Goal: Task Accomplishment & Management: Manage account settings

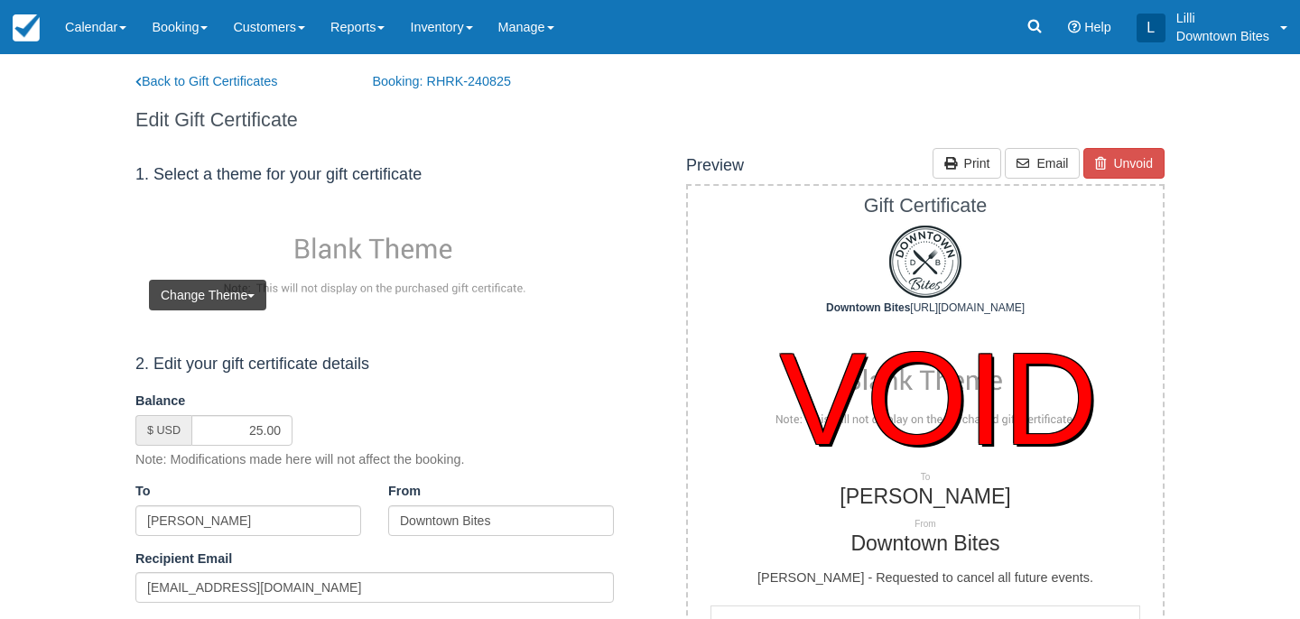
click at [268, 31] on link "Customers" at bounding box center [269, 27] width 98 height 54
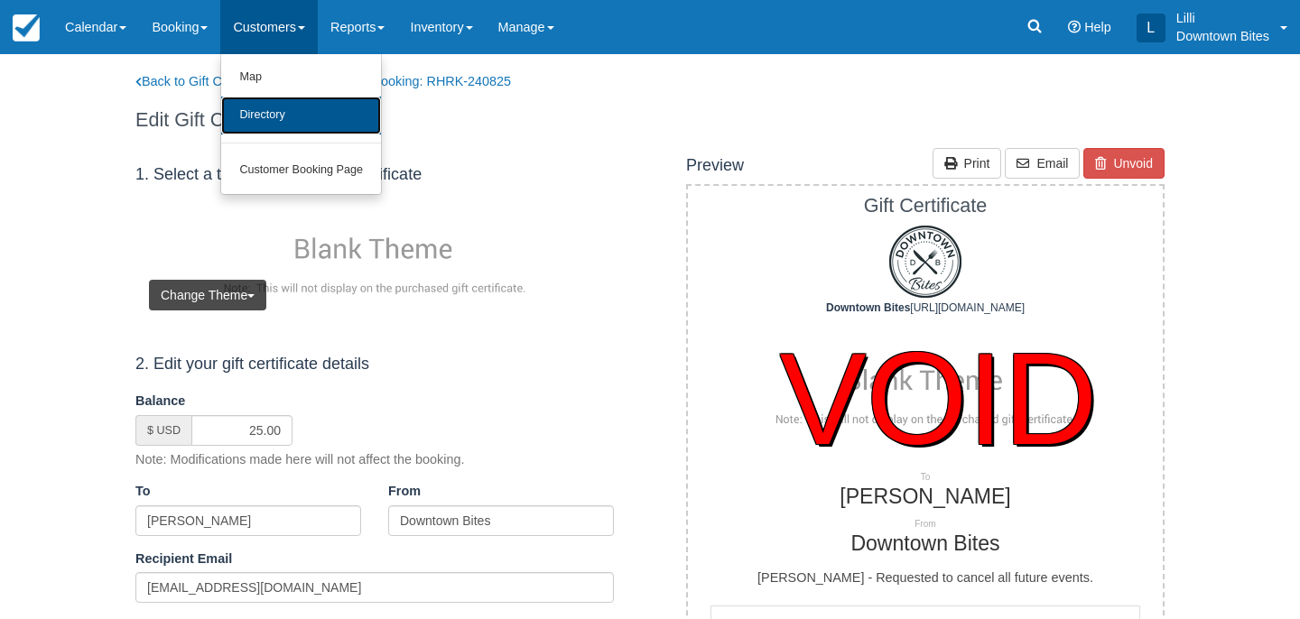
click at [263, 122] on link "Directory" at bounding box center [301, 116] width 160 height 38
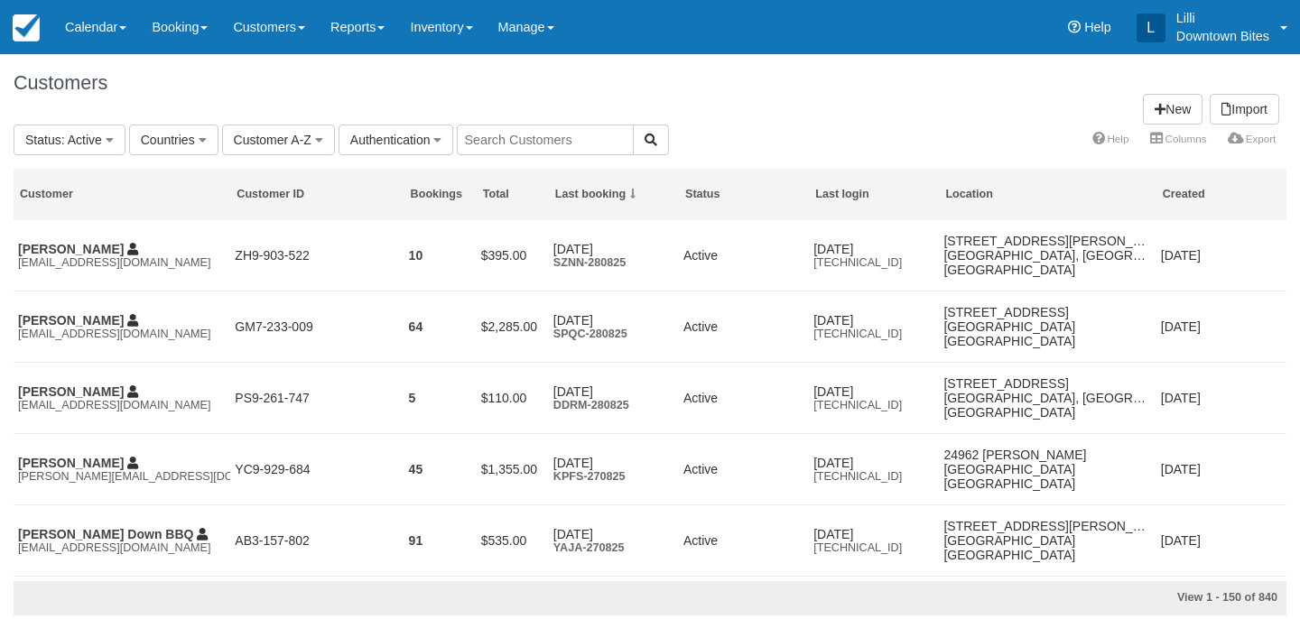
drag, startPoint x: 0, startPoint y: 0, endPoint x: 517, endPoint y: 142, distance: 536.4
click at [517, 142] on input "text" at bounding box center [545, 140] width 177 height 31
type input "lilli"
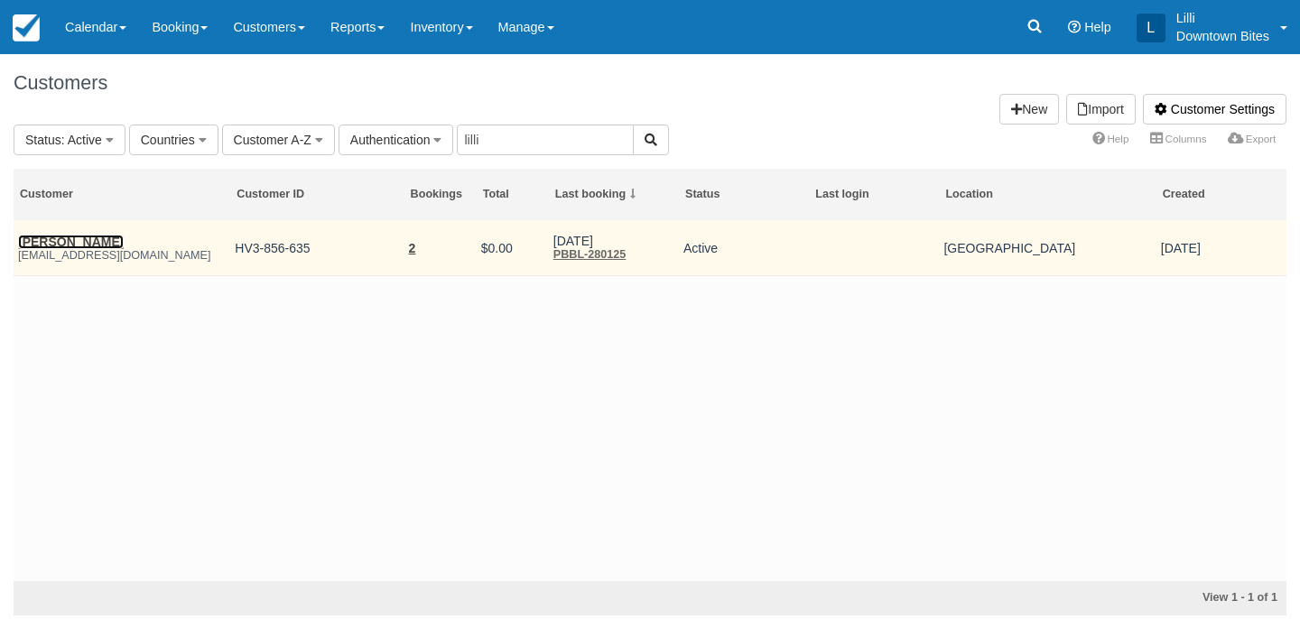
click at [44, 241] on link "James Mcintosh" at bounding box center [71, 242] width 106 height 14
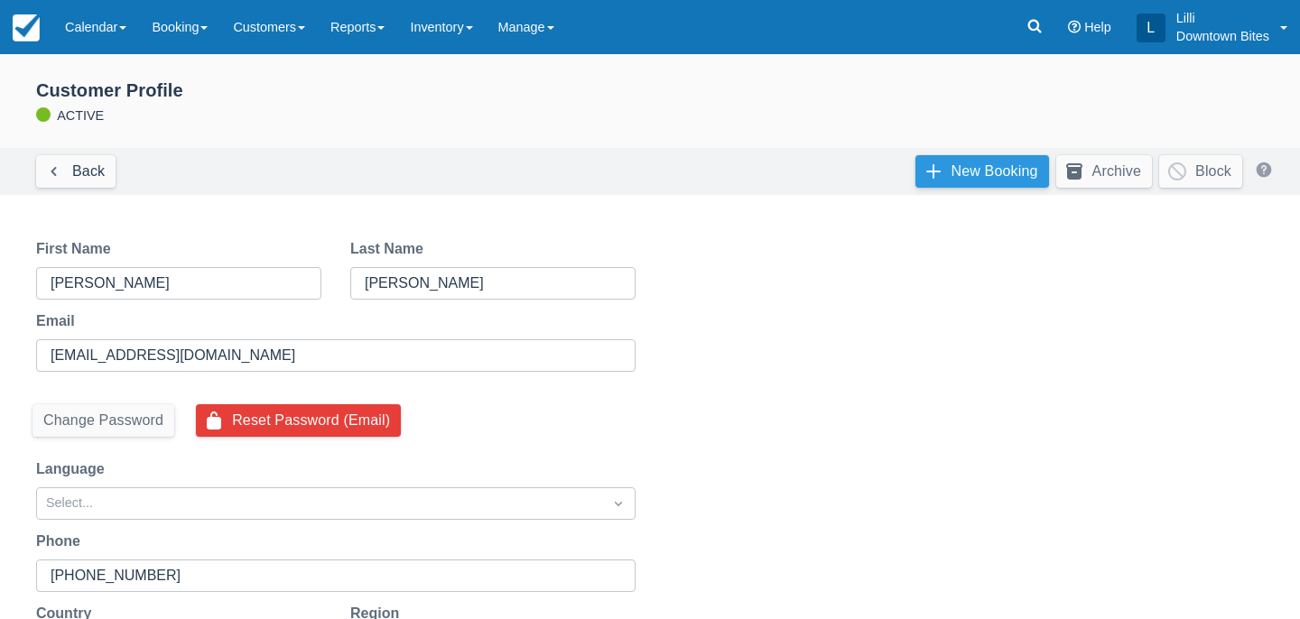
click at [983, 159] on link "New Booking" at bounding box center [983, 171] width 134 height 33
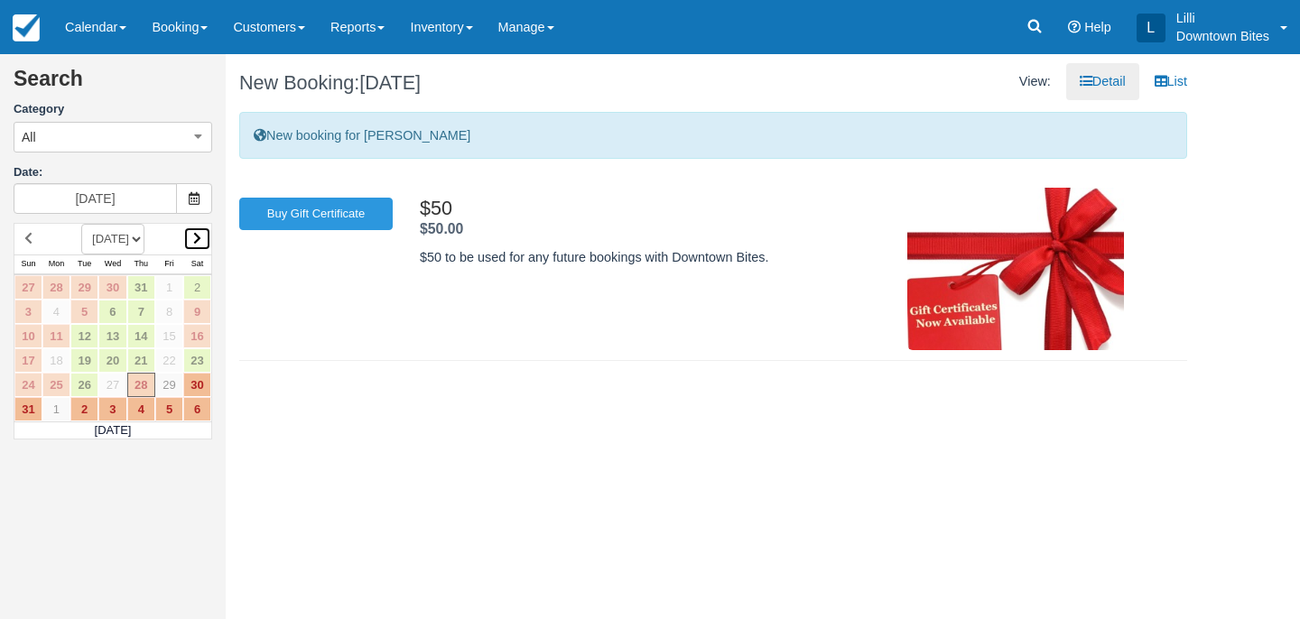
click at [197, 237] on icon at bounding box center [197, 238] width 8 height 13
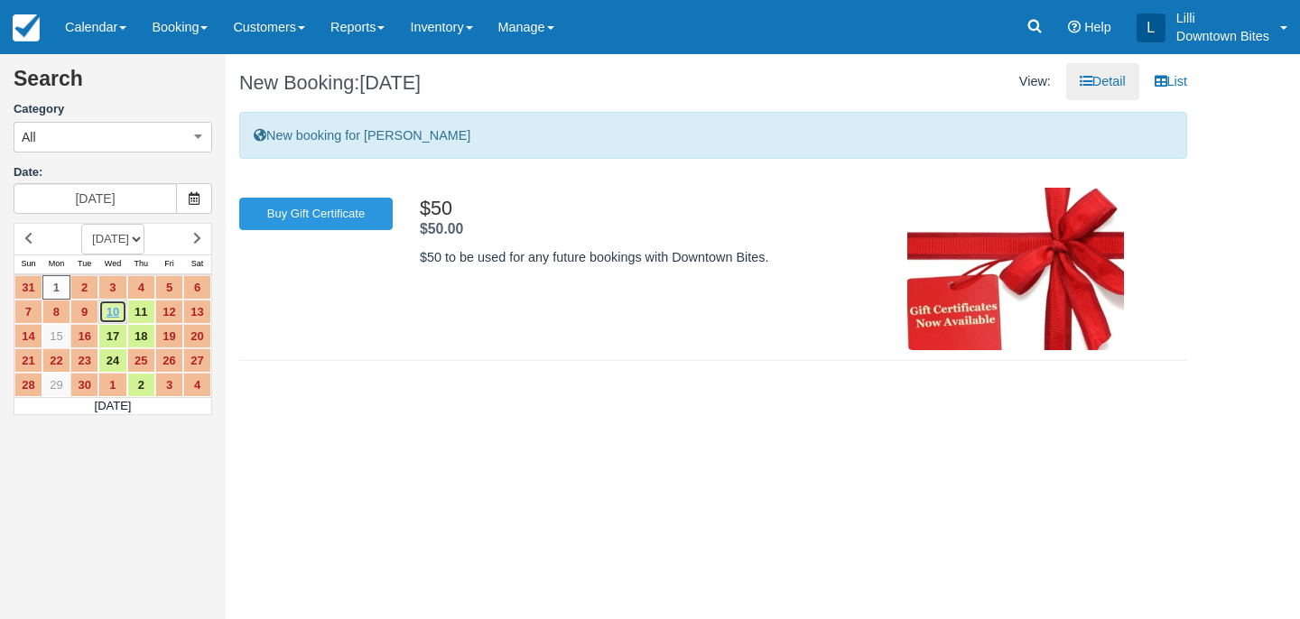
click at [115, 314] on link "10" at bounding box center [112, 312] width 28 height 24
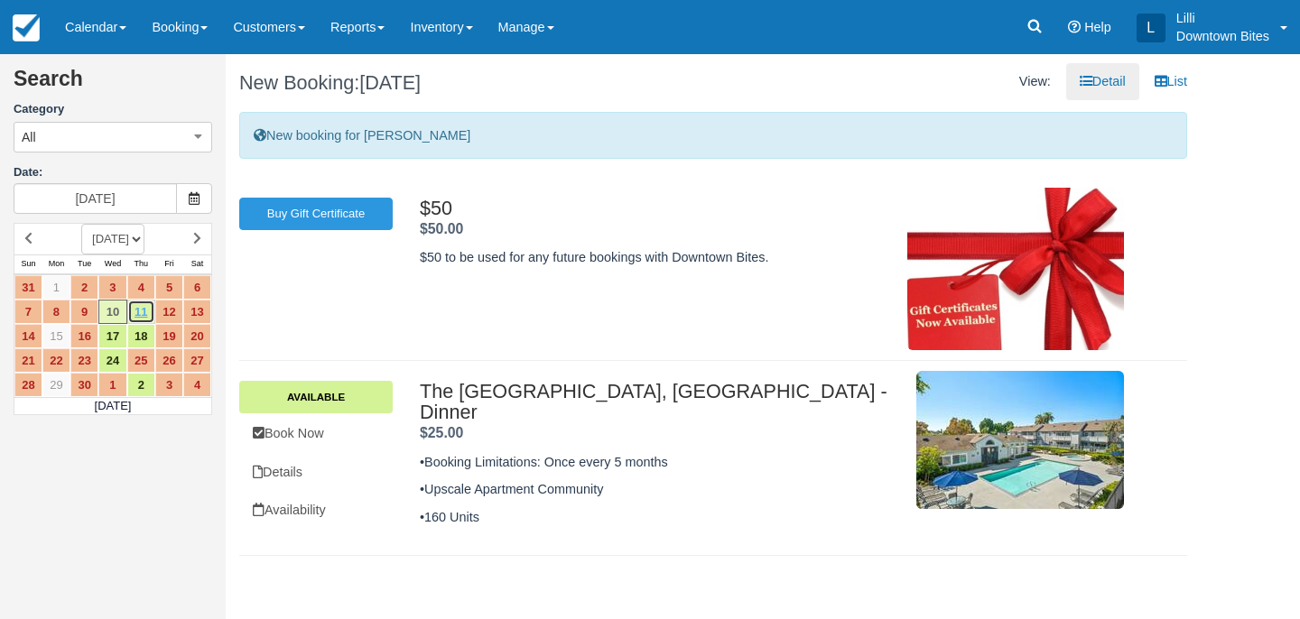
click at [143, 321] on link "11" at bounding box center [141, 312] width 28 height 24
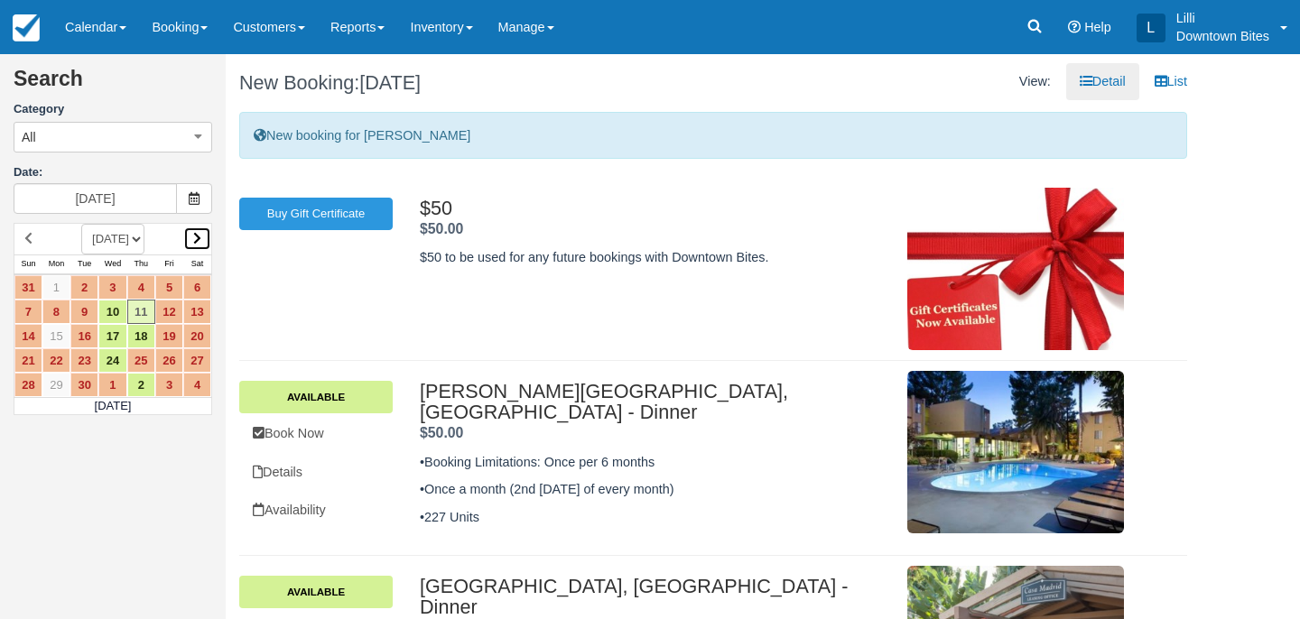
click at [200, 236] on icon at bounding box center [197, 238] width 8 height 13
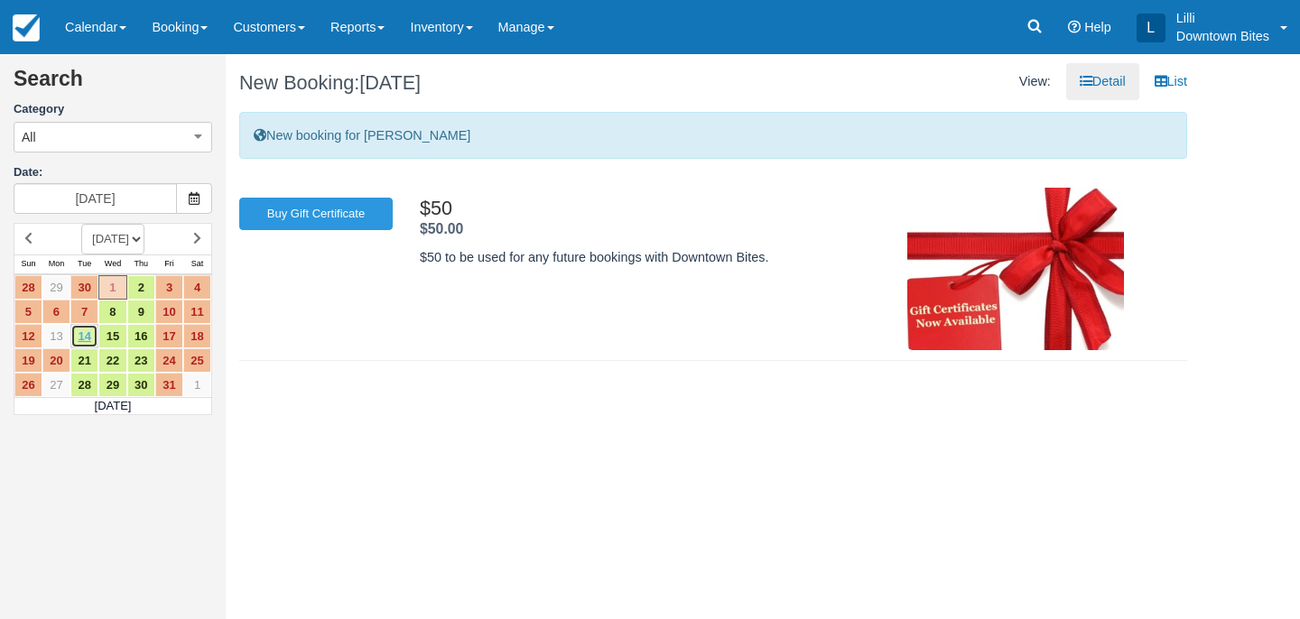
click at [88, 337] on link "14" at bounding box center [84, 336] width 28 height 24
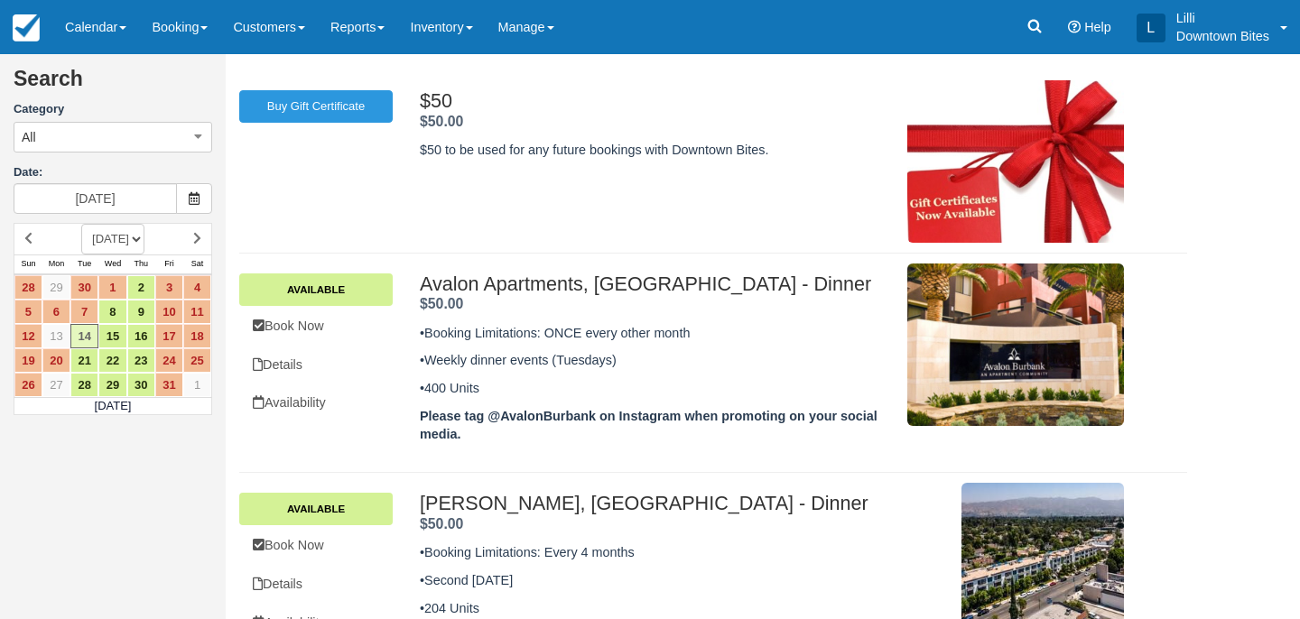
scroll to position [149, 0]
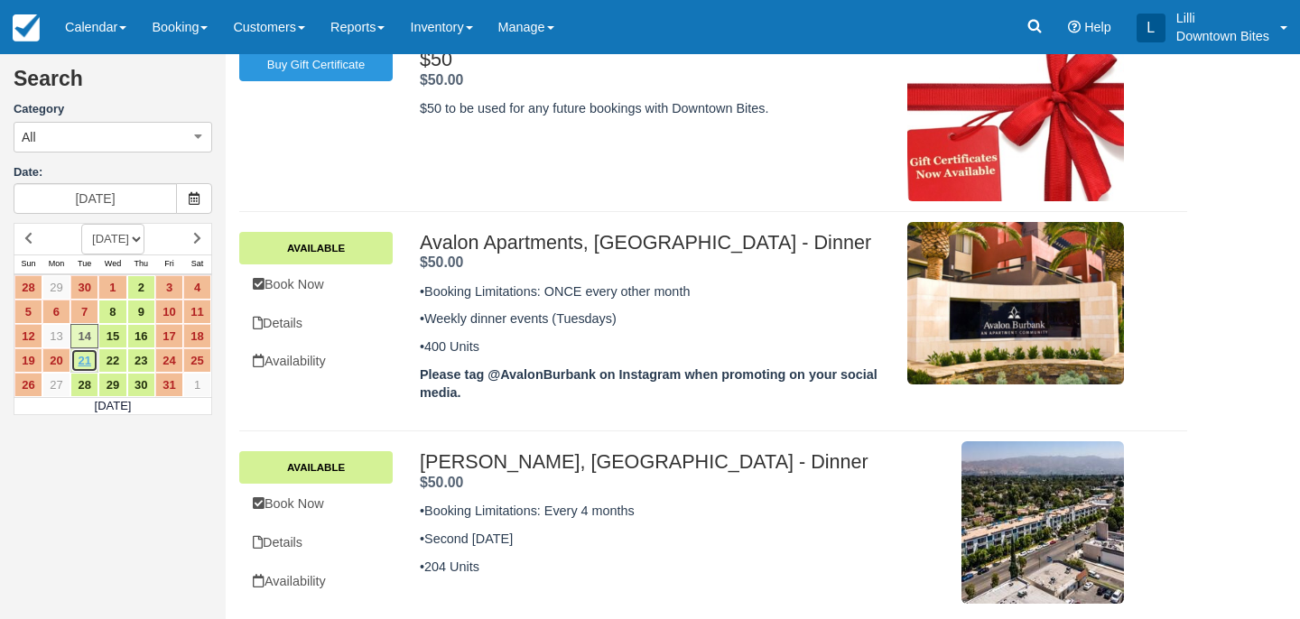
click at [86, 361] on link "21" at bounding box center [84, 361] width 28 height 24
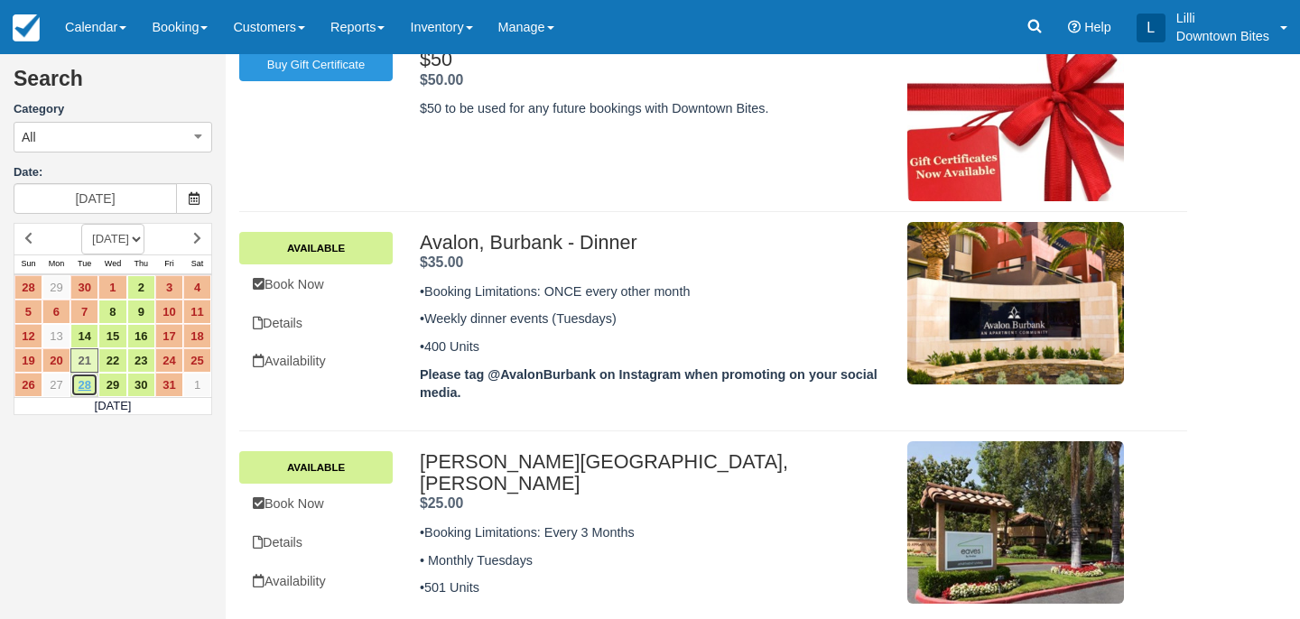
click at [84, 389] on link "28" at bounding box center [84, 385] width 28 height 24
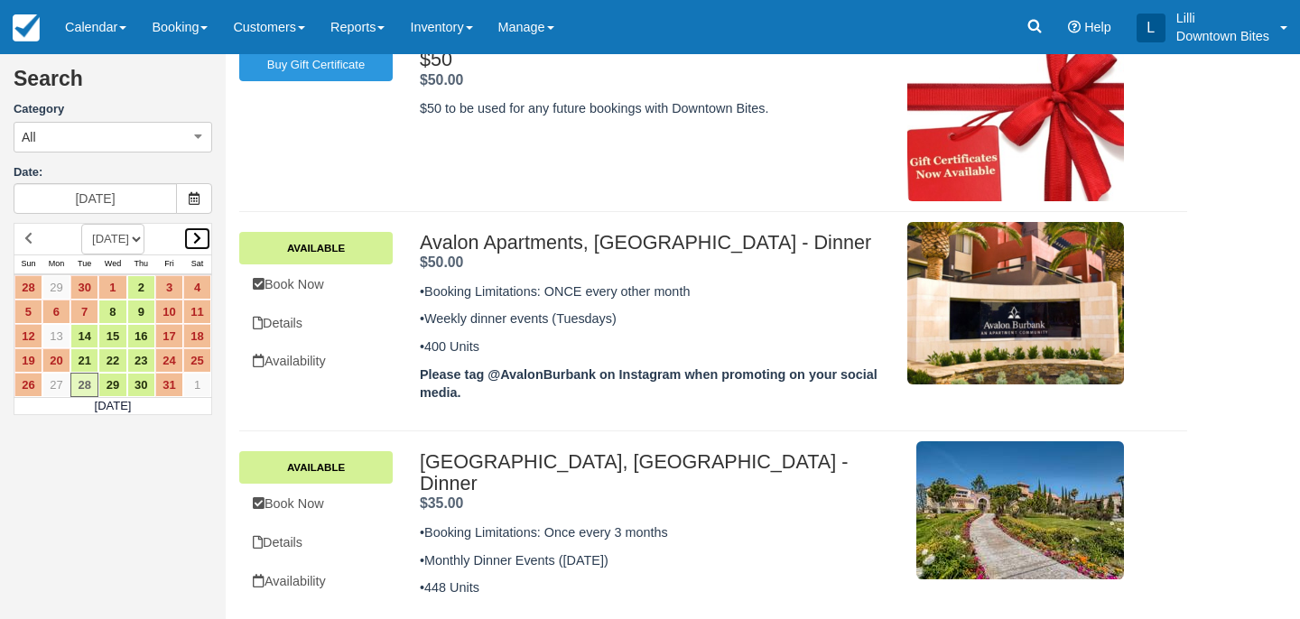
click at [195, 237] on icon at bounding box center [197, 238] width 8 height 13
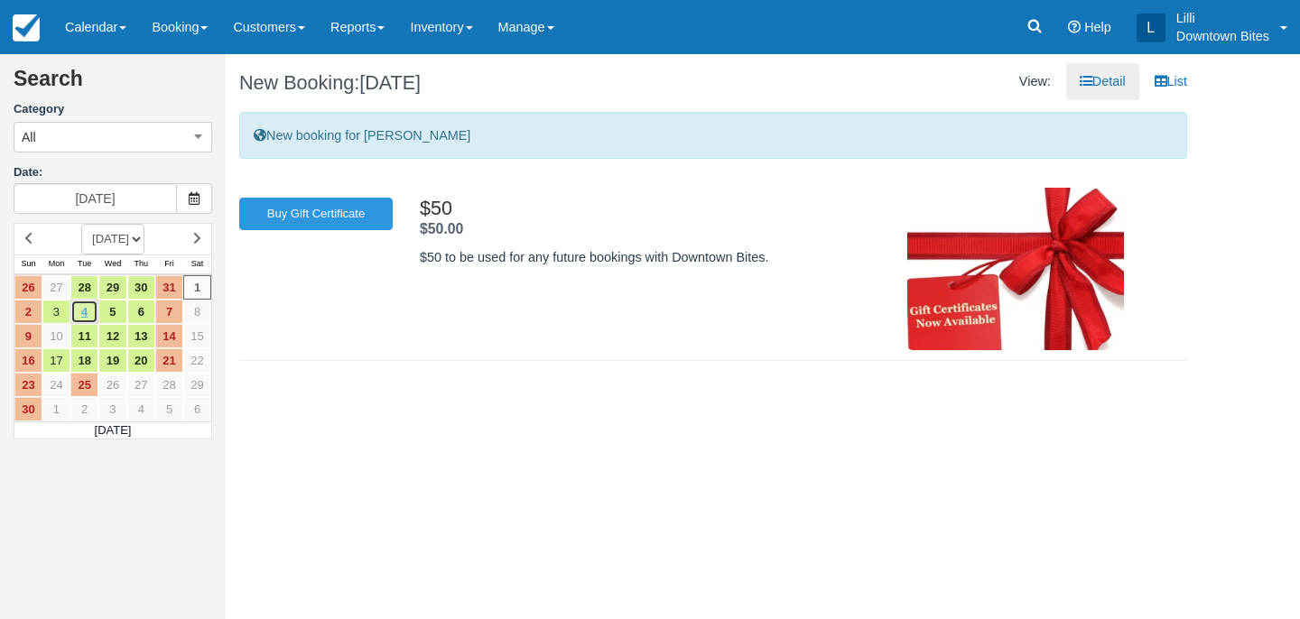
click at [88, 316] on link "4" at bounding box center [84, 312] width 28 height 24
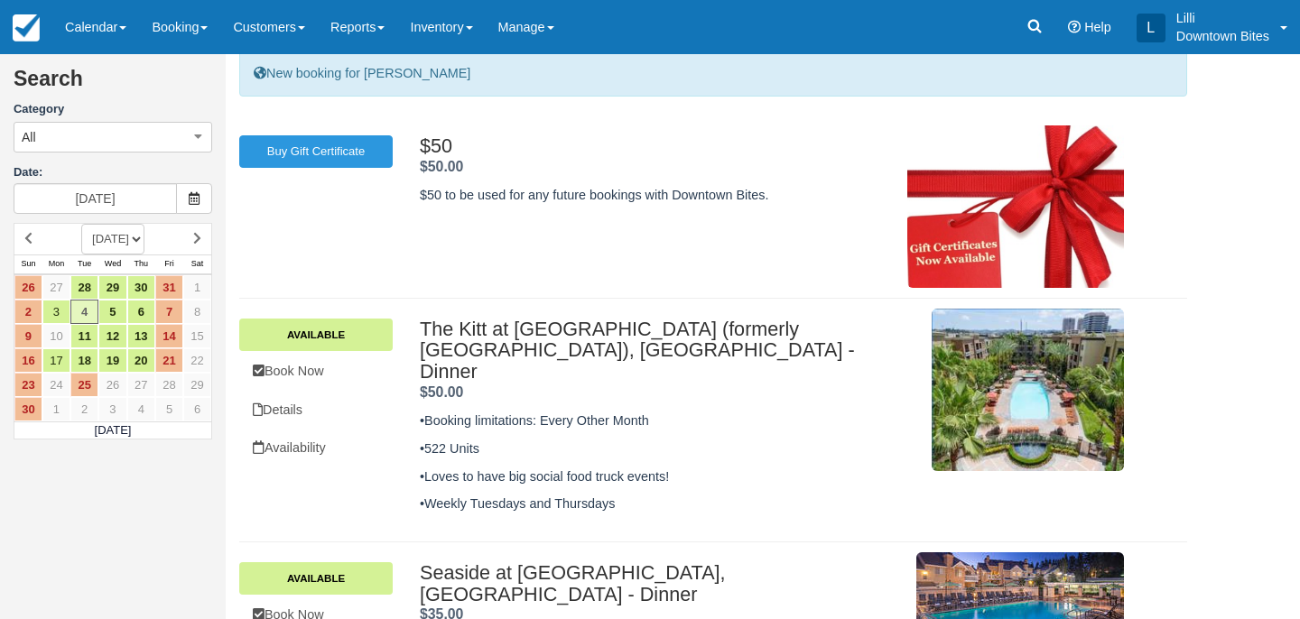
scroll to position [153, 0]
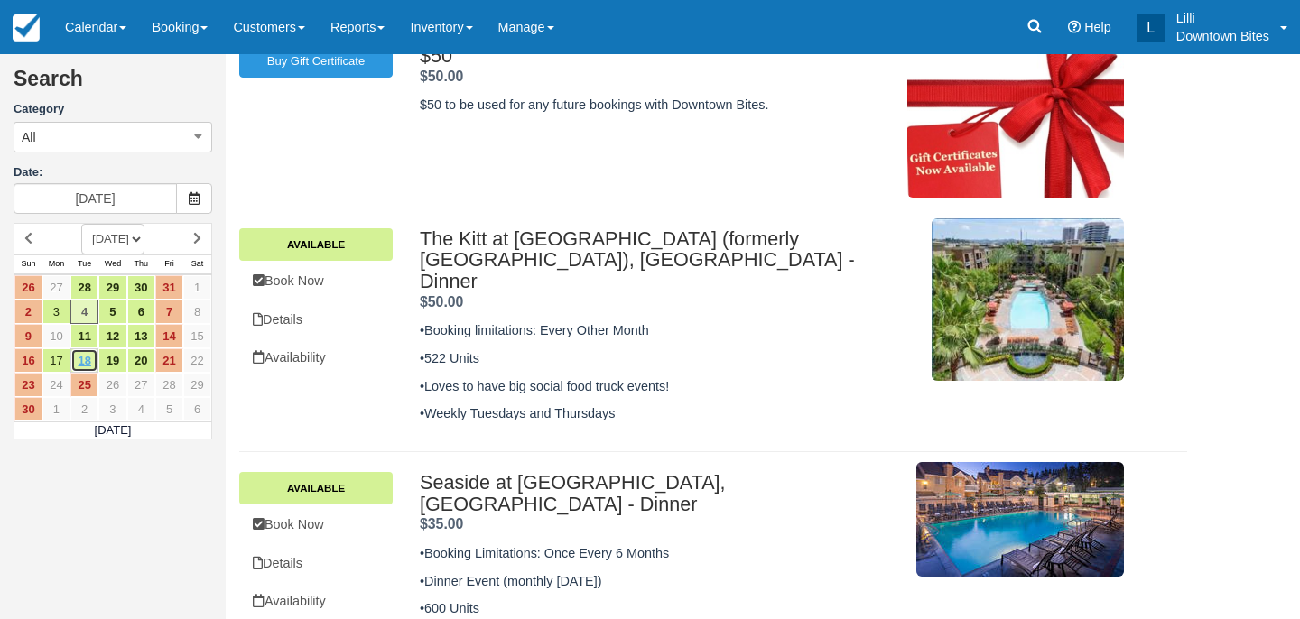
click at [85, 361] on link "18" at bounding box center [84, 361] width 28 height 24
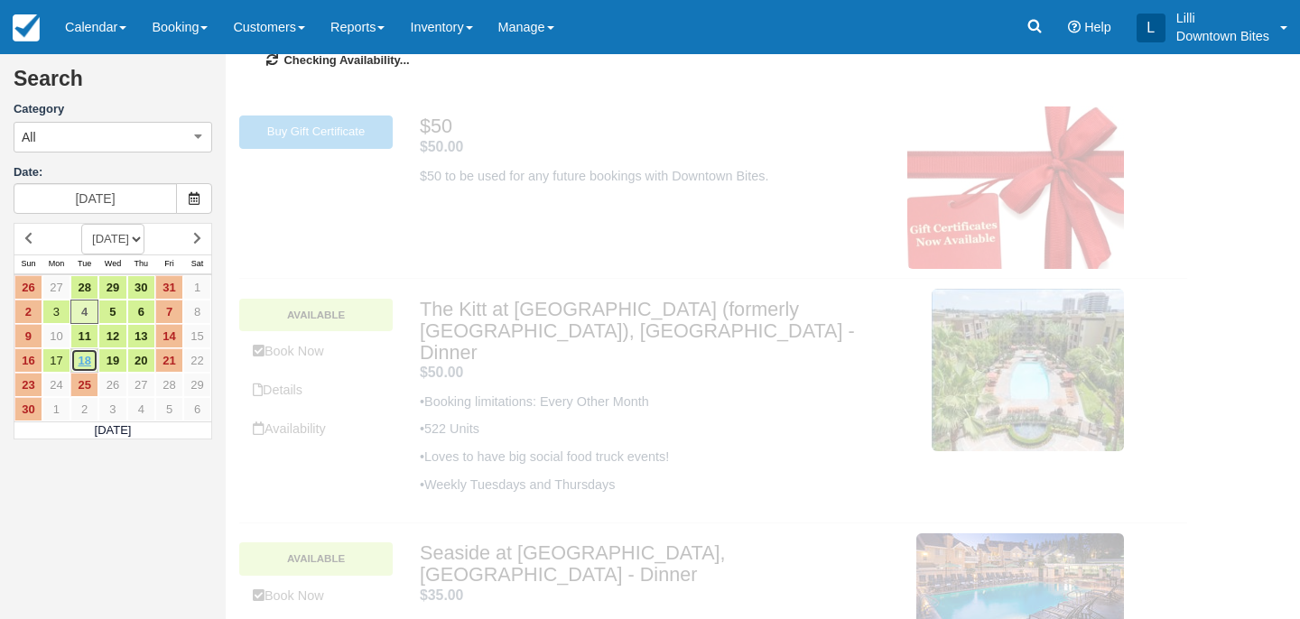
scroll to position [0, 0]
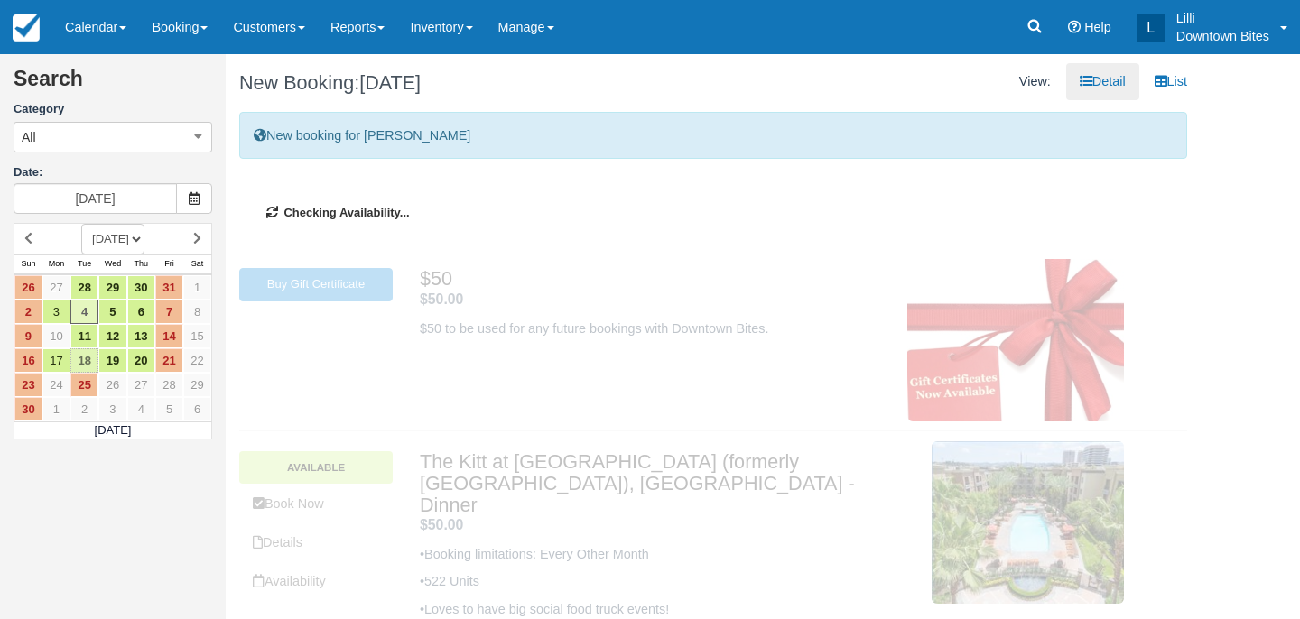
type input "11/18/25"
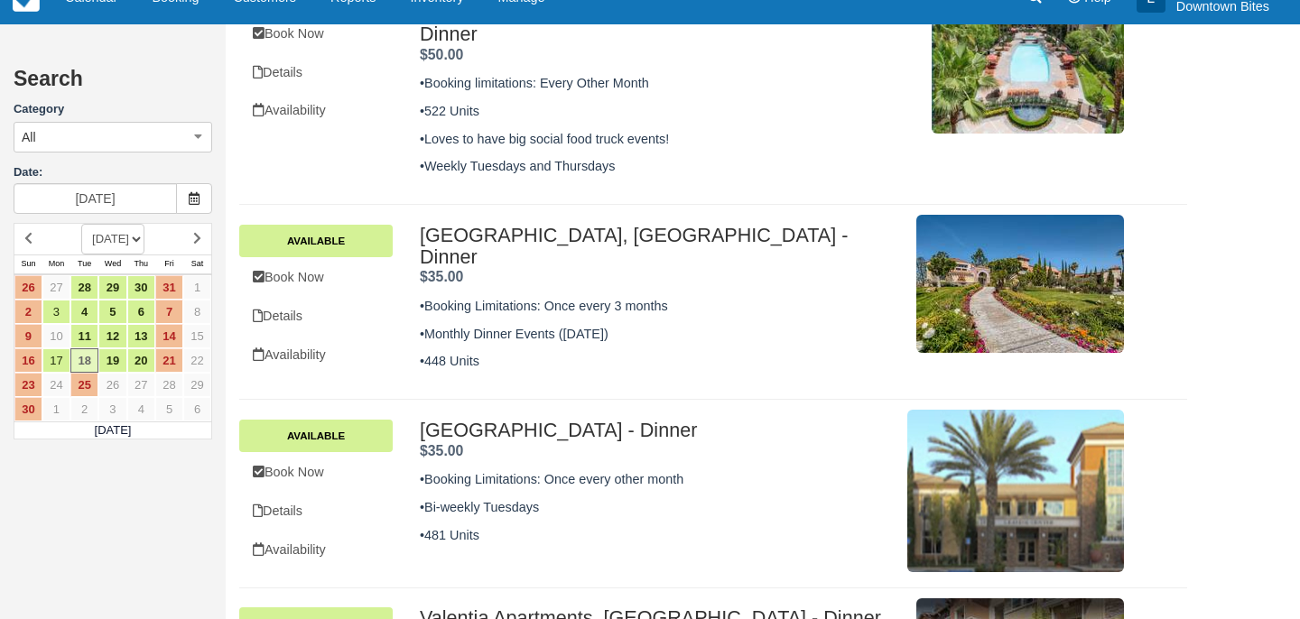
scroll to position [601, 0]
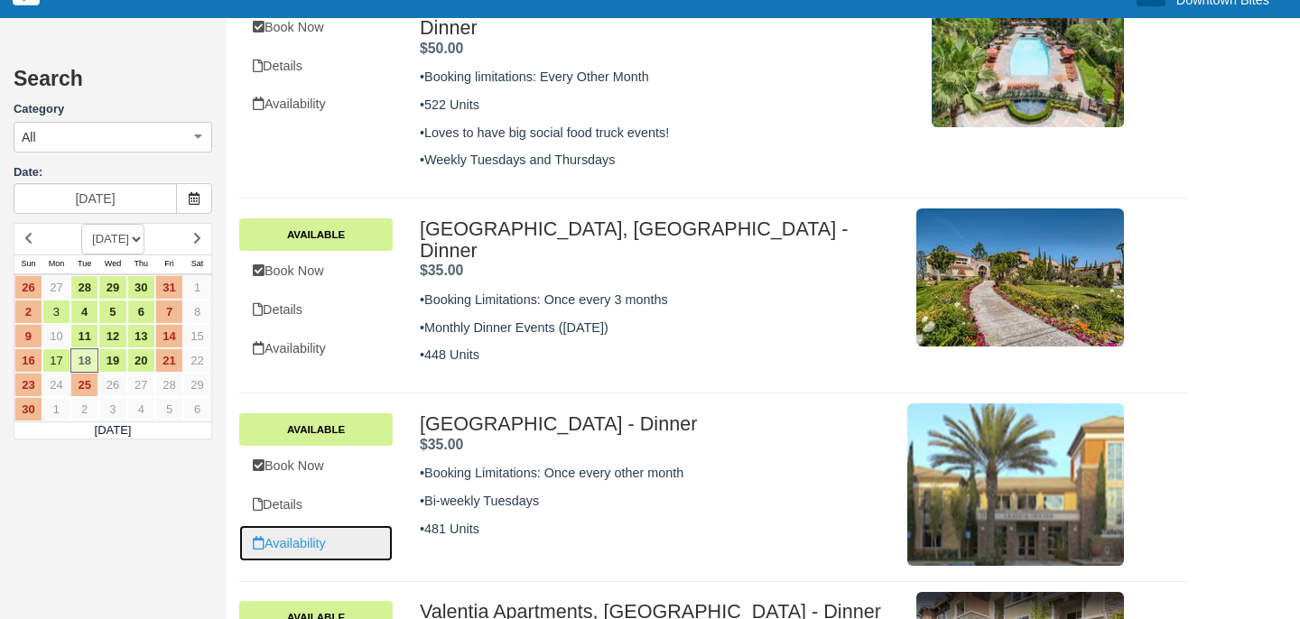
click at [293, 525] on link "Availability" at bounding box center [315, 543] width 153 height 37
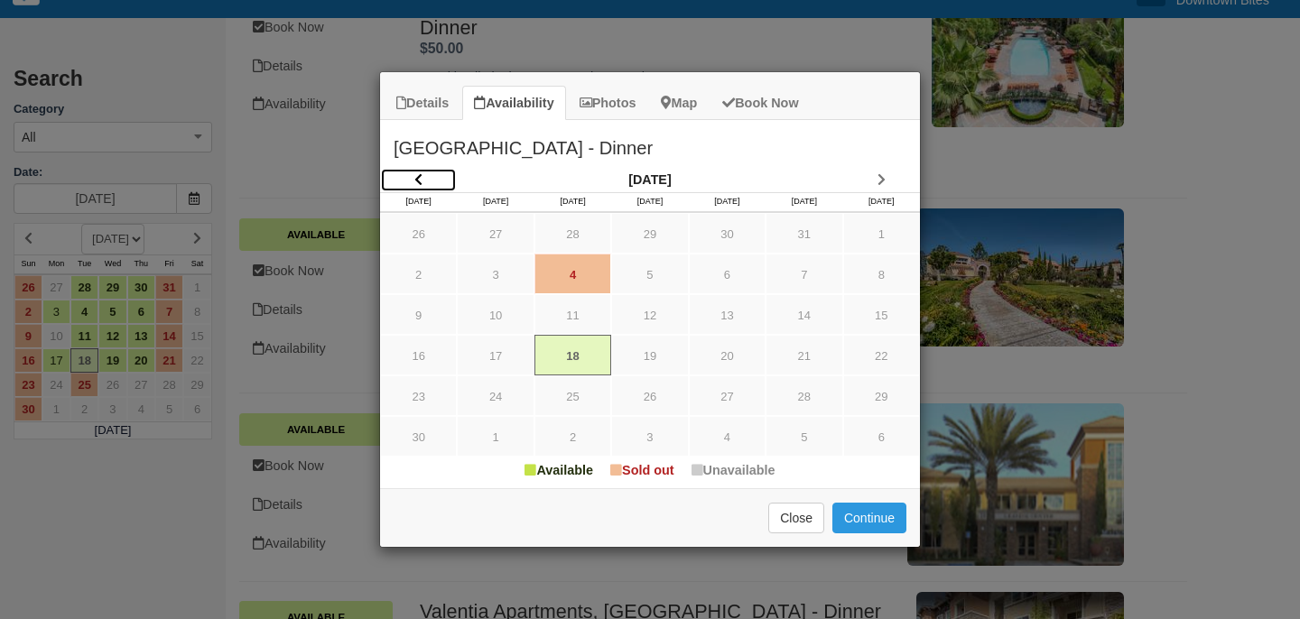
click at [423, 176] on link "Item Modal" at bounding box center [418, 180] width 77 height 24
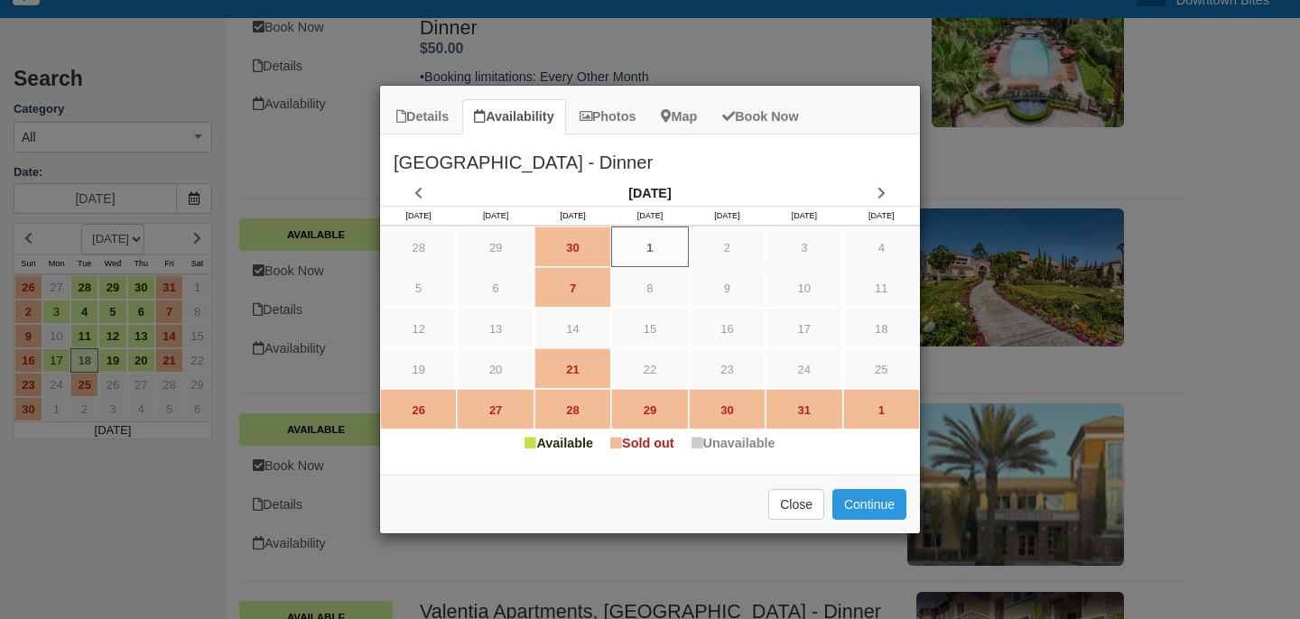
click at [423, 176] on h2 "Main Street Village, Irvine - Dinner" at bounding box center [650, 158] width 540 height 47
click at [415, 192] on icon "Item Modal" at bounding box center [418, 193] width 8 height 13
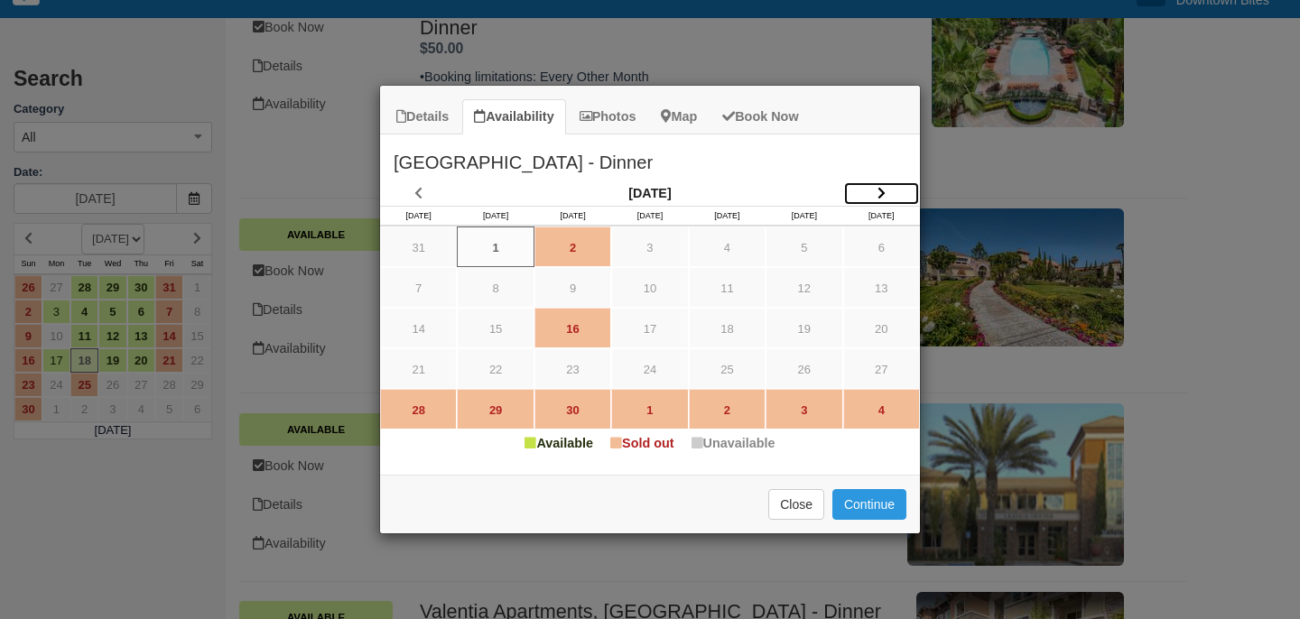
click at [875, 191] on link "Item Modal" at bounding box center [881, 193] width 77 height 24
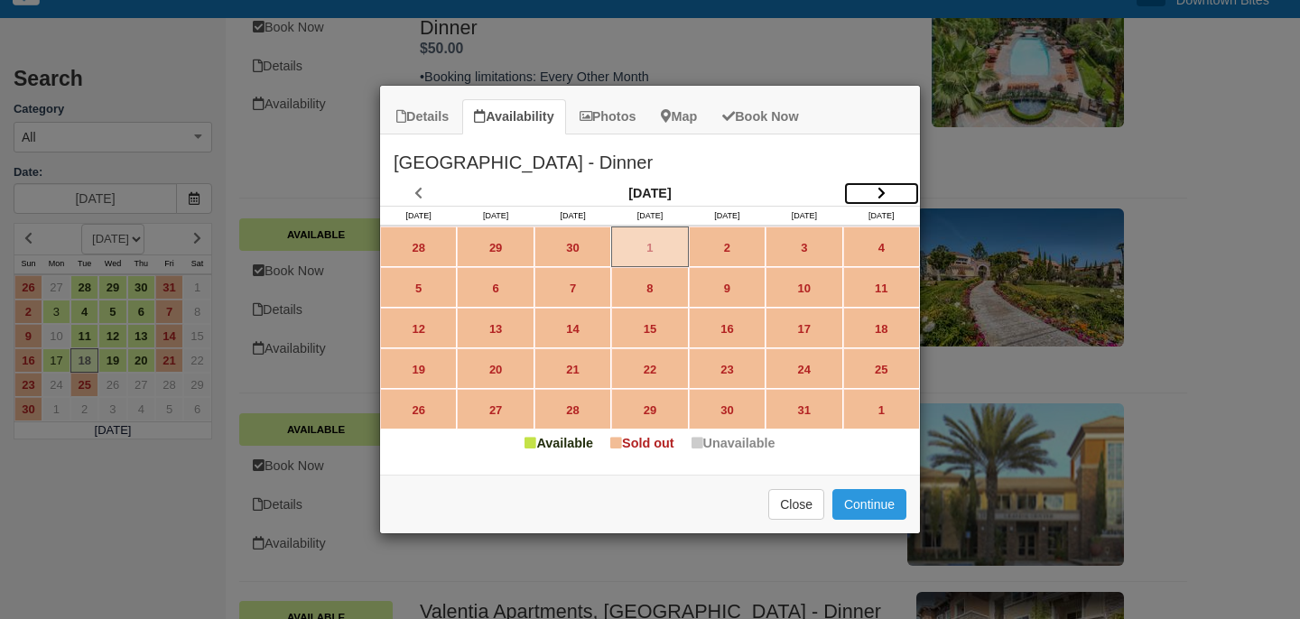
click at [876, 192] on link "Item Modal" at bounding box center [881, 193] width 77 height 24
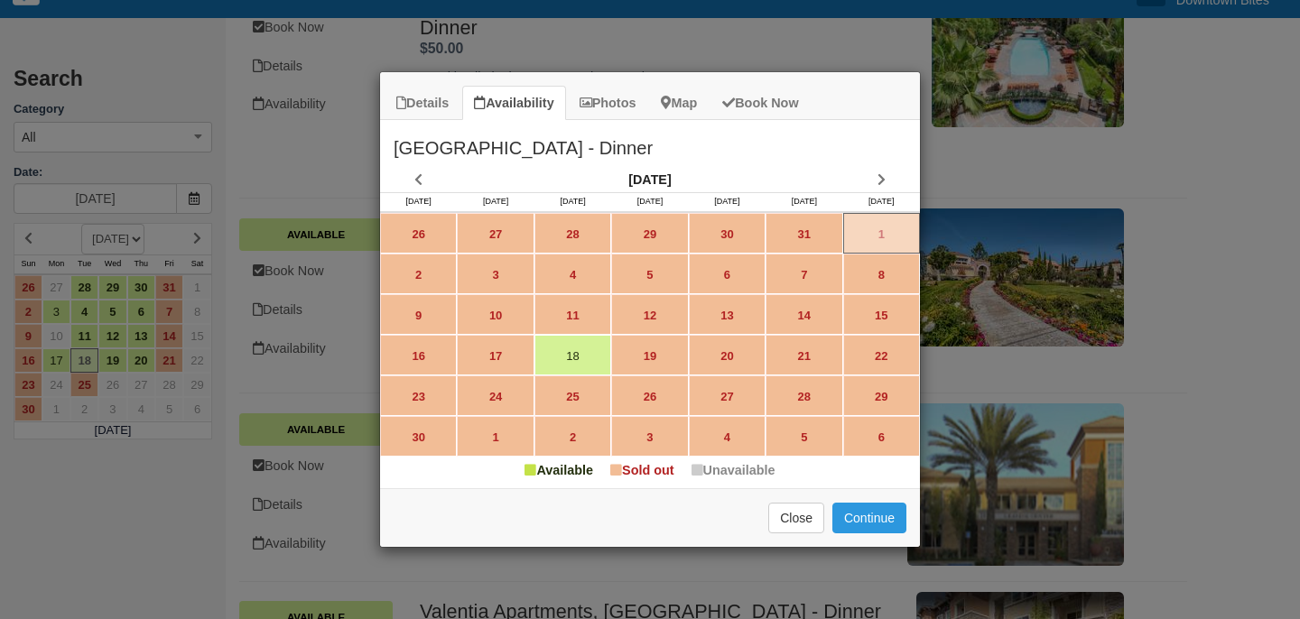
click at [645, 41] on div "Details Availability Photos Map Book Now Main Street Village, Irvine - Dinner •…" at bounding box center [650, 309] width 1300 height 619
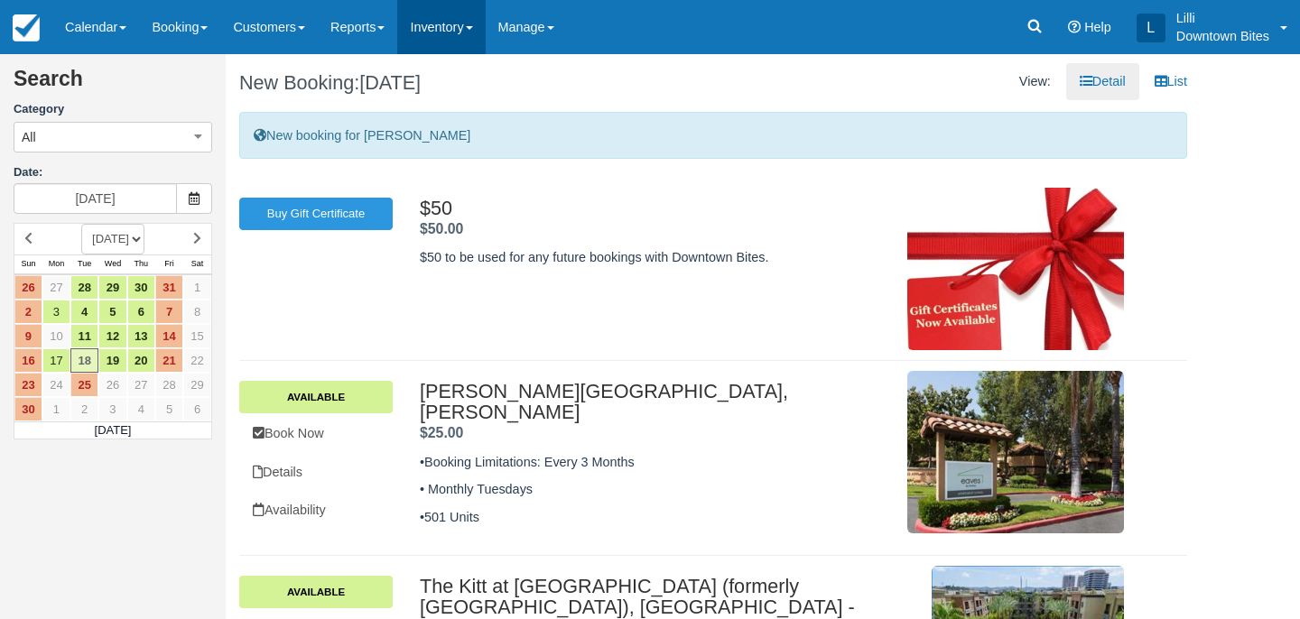
click at [477, 21] on link "Inventory" at bounding box center [441, 27] width 88 height 54
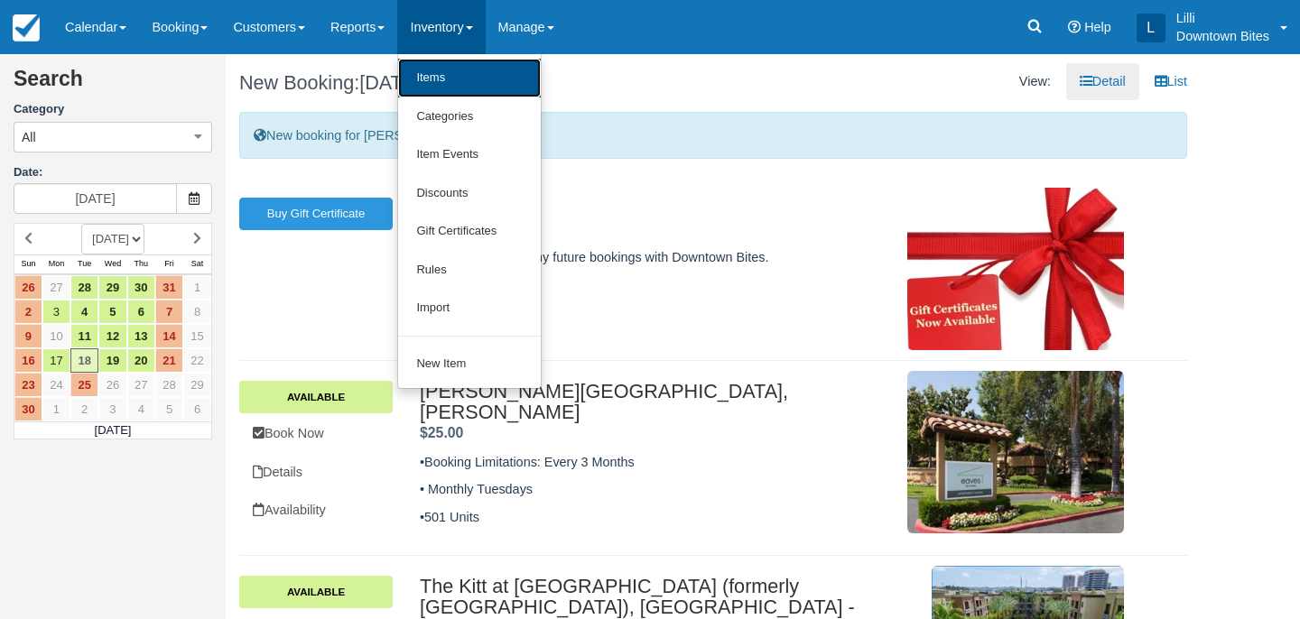
click at [475, 70] on link "Items" at bounding box center [469, 78] width 143 height 39
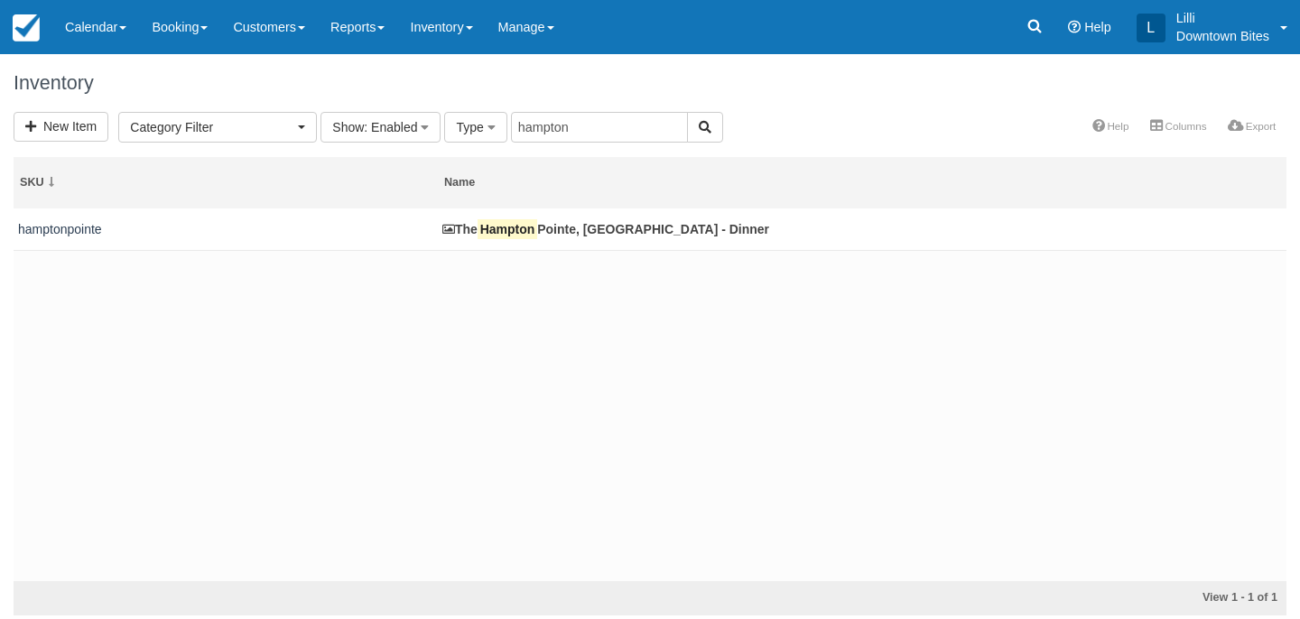
select select
drag, startPoint x: 574, startPoint y: 130, endPoint x: 391, endPoint y: 125, distance: 183.4
click at [391, 125] on form "New Item Category Filter Los Angeles Dessert (1) LA County Dinners (60) LA Lunc…" at bounding box center [369, 127] width 710 height 14
type input "main street"
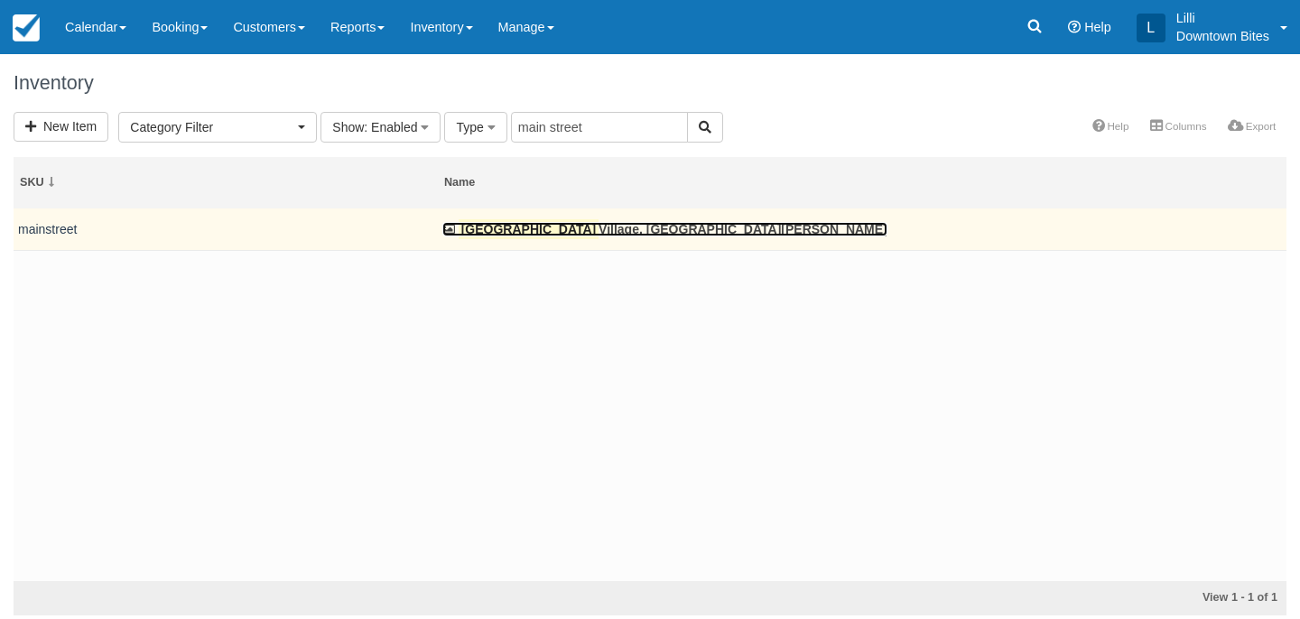
click at [543, 227] on link "Main Street Village, Irvine - Dinner" at bounding box center [664, 229] width 445 height 14
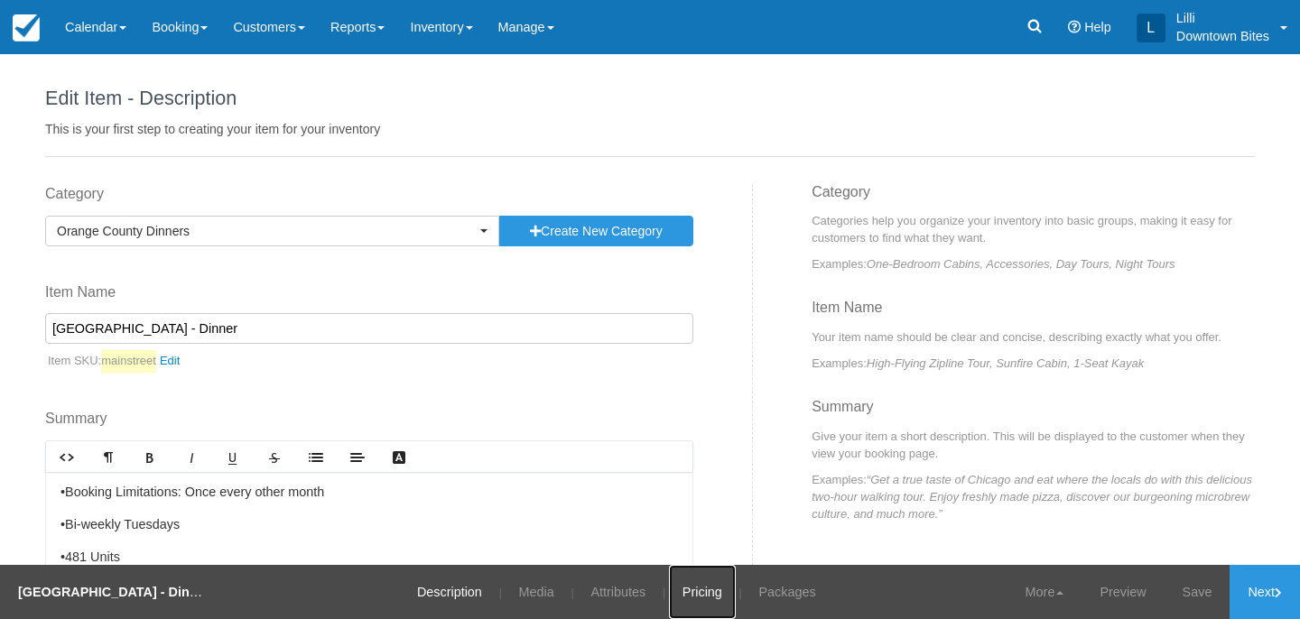
click at [691, 585] on link "Pricing" at bounding box center [702, 592] width 67 height 54
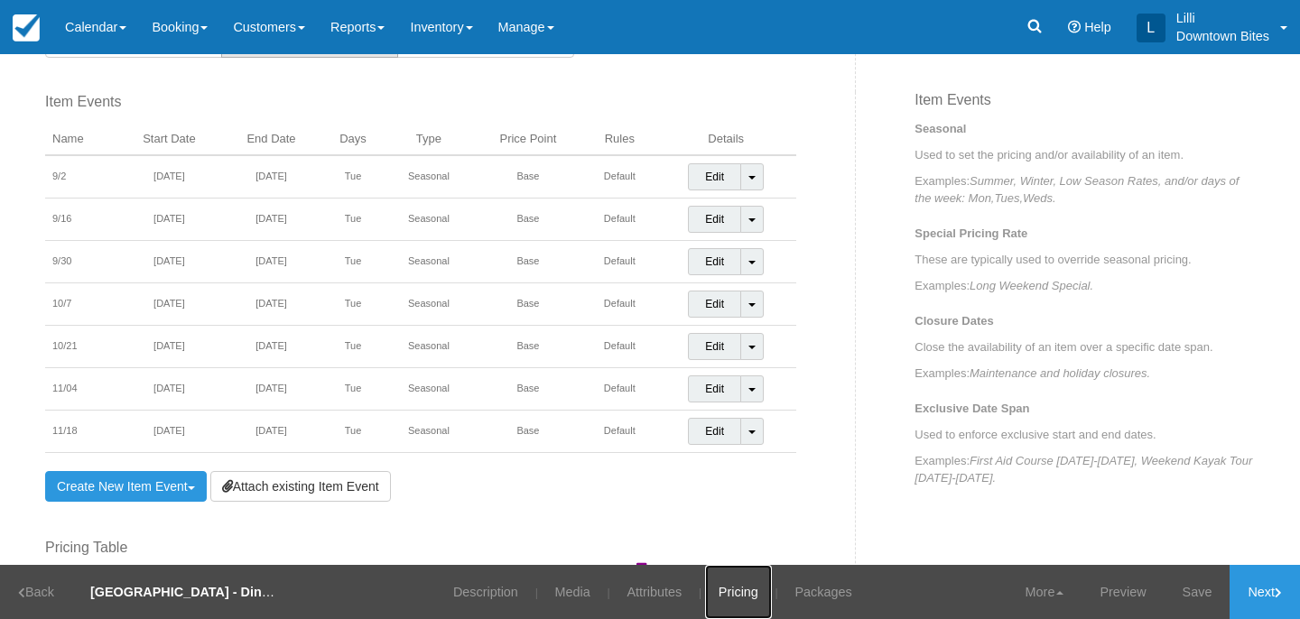
scroll to position [636, 0]
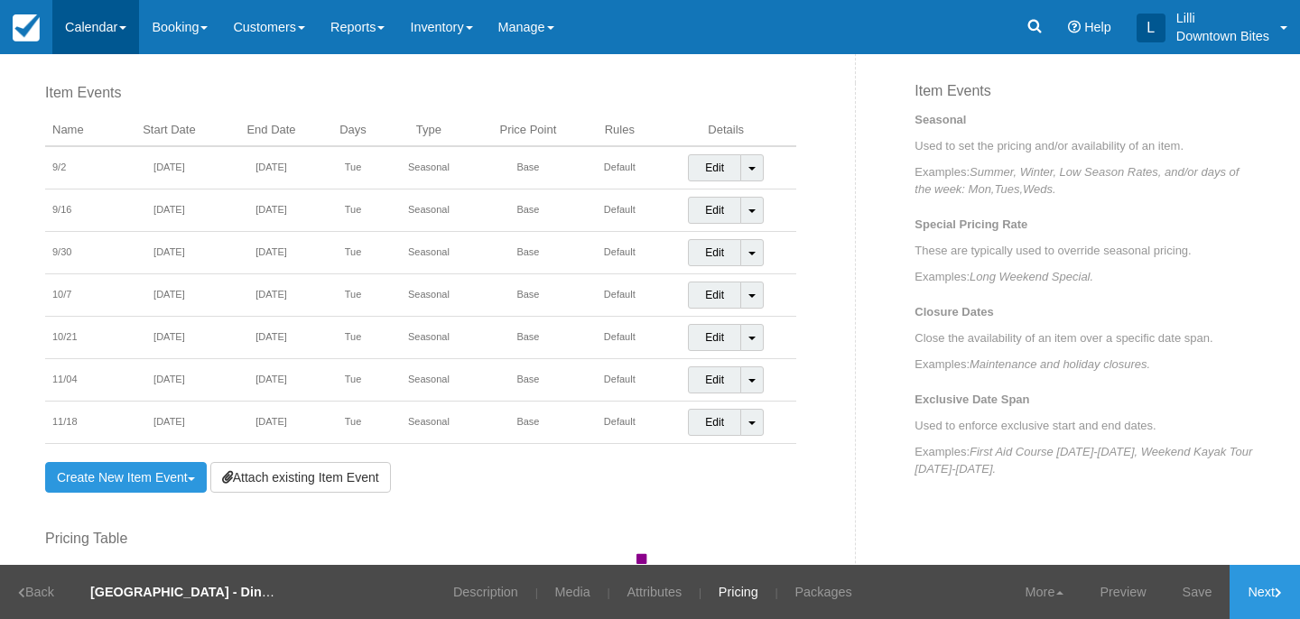
click at [79, 35] on link "Calendar" at bounding box center [95, 27] width 87 height 54
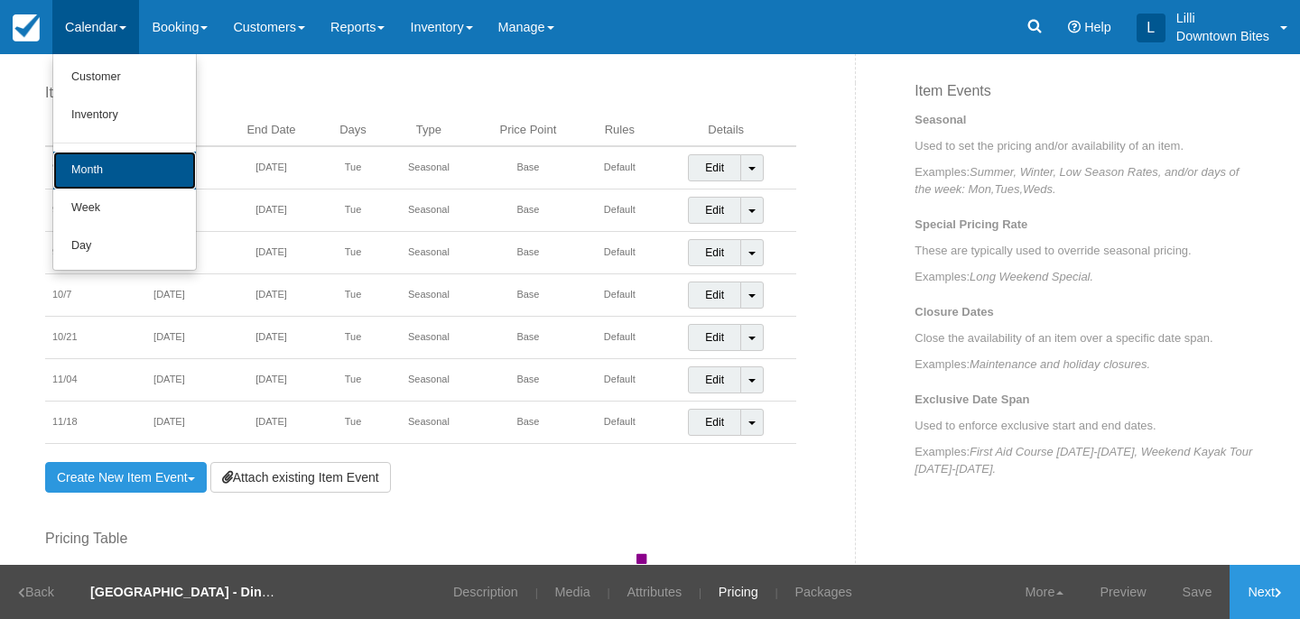
click at [79, 159] on link "Month" at bounding box center [124, 171] width 143 height 38
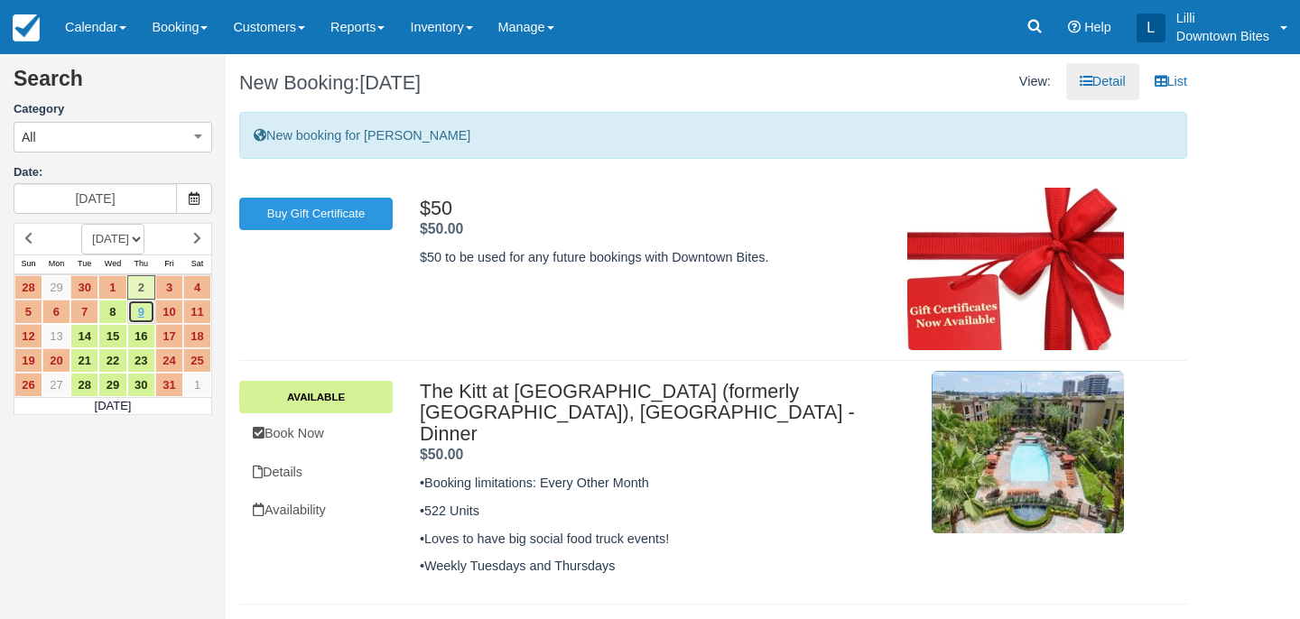
click at [146, 314] on link "9" at bounding box center [141, 312] width 28 height 24
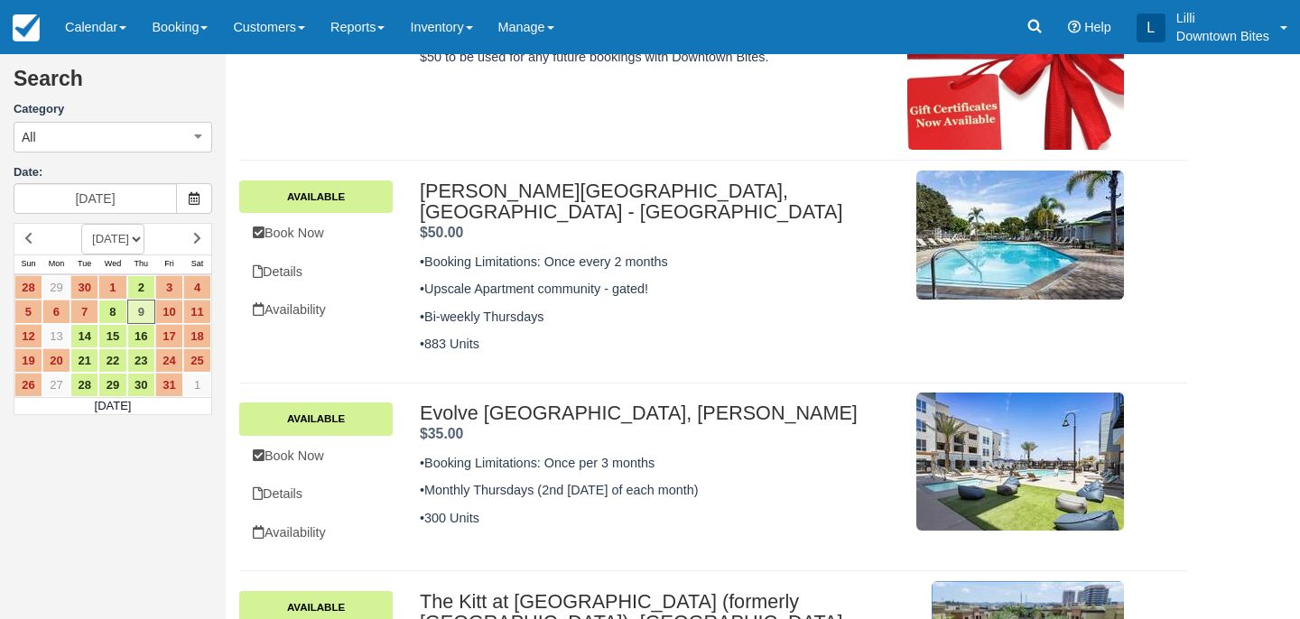
scroll to position [344, 0]
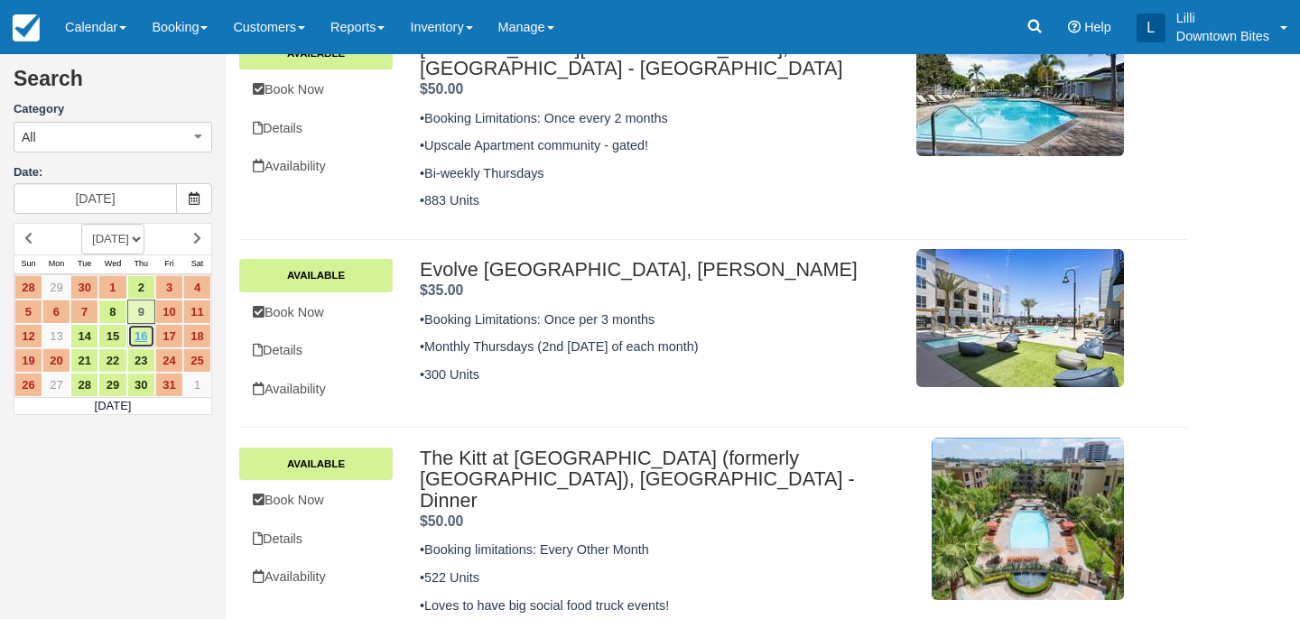
click at [144, 333] on link "16" at bounding box center [141, 336] width 28 height 24
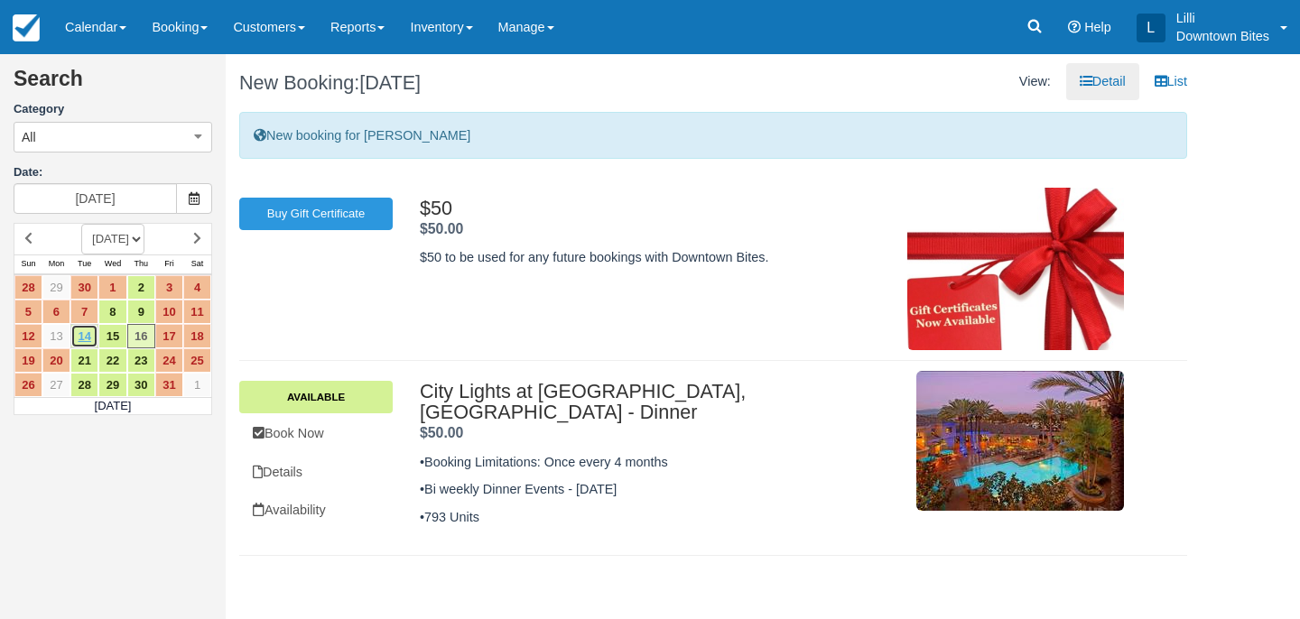
click at [88, 338] on link "14" at bounding box center [84, 336] width 28 height 24
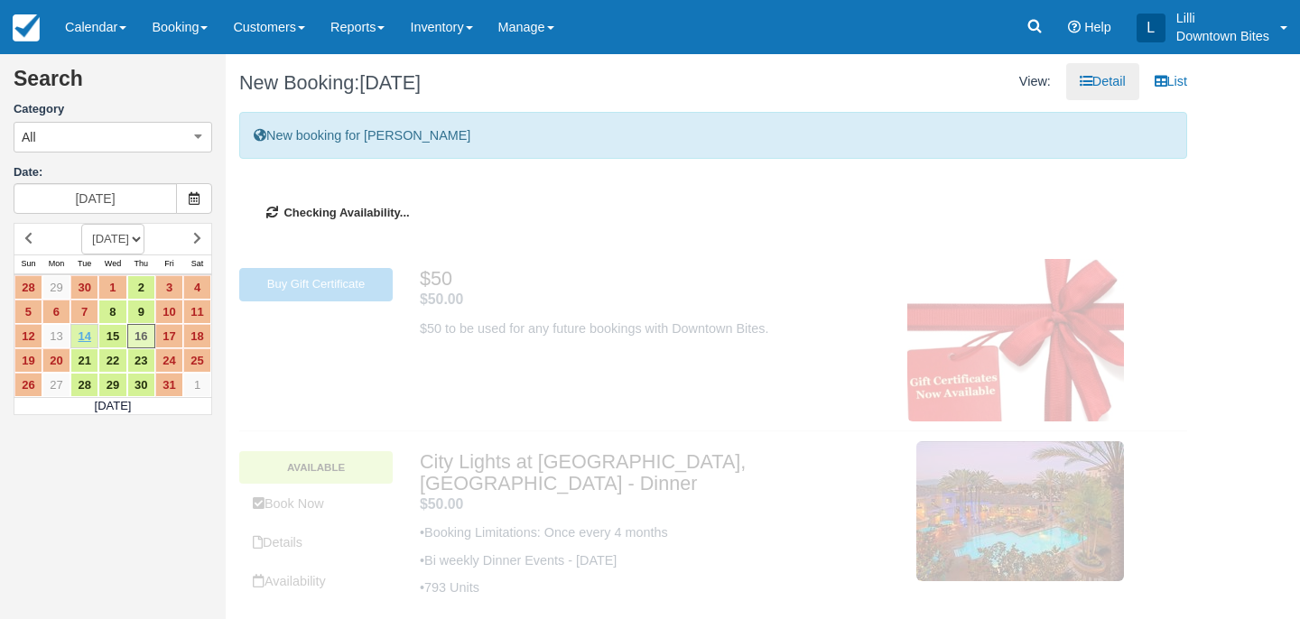
type input "10/14/25"
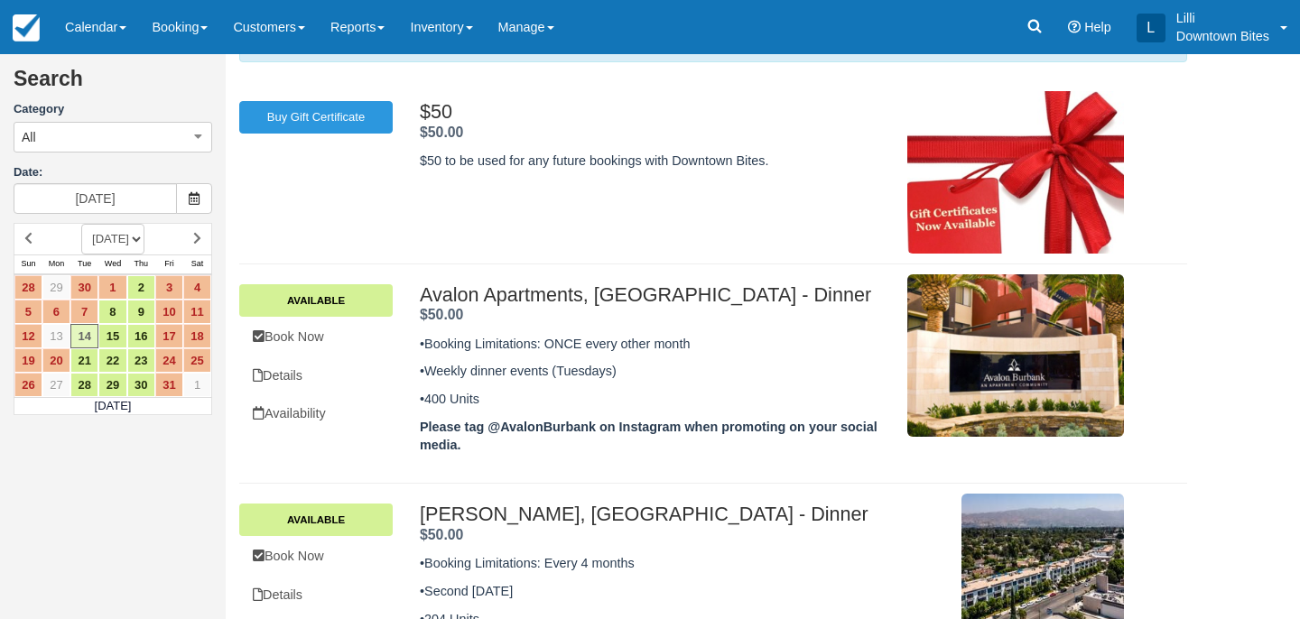
scroll to position [149, 0]
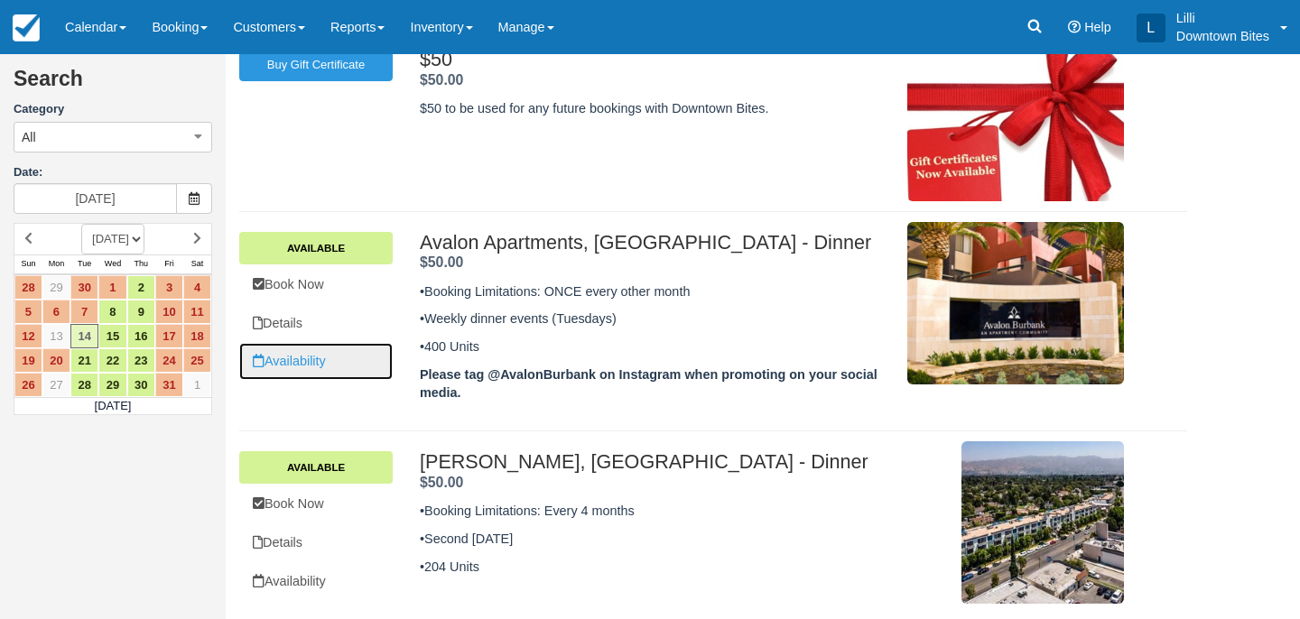
click at [295, 366] on link "Availability" at bounding box center [315, 361] width 153 height 37
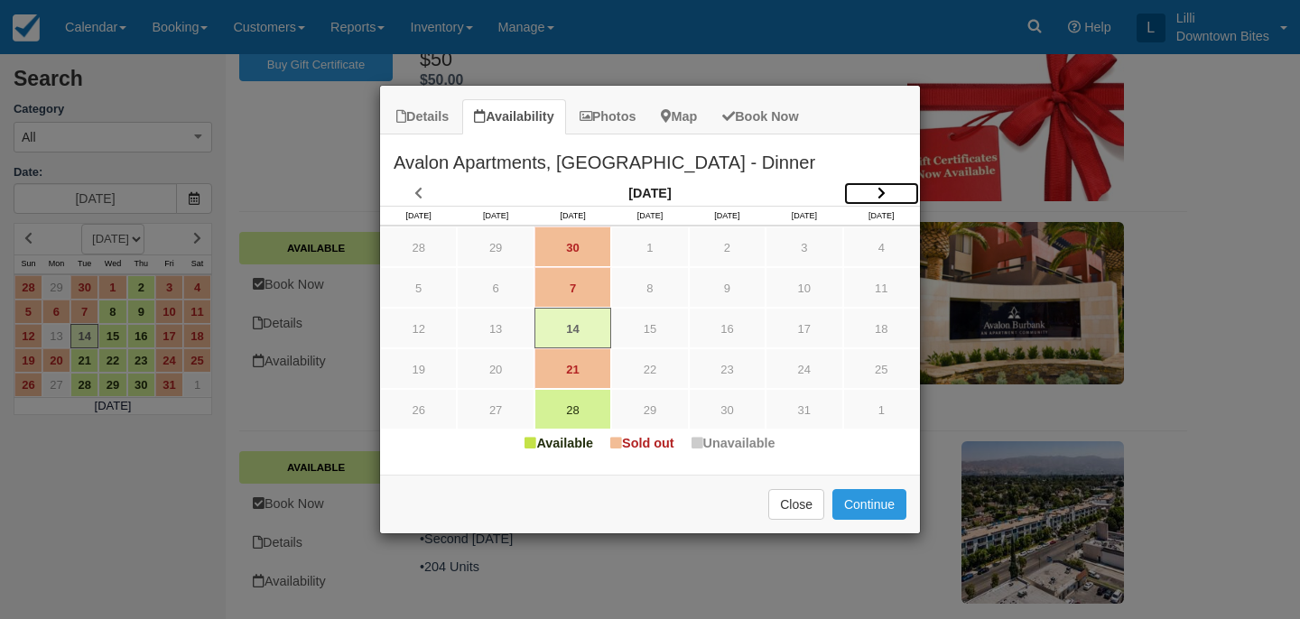
click at [884, 189] on icon "Item Modal" at bounding box center [882, 193] width 8 height 13
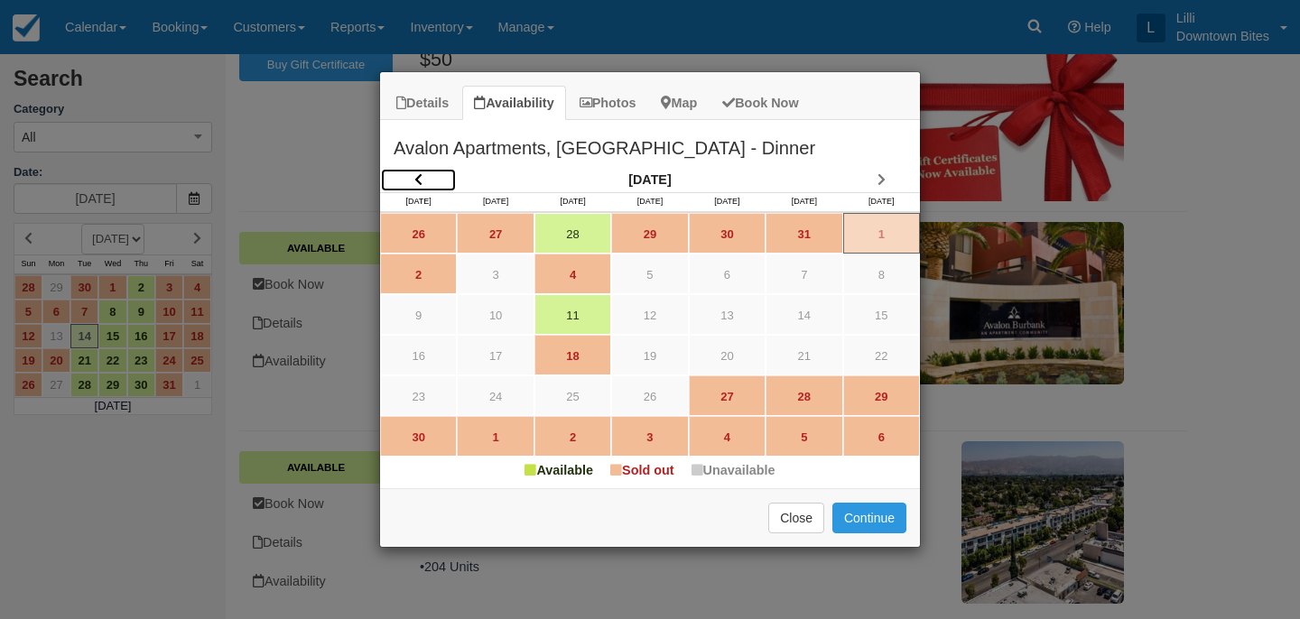
click at [420, 178] on icon "Item Modal" at bounding box center [418, 179] width 8 height 13
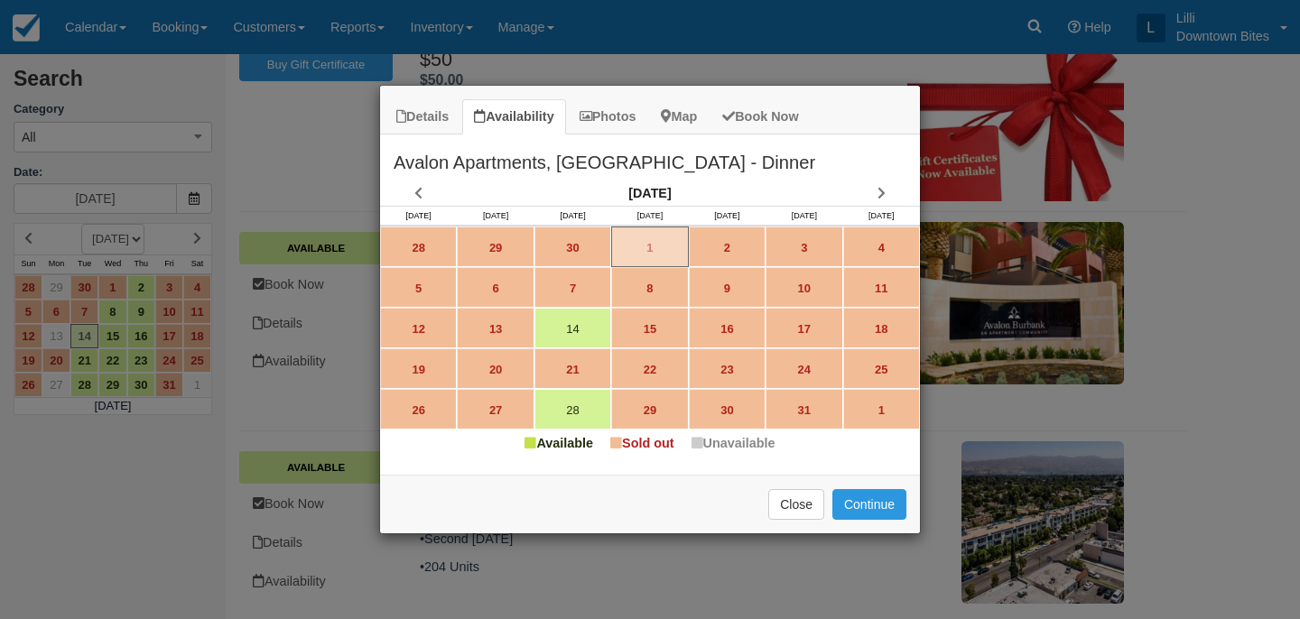
click at [348, 168] on div "Details Availability Photos Map Book Now Avalon Apartments, Burbank - Dinner •B…" at bounding box center [650, 309] width 1300 height 619
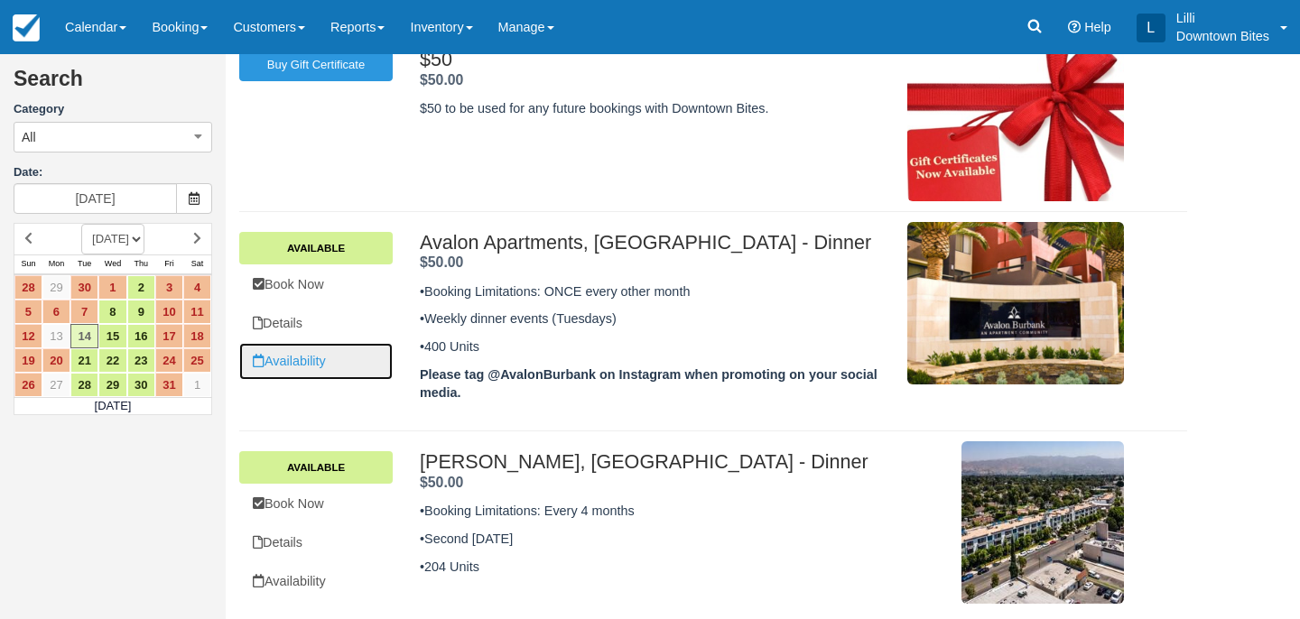
click at [284, 364] on link "Availability" at bounding box center [315, 361] width 153 height 37
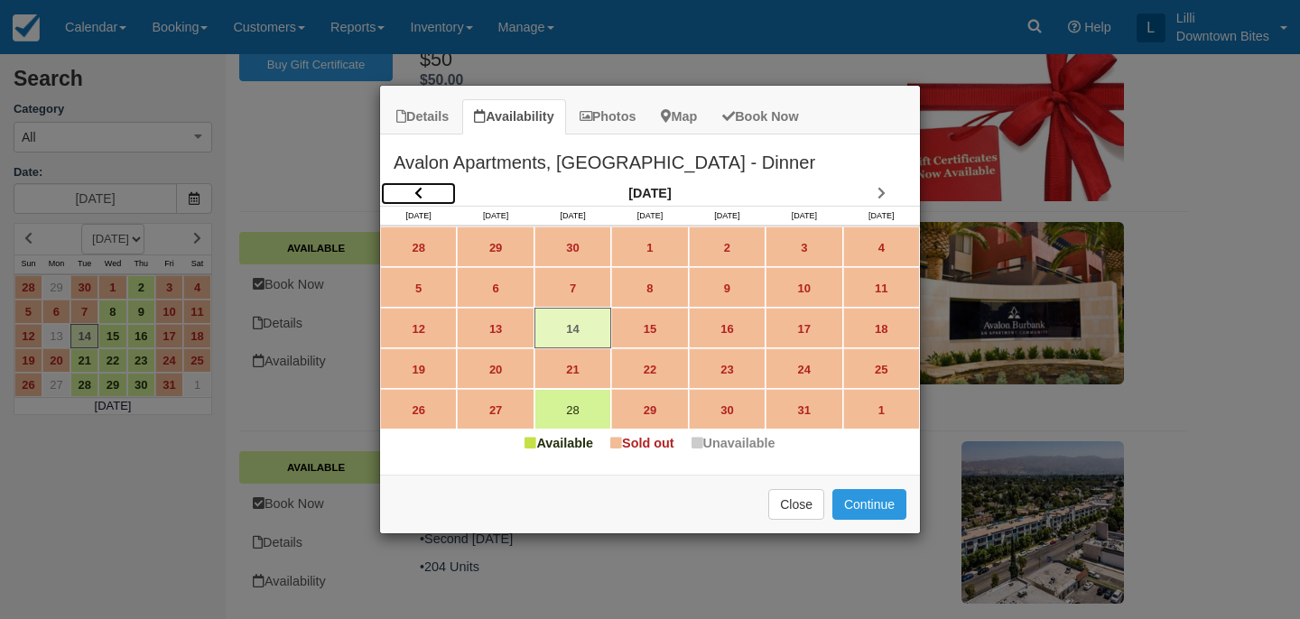
click at [415, 189] on icon "Item Modal" at bounding box center [418, 193] width 8 height 13
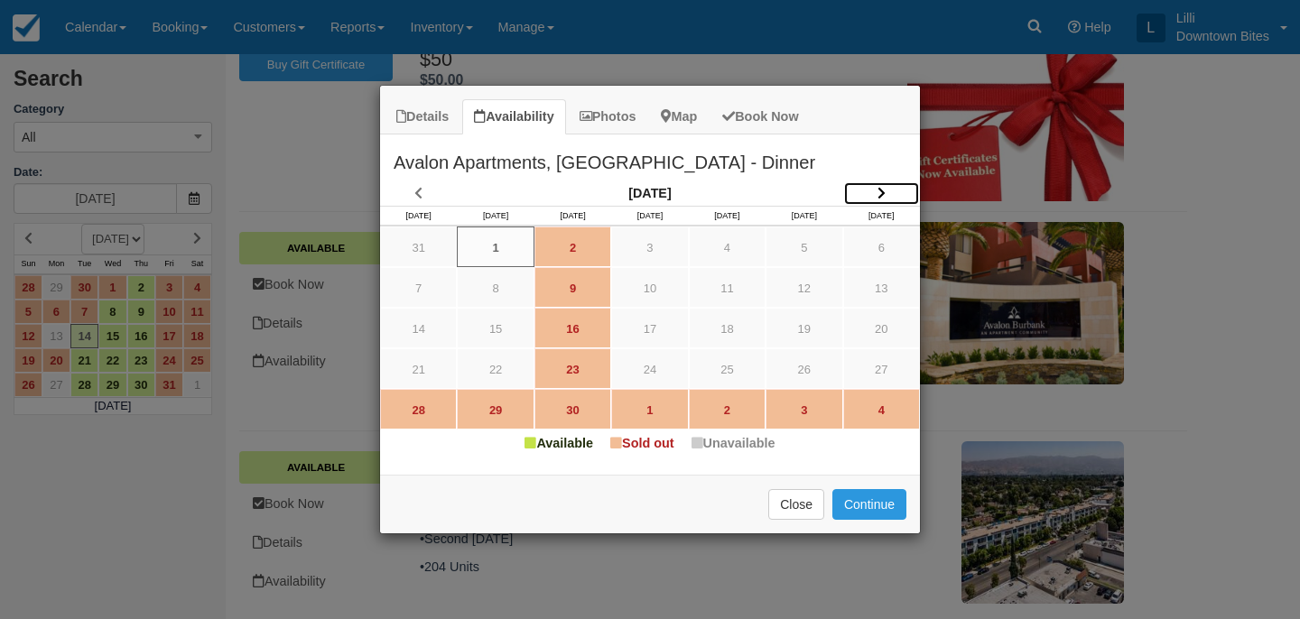
click at [875, 193] on link "Item Modal" at bounding box center [881, 193] width 77 height 24
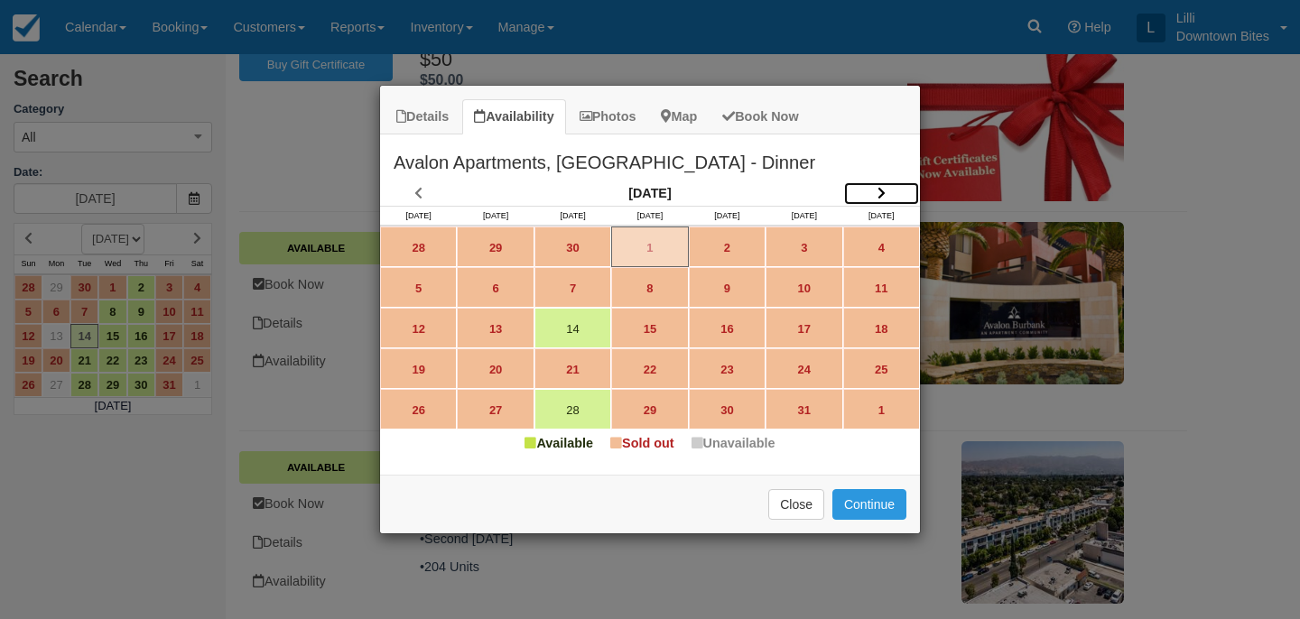
click at [884, 187] on icon "Item Modal" at bounding box center [882, 193] width 8 height 13
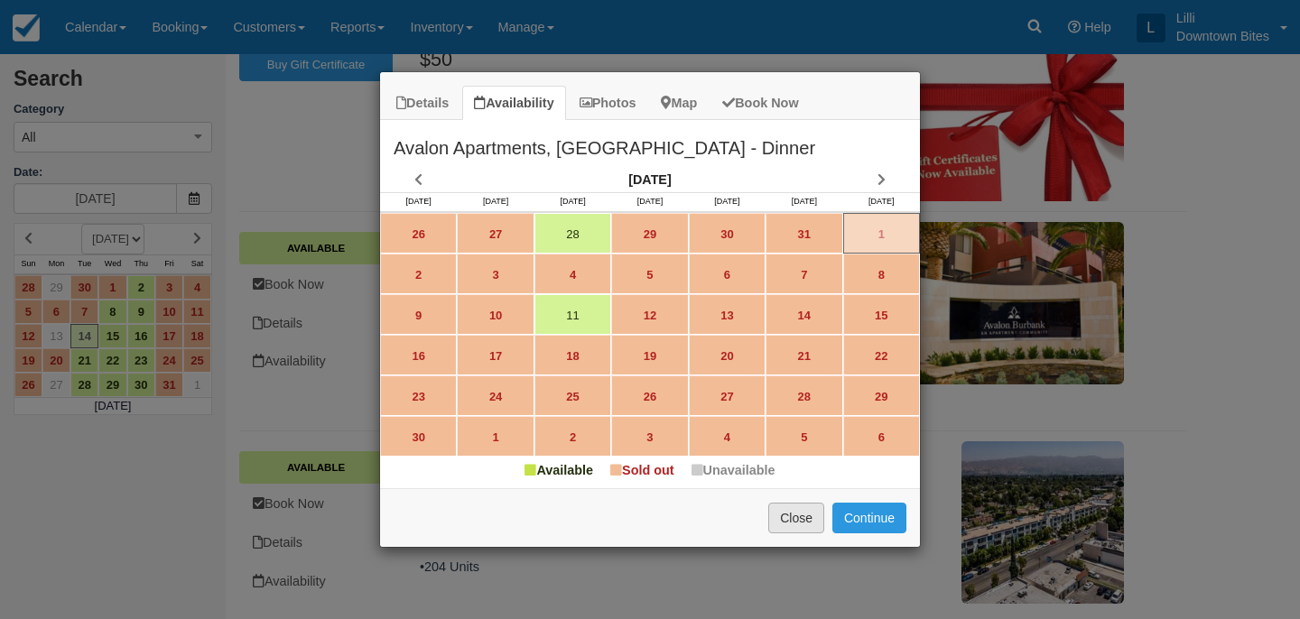
click at [799, 513] on button "Close" at bounding box center [796, 518] width 56 height 31
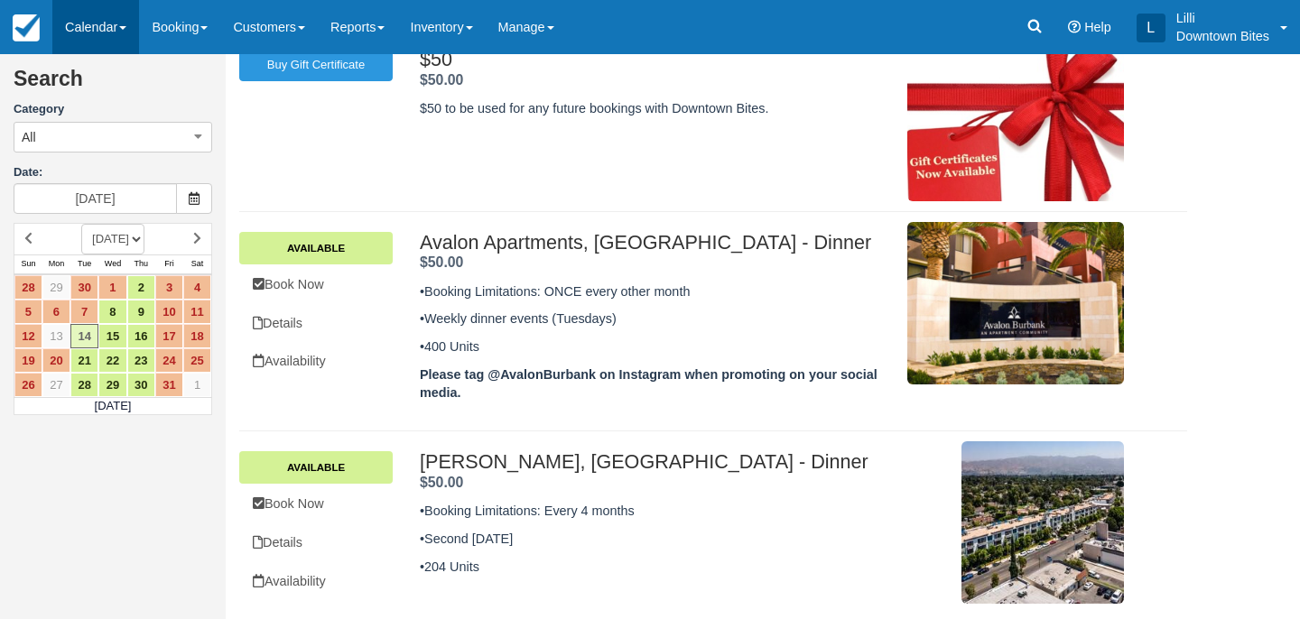
click at [98, 22] on link "Calendar" at bounding box center [95, 27] width 87 height 54
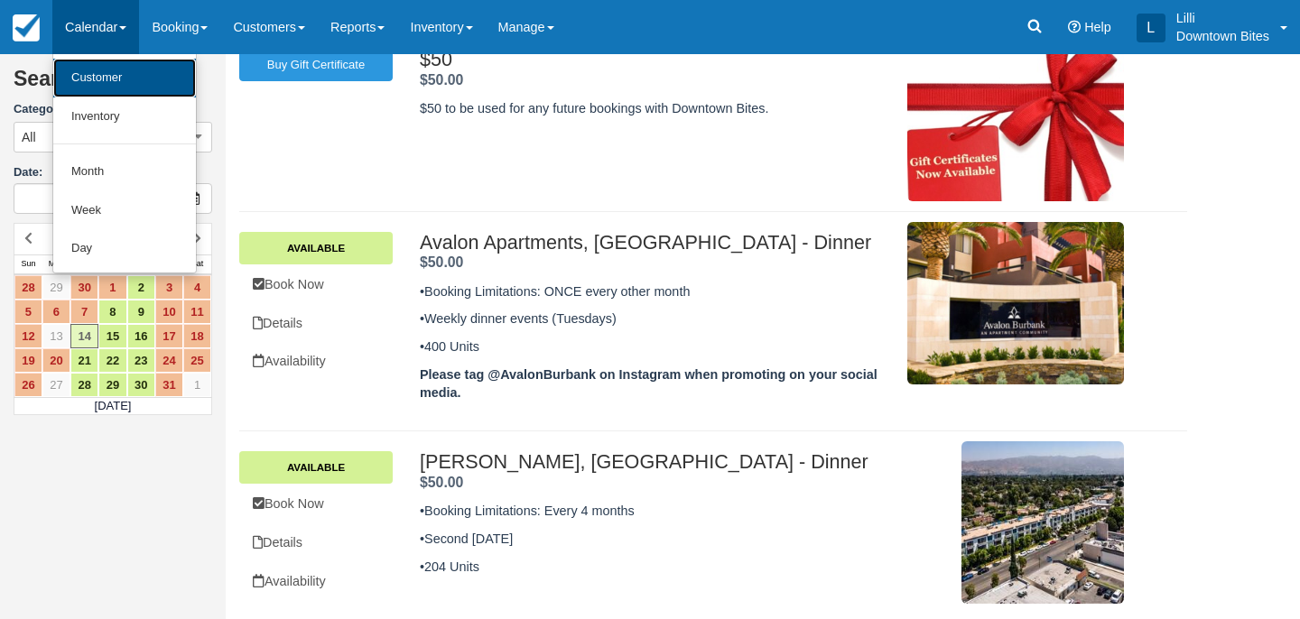
click at [101, 81] on link "Customer" at bounding box center [124, 78] width 143 height 39
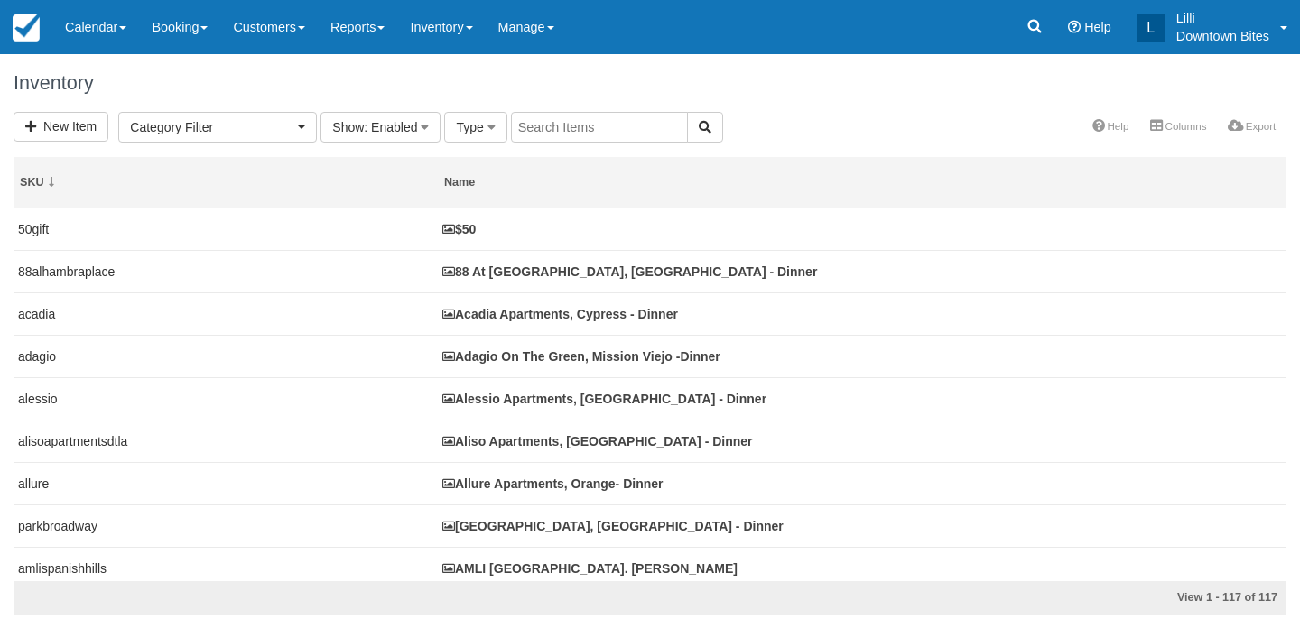
select select
click at [637, 126] on input "text" at bounding box center [599, 127] width 177 height 31
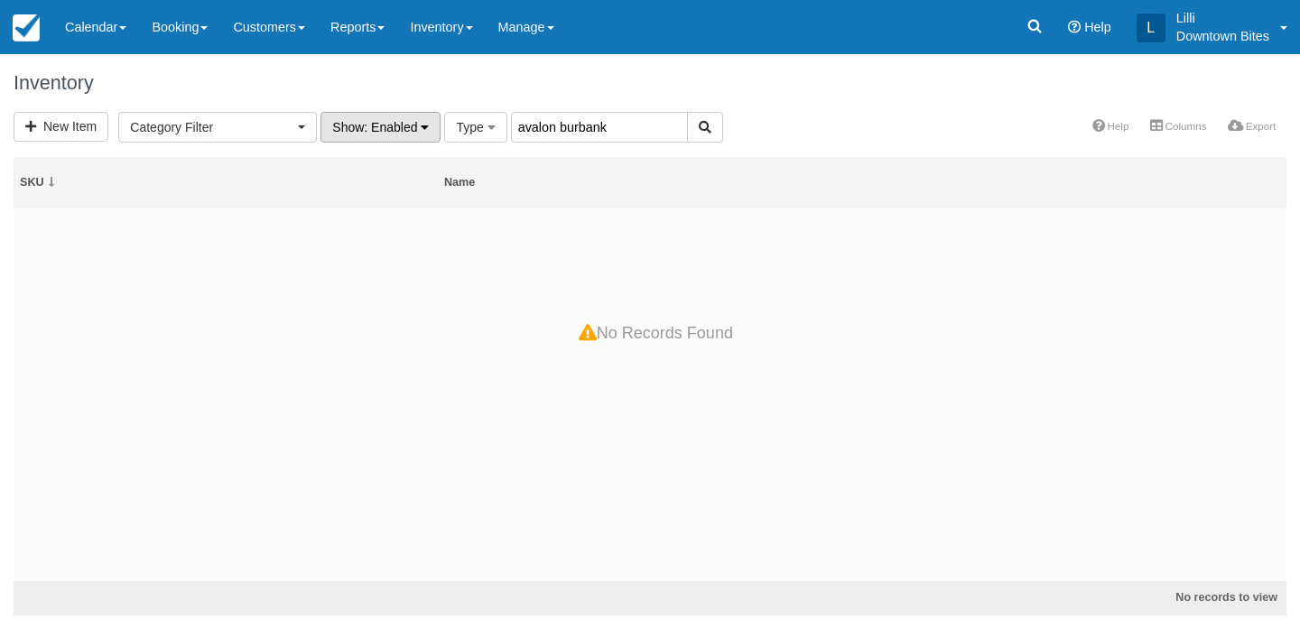
drag, startPoint x: 615, startPoint y: 127, endPoint x: 415, endPoint y: 119, distance: 199.7
click at [415, 120] on form "New Item Category Filter Los Angeles Dessert (1) LA County Dinners (60) [GEOGRA…" at bounding box center [369, 127] width 710 height 14
type input "avalon"
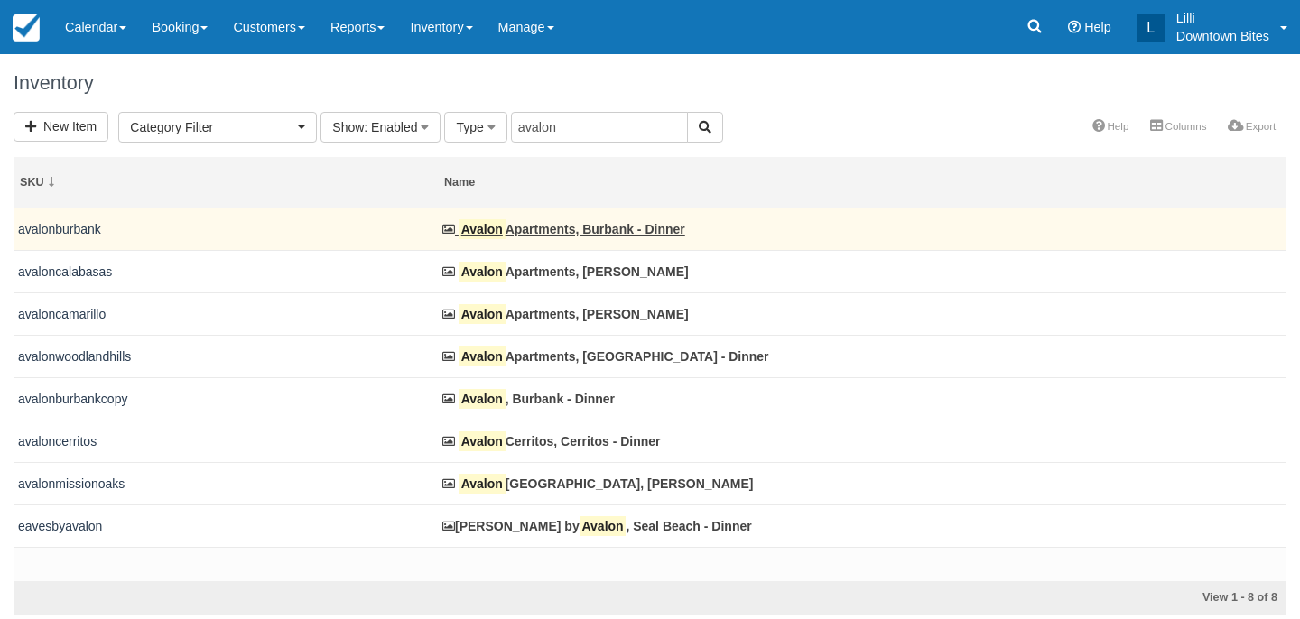
click at [581, 220] on td "Avalon Apartments, [GEOGRAPHIC_DATA] - Dinner" at bounding box center [862, 230] width 849 height 42
click at [581, 233] on link "Avalon Apartments, Burbank - Dinner" at bounding box center [563, 229] width 243 height 14
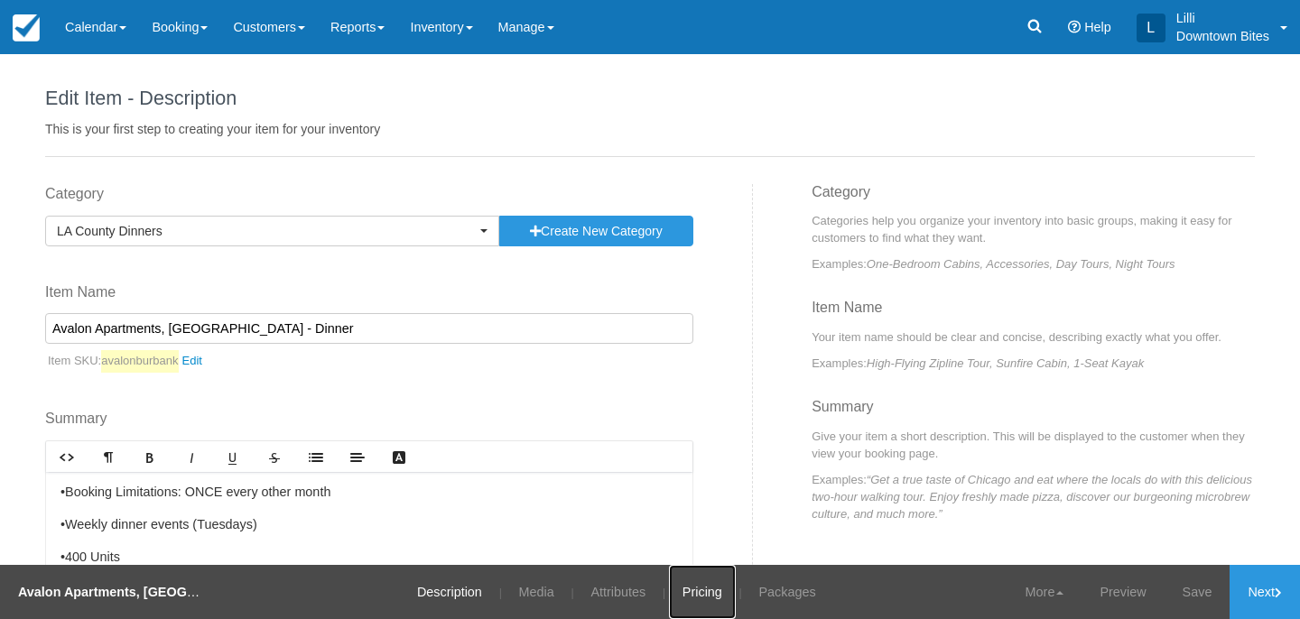
click at [696, 598] on link "Pricing" at bounding box center [702, 592] width 67 height 54
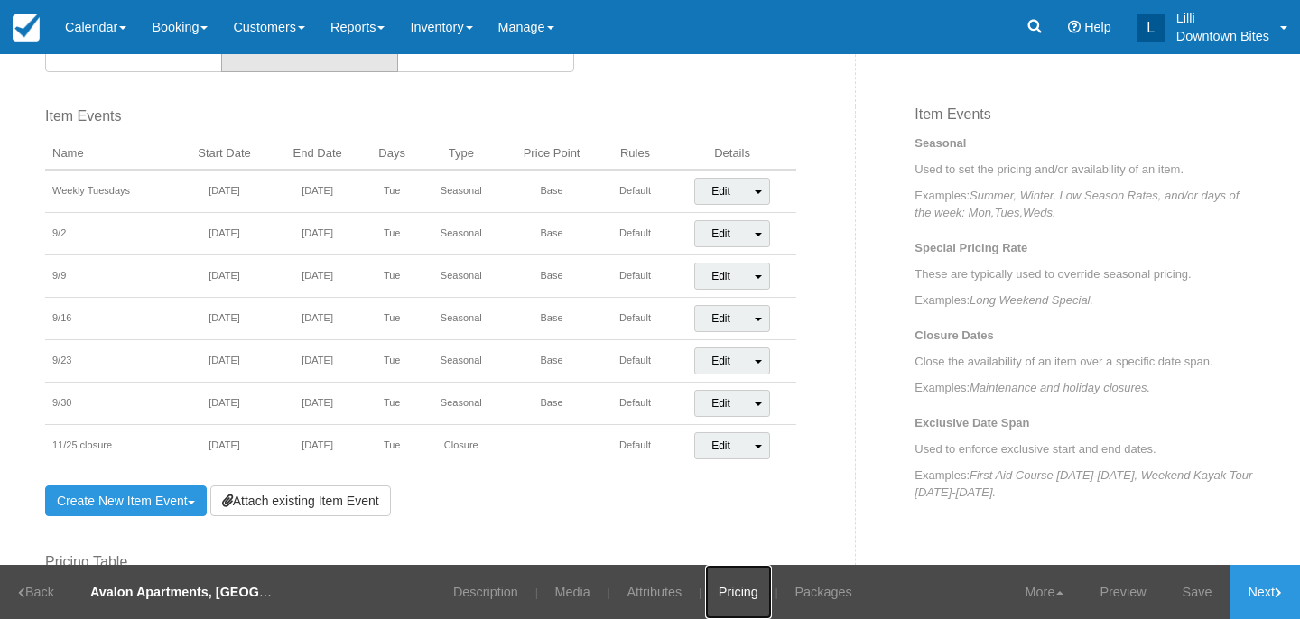
scroll to position [618, 0]
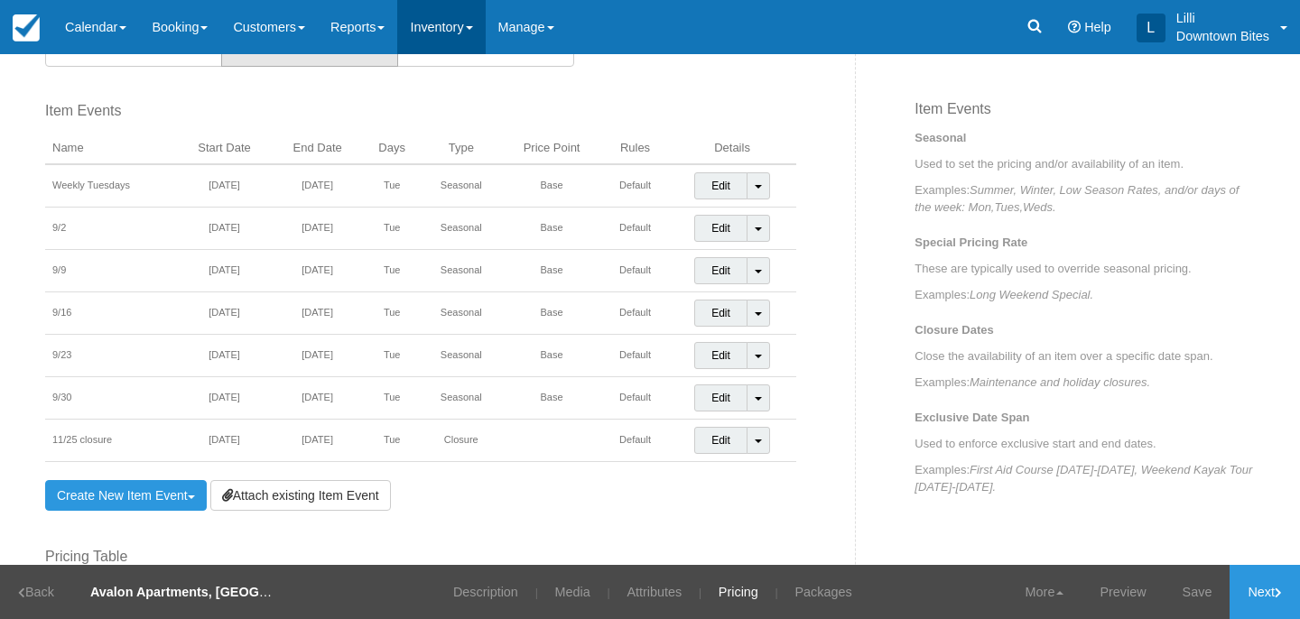
click at [450, 21] on link "Inventory" at bounding box center [441, 27] width 88 height 54
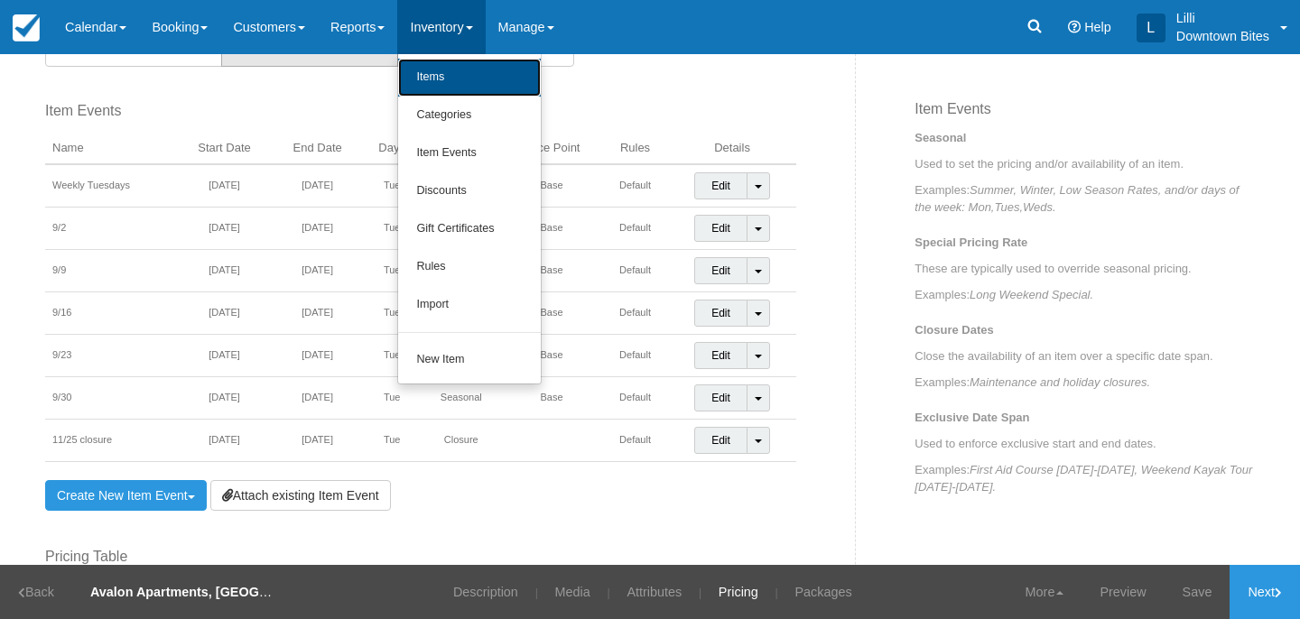
click at [451, 81] on link "Items" at bounding box center [469, 78] width 143 height 38
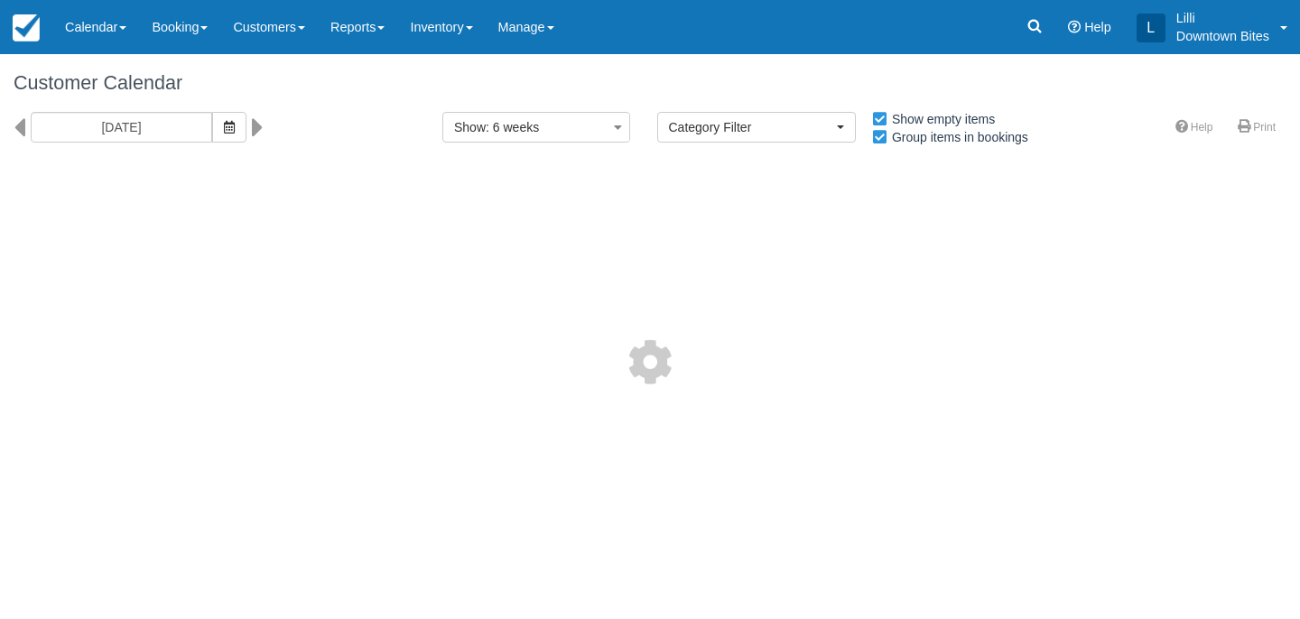
select select
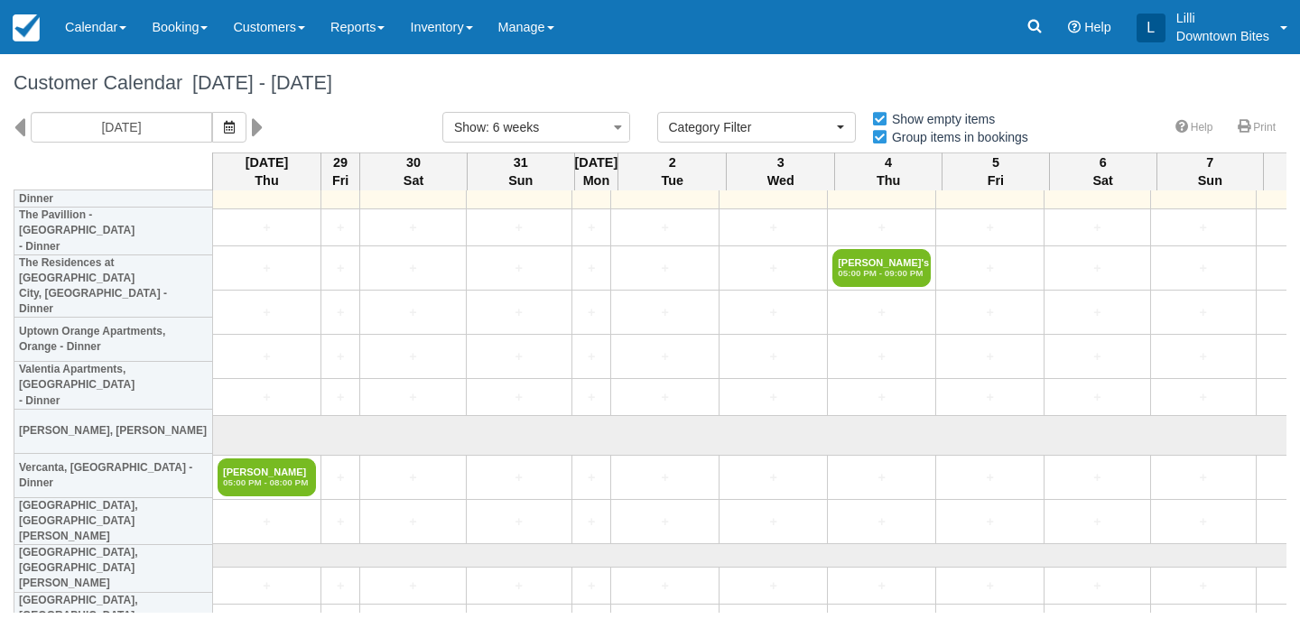
scroll to position [4735, 0]
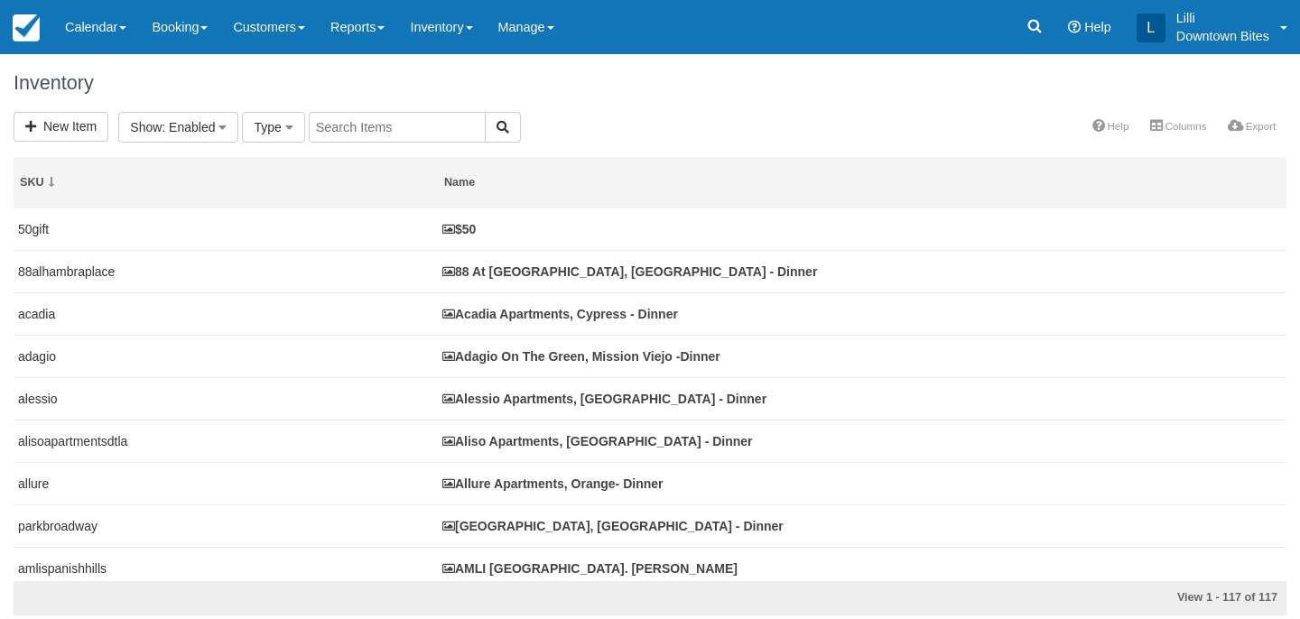
select select
click at [526, 125] on input "text" at bounding box center [599, 127] width 177 height 31
type input "kit"
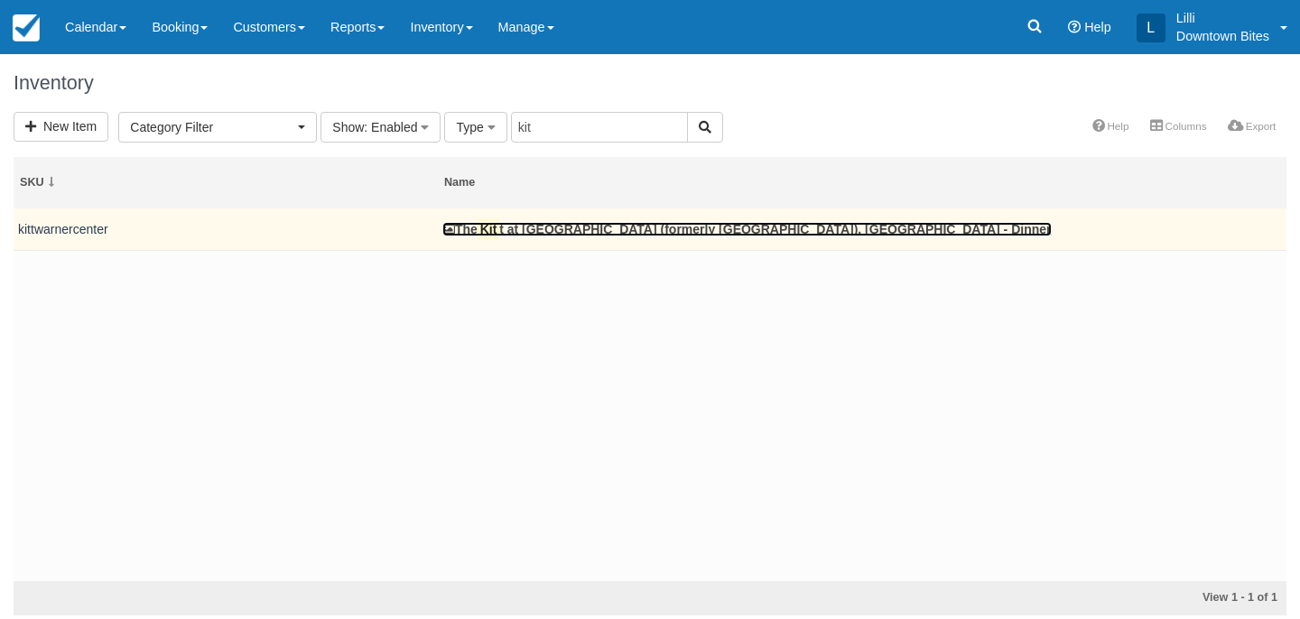
click at [517, 229] on link "The Kit t at [GEOGRAPHIC_DATA] (formerly [GEOGRAPHIC_DATA]), [GEOGRAPHIC_DATA] …" at bounding box center [746, 229] width 609 height 14
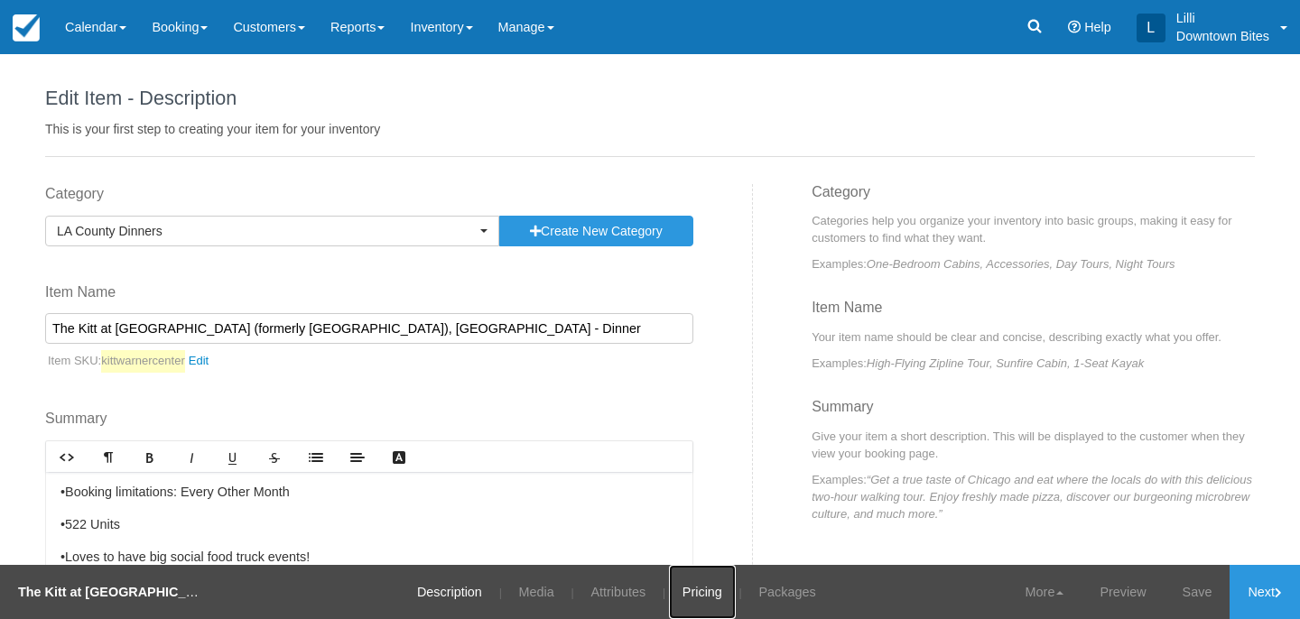
click at [680, 600] on link "Pricing" at bounding box center [702, 592] width 67 height 54
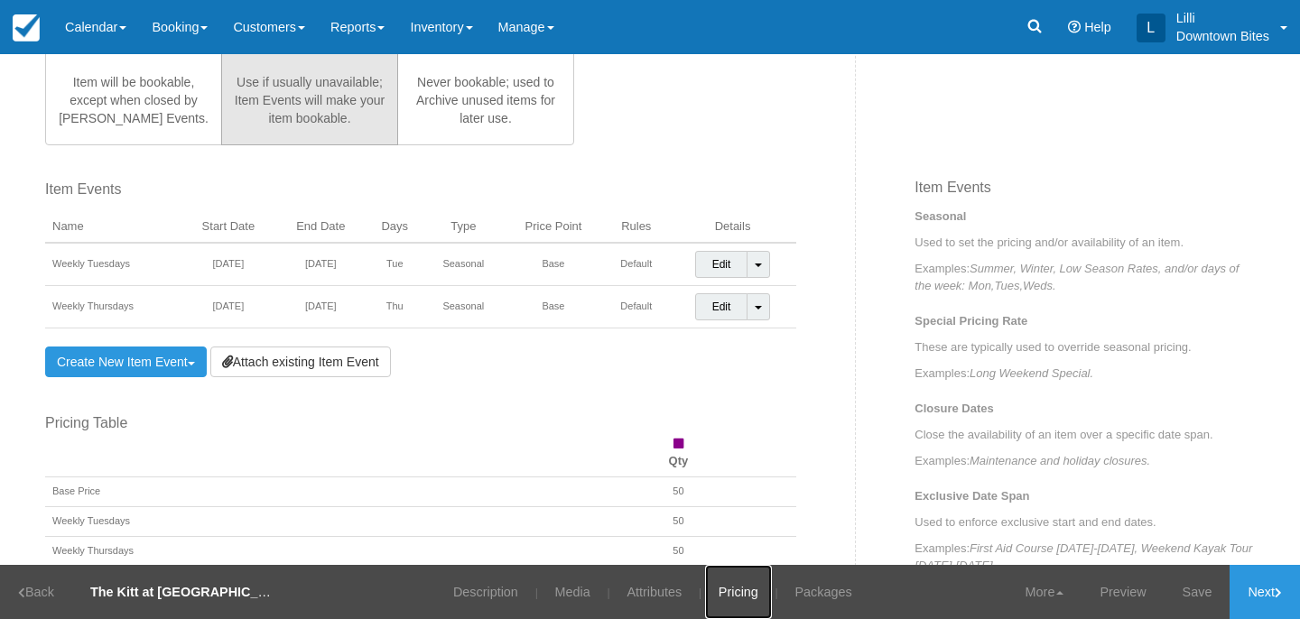
scroll to position [548, 0]
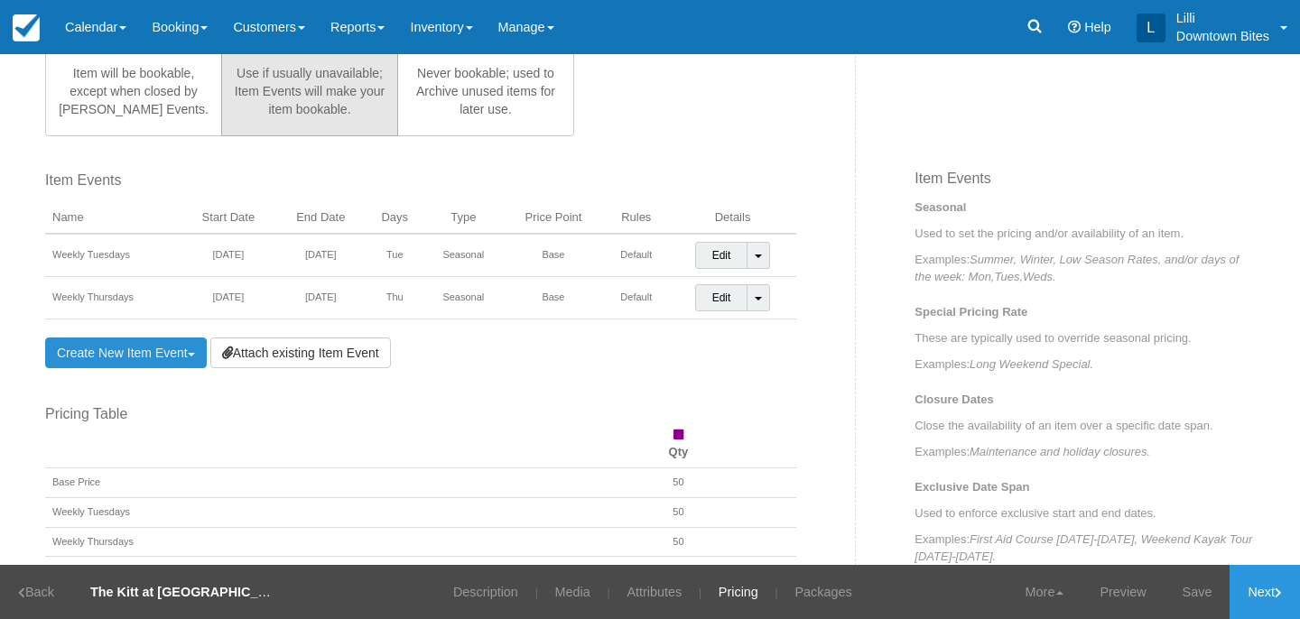
click at [177, 354] on link "Create New Item Event Toggle Dropdown" at bounding box center [126, 353] width 162 height 31
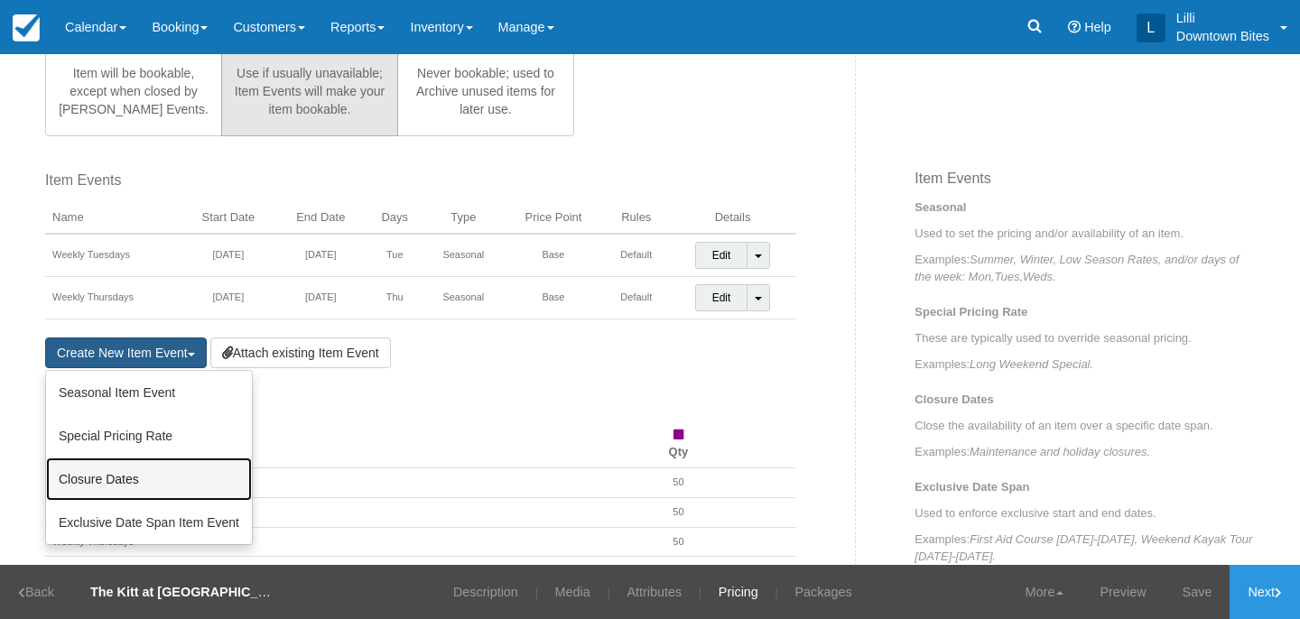
click at [139, 475] on link "Closure Dates" at bounding box center [149, 479] width 206 height 43
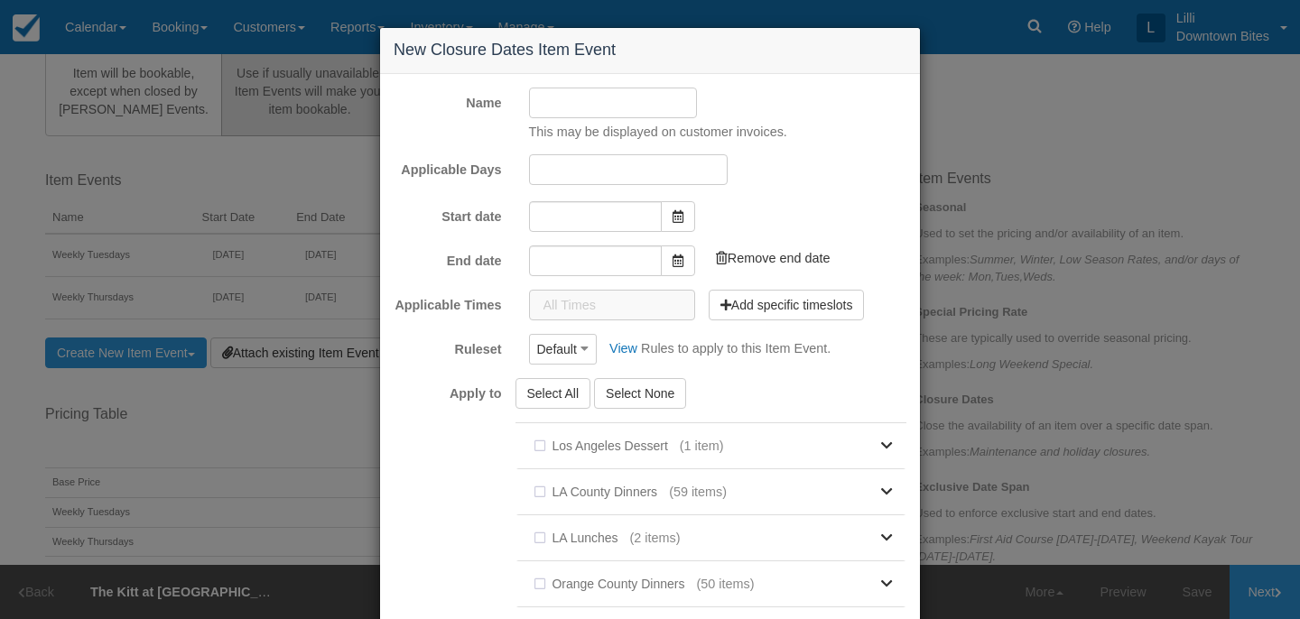
type input "08/28/25"
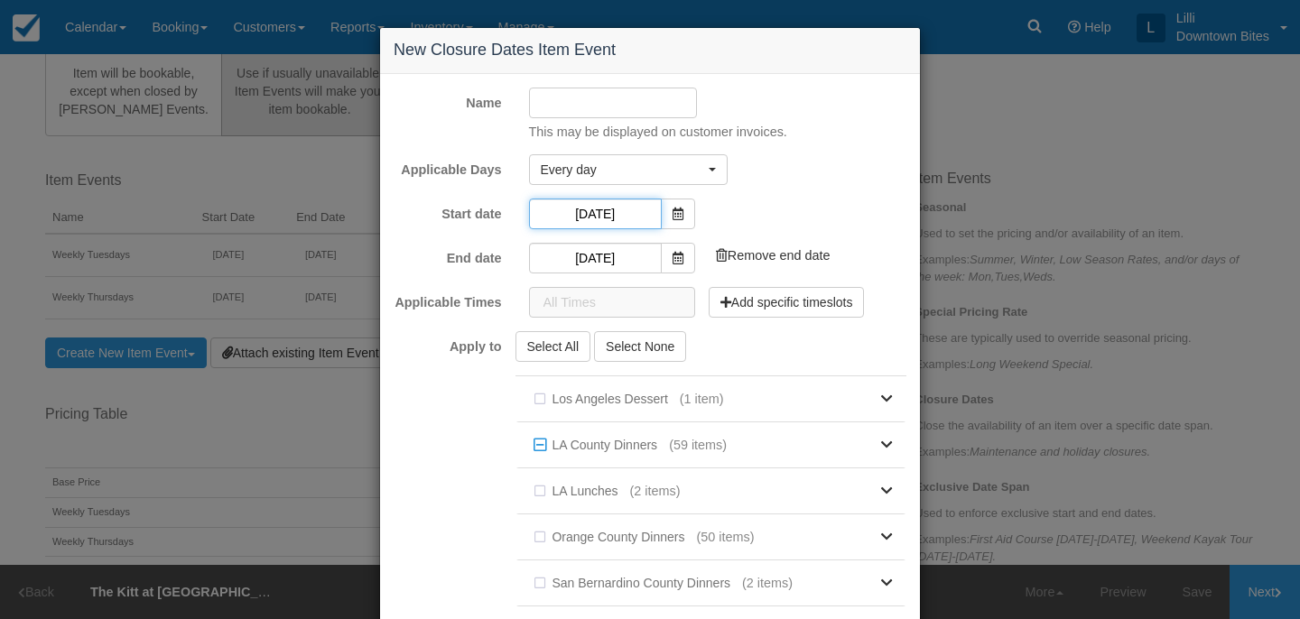
click at [619, 222] on input "08/28/25" at bounding box center [595, 214] width 133 height 31
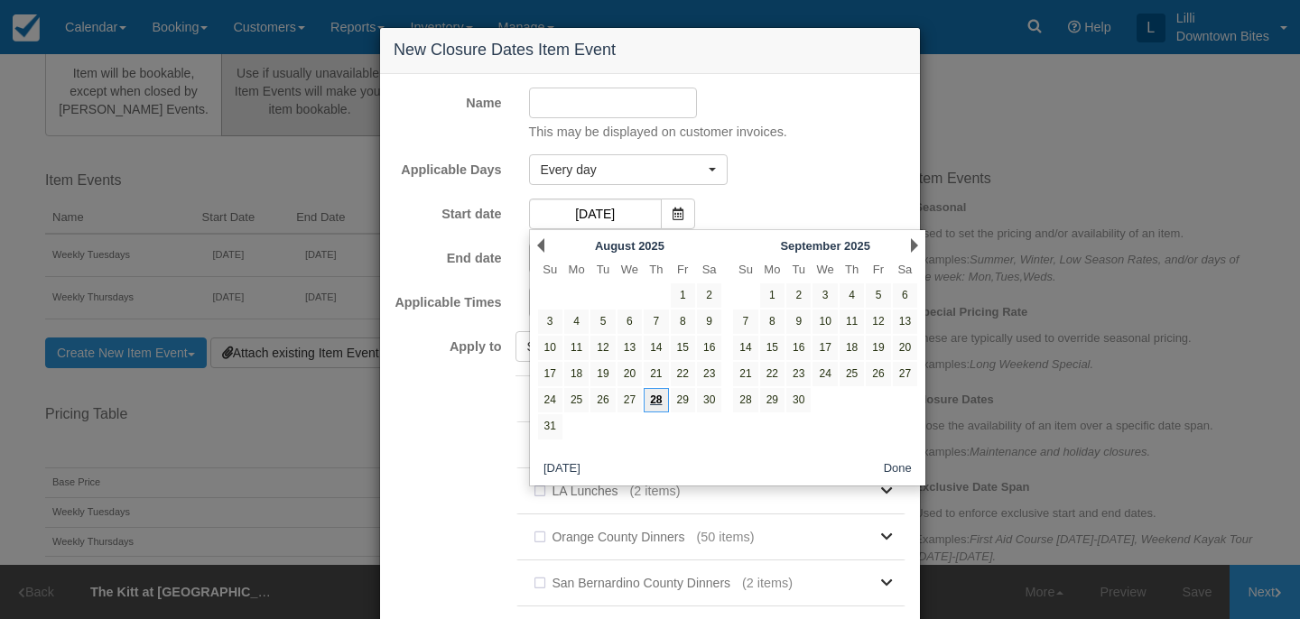
click at [649, 394] on link "28" at bounding box center [656, 400] width 24 height 24
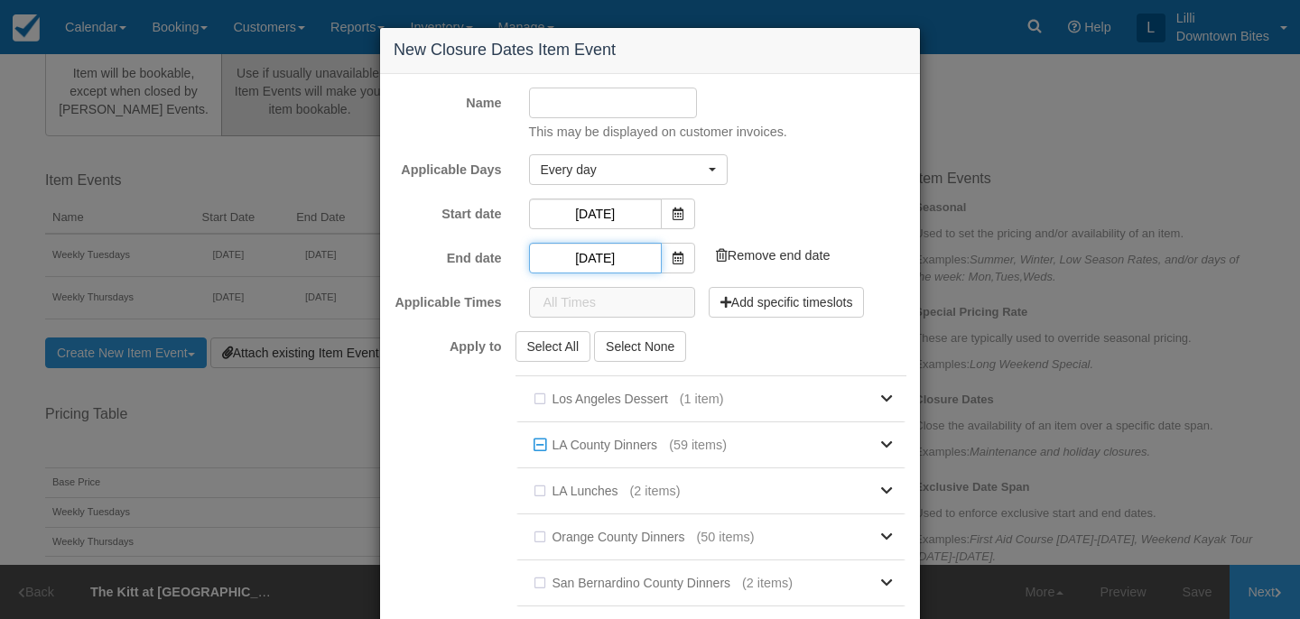
click at [612, 256] on input "09/28/25" at bounding box center [595, 258] width 133 height 31
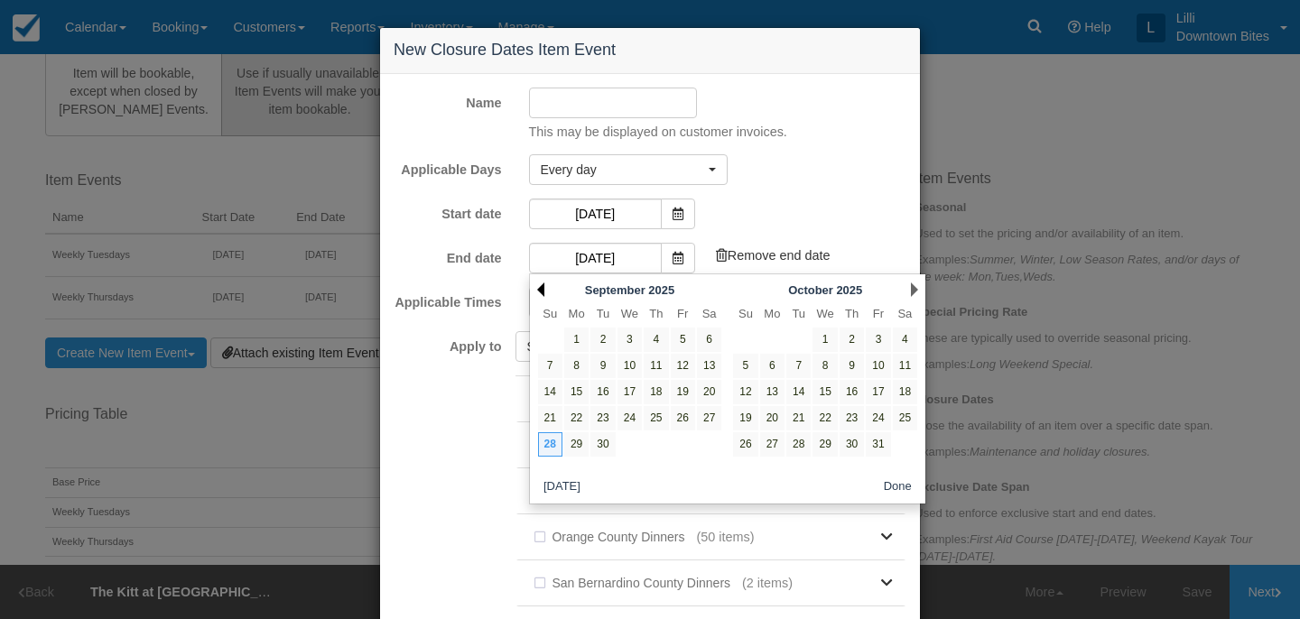
click at [543, 286] on link "Prev" at bounding box center [540, 290] width 7 height 14
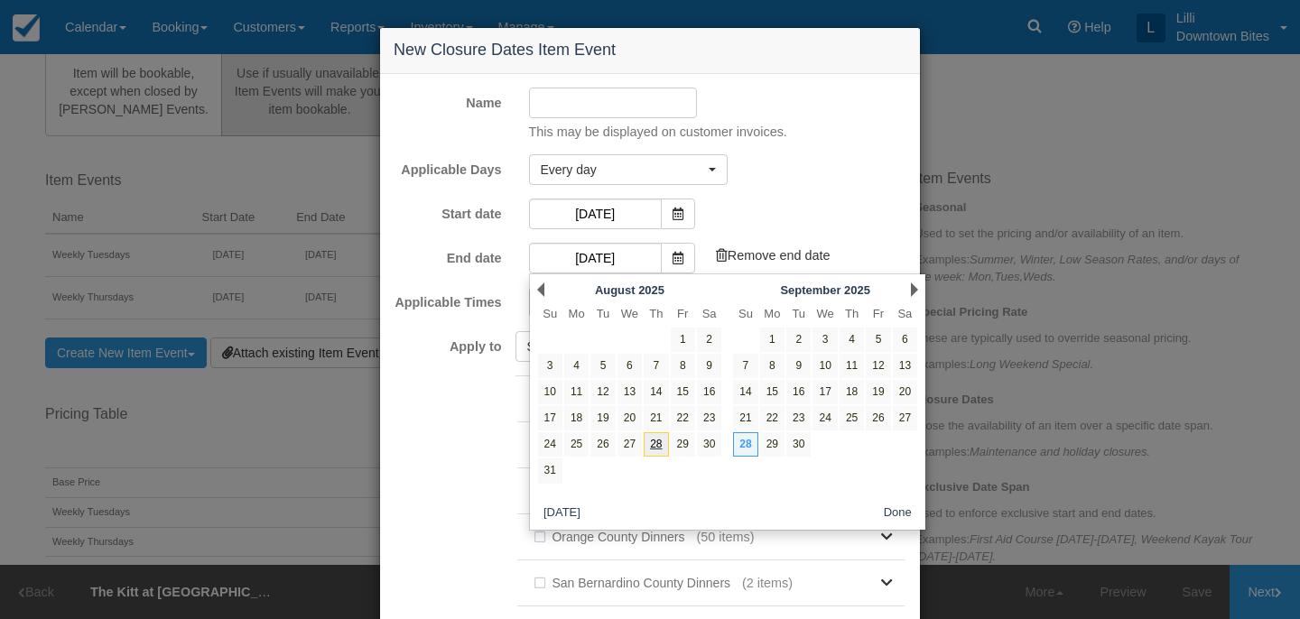
click at [656, 442] on link "28" at bounding box center [656, 444] width 24 height 24
type input "08/28/25"
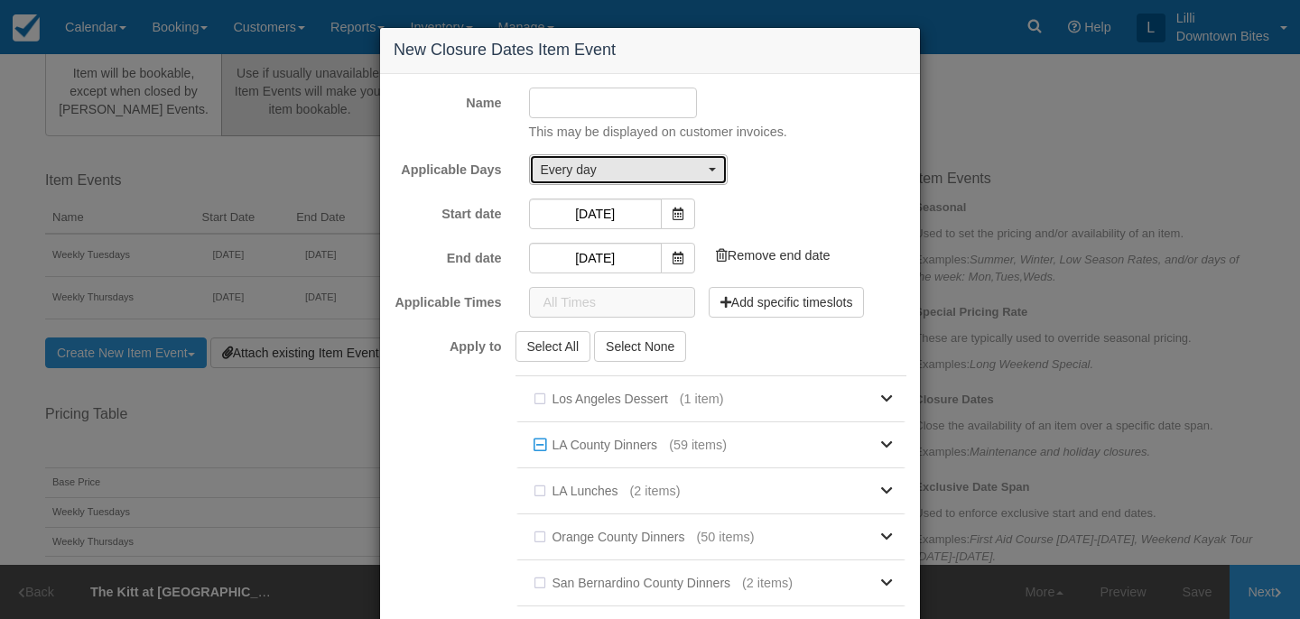
click at [643, 163] on span "Every day" at bounding box center [622, 170] width 163 height 18
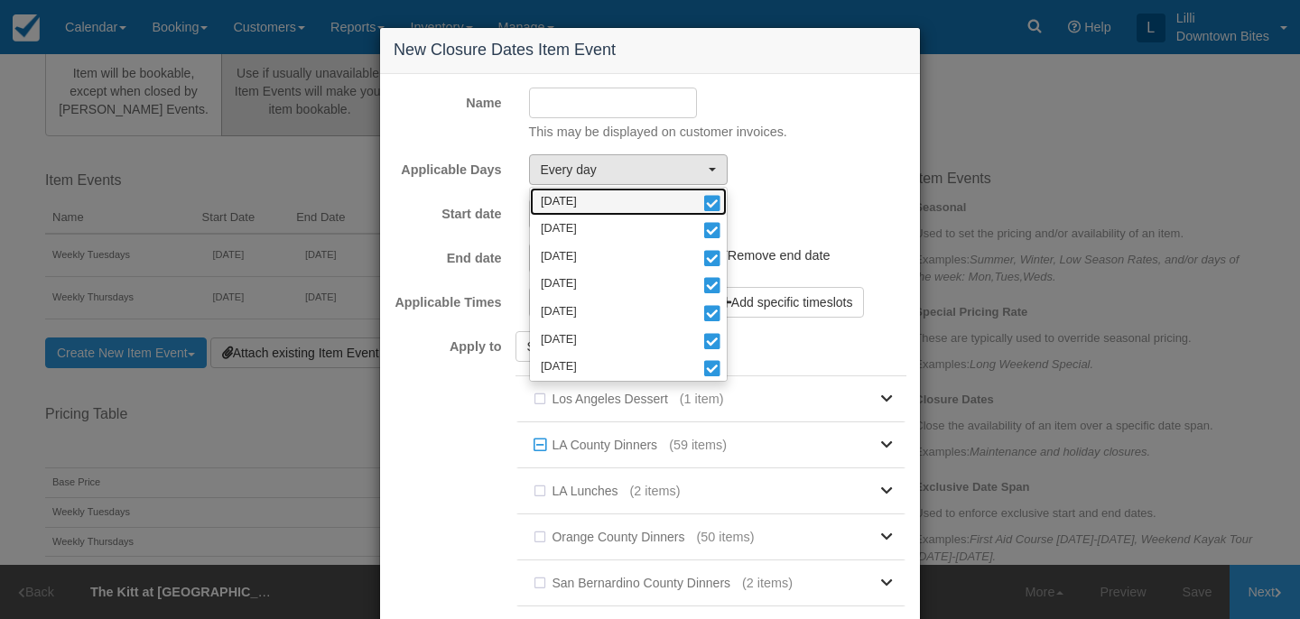
click at [621, 201] on link "Monday" at bounding box center [628, 202] width 197 height 28
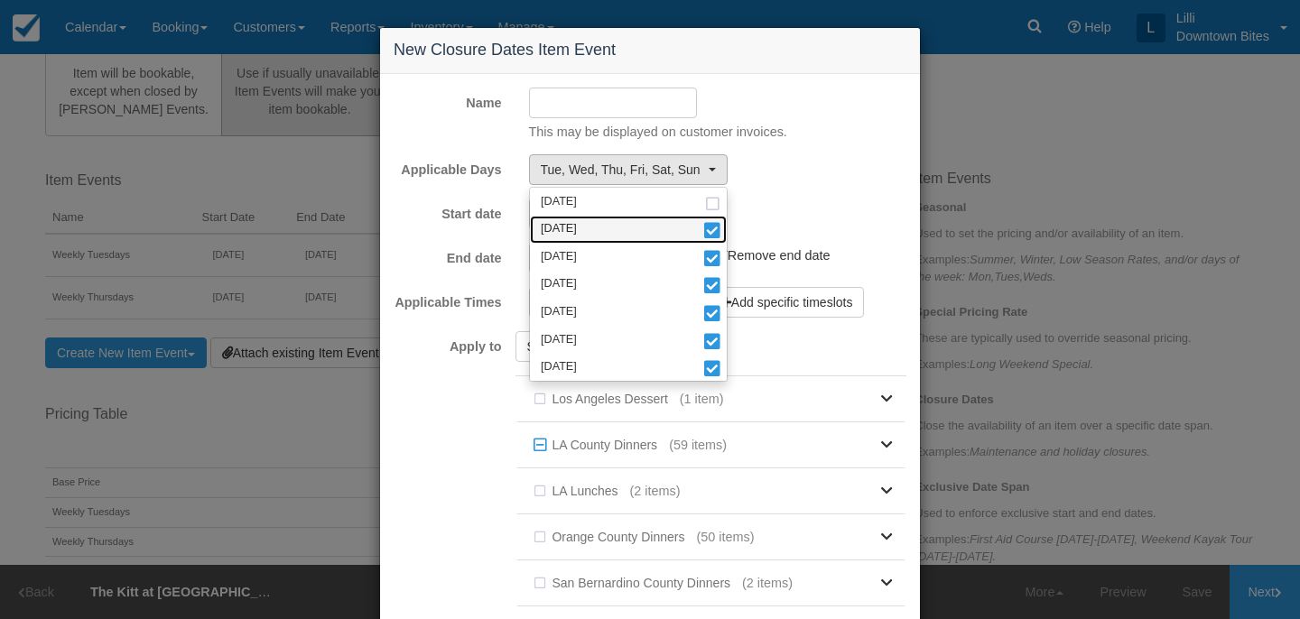
click at [613, 228] on link "Tuesday" at bounding box center [628, 230] width 197 height 28
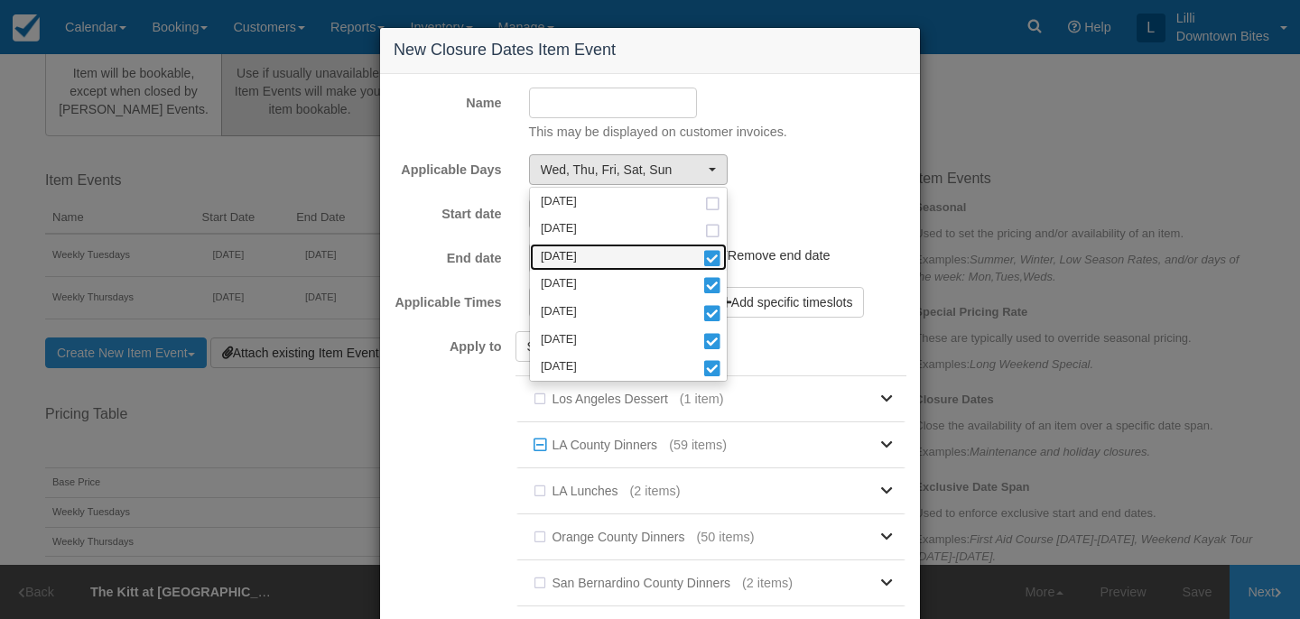
click at [613, 255] on link "Wednesday" at bounding box center [628, 258] width 197 height 28
select select "thu"
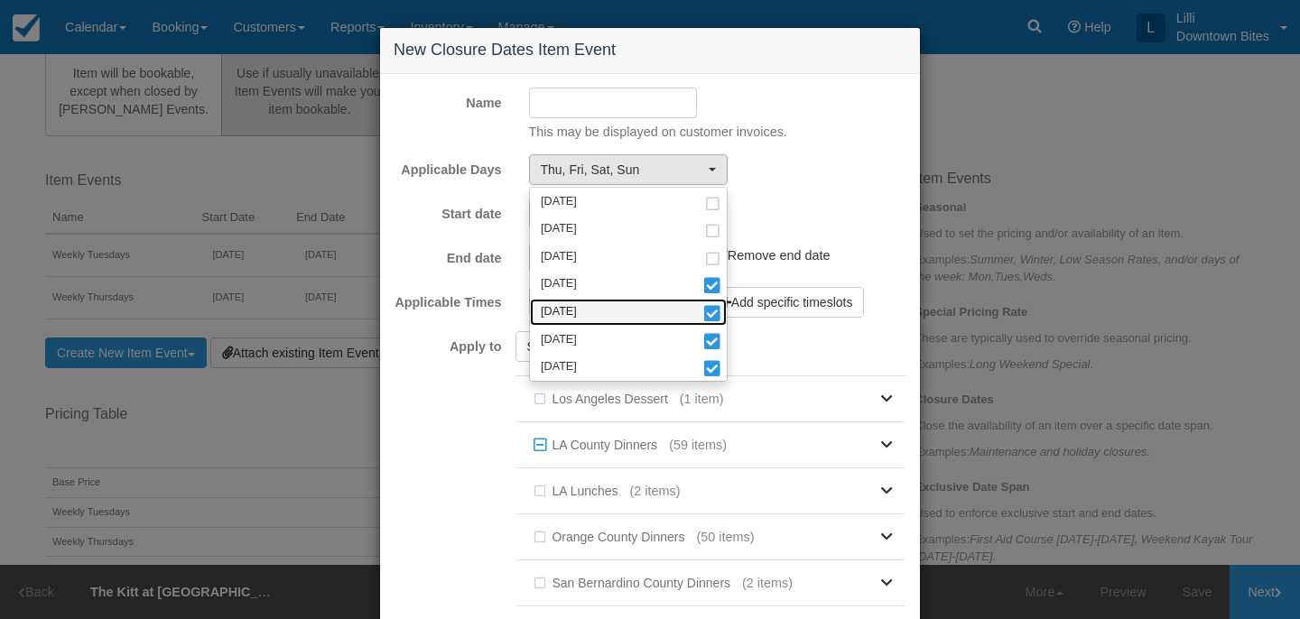
click at [604, 308] on link "Friday" at bounding box center [628, 313] width 197 height 28
click at [600, 344] on link "Saturday" at bounding box center [628, 340] width 197 height 28
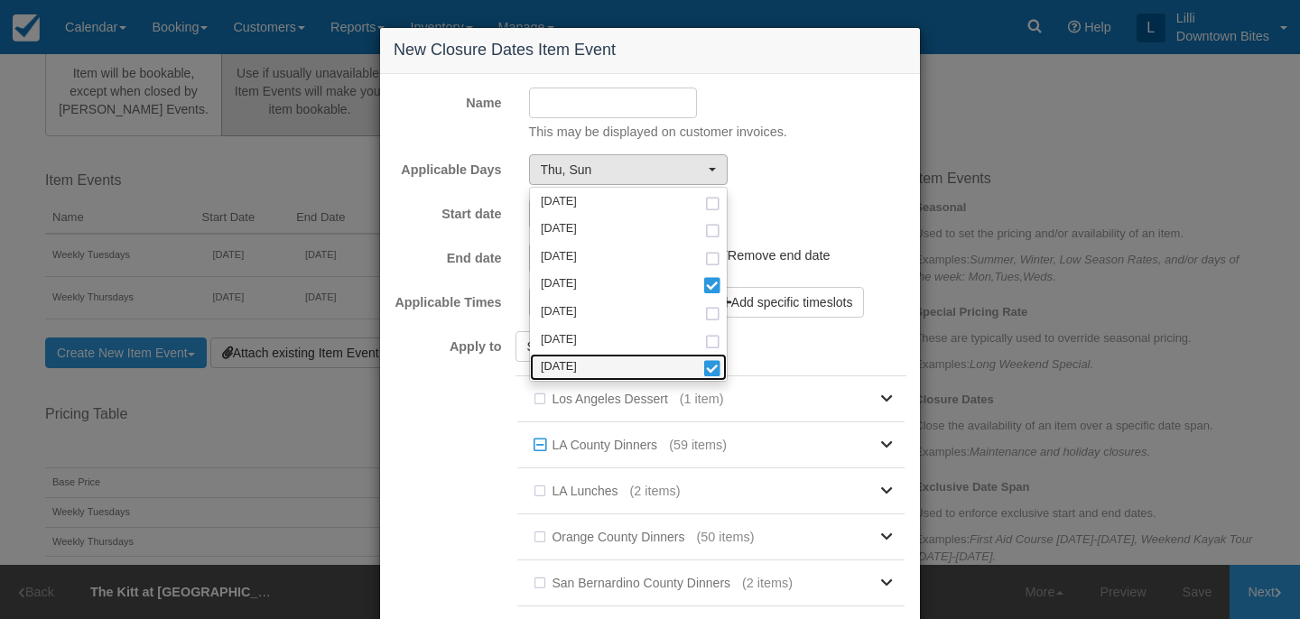
click at [599, 372] on link "Sunday" at bounding box center [628, 368] width 197 height 28
click at [581, 102] on input "Name" at bounding box center [613, 103] width 169 height 31
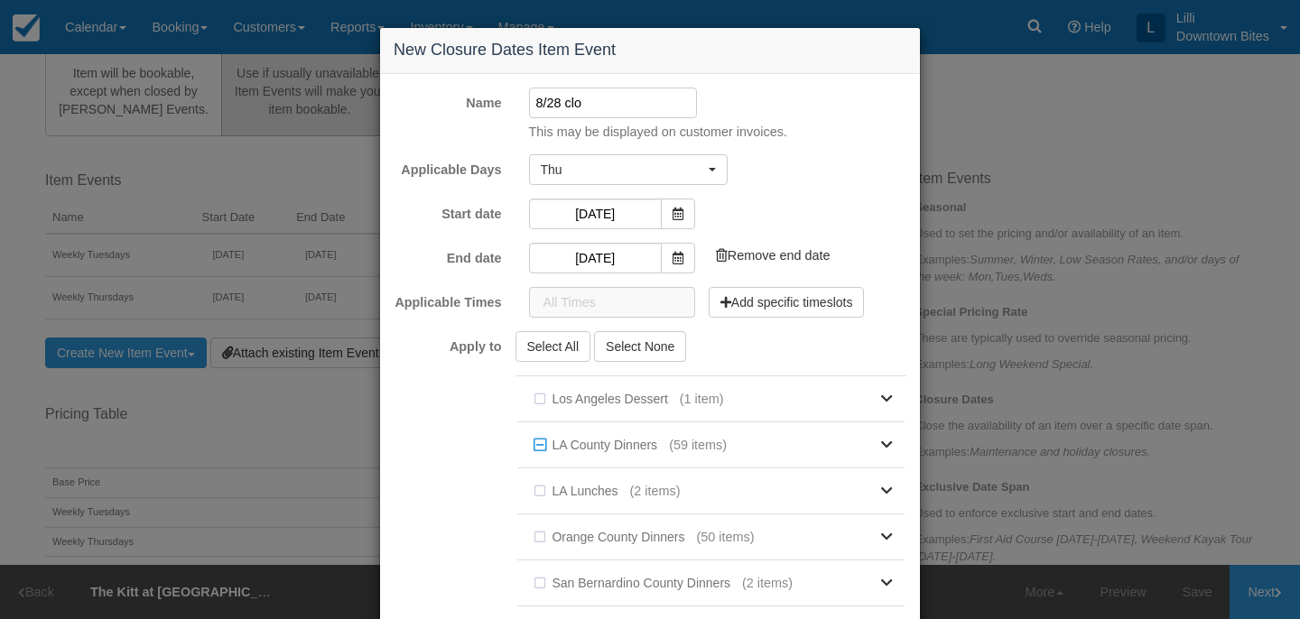
type input "8/28 Closure"
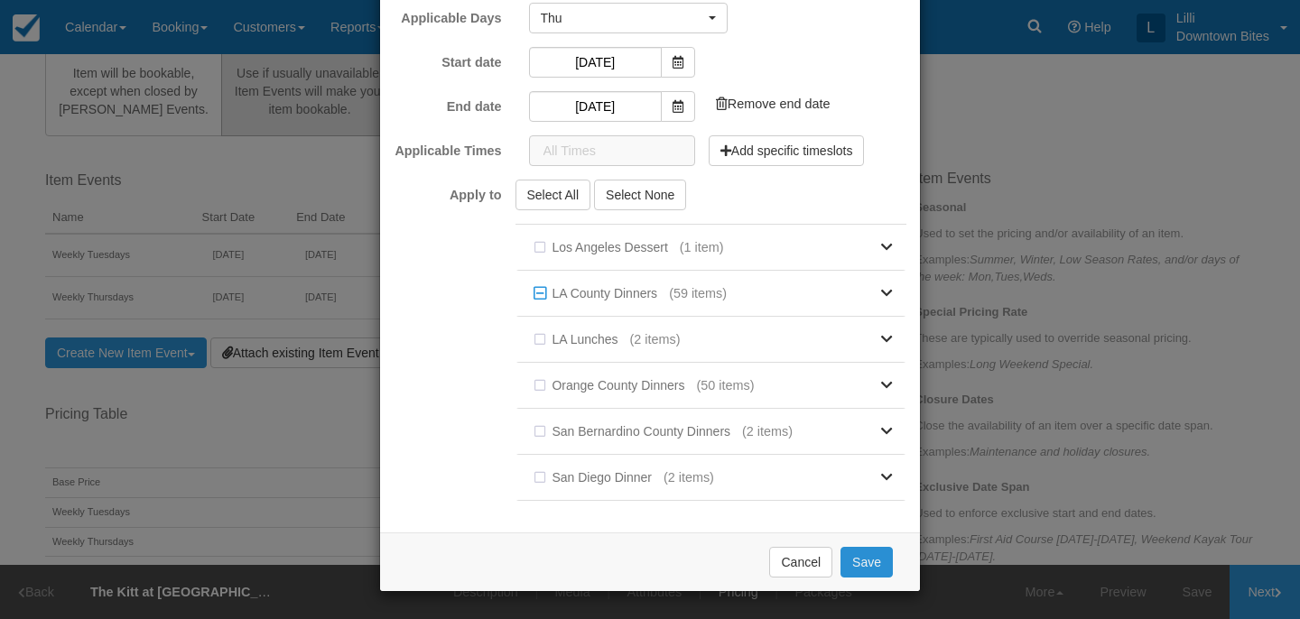
click at [879, 560] on button "Save" at bounding box center [867, 562] width 52 height 31
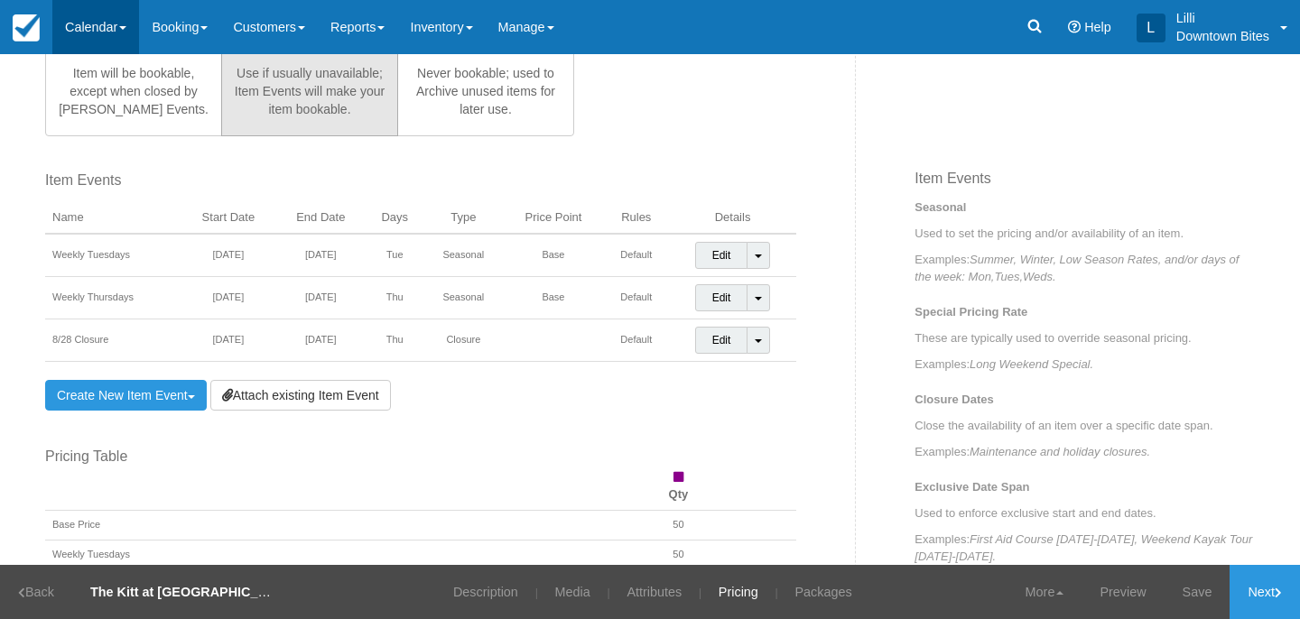
click at [92, 28] on link "Calendar" at bounding box center [95, 27] width 87 height 54
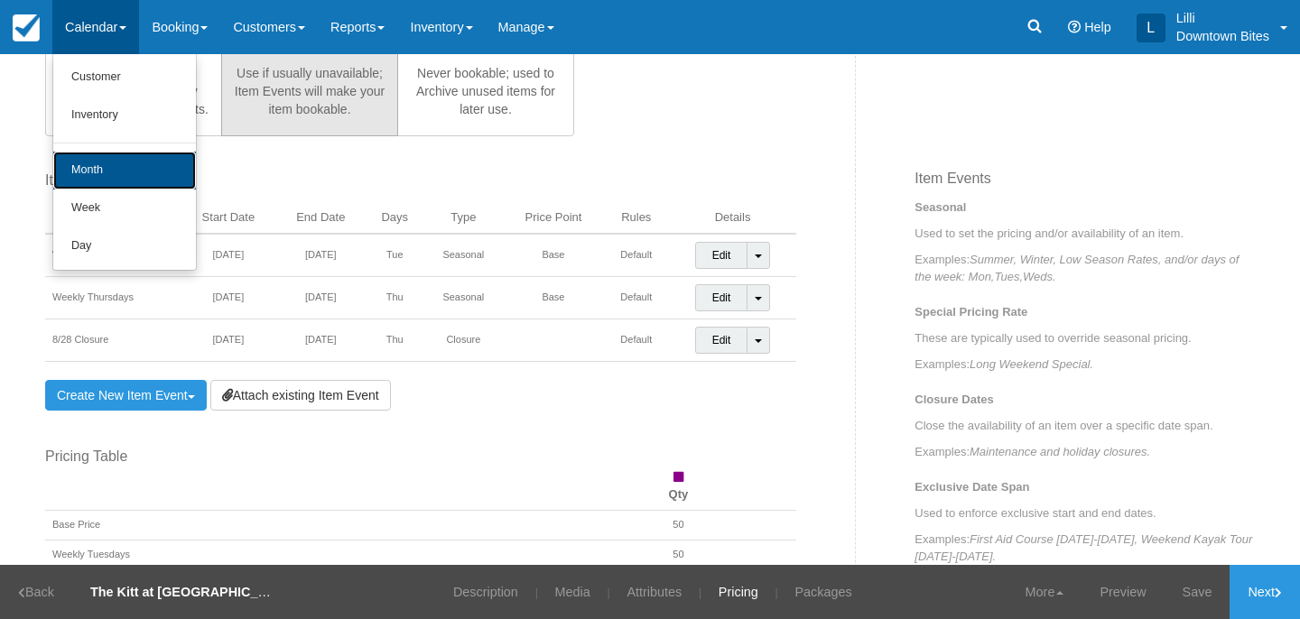
click at [91, 181] on link "Month" at bounding box center [124, 171] width 143 height 38
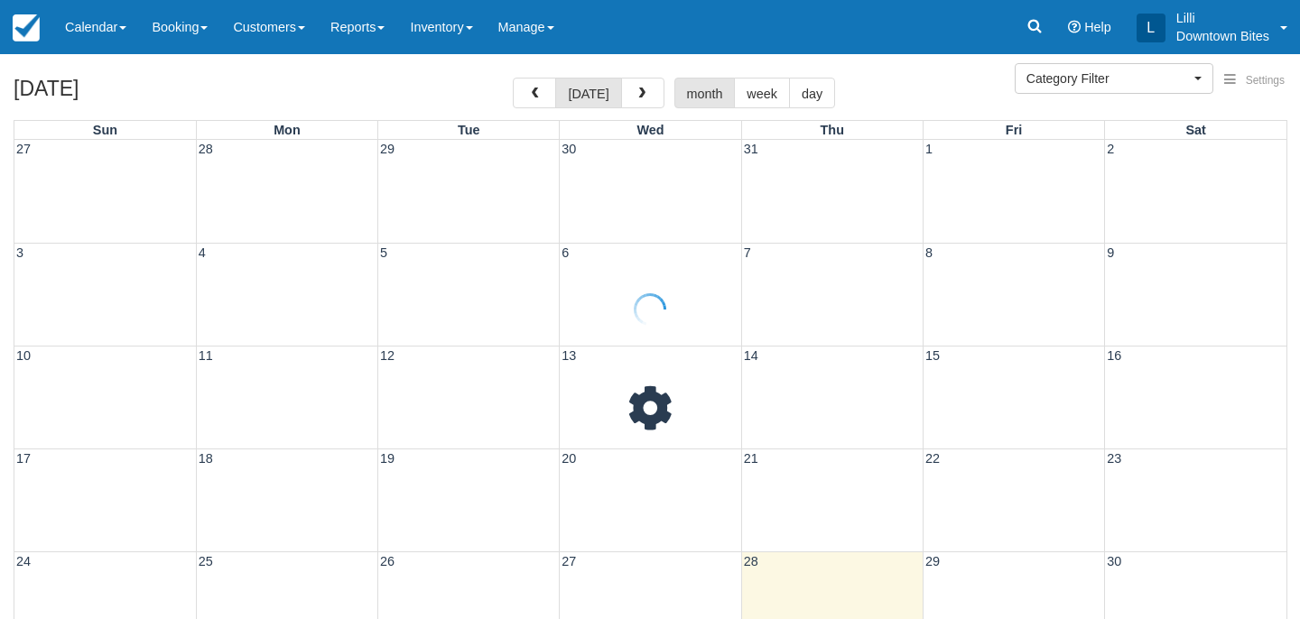
select select
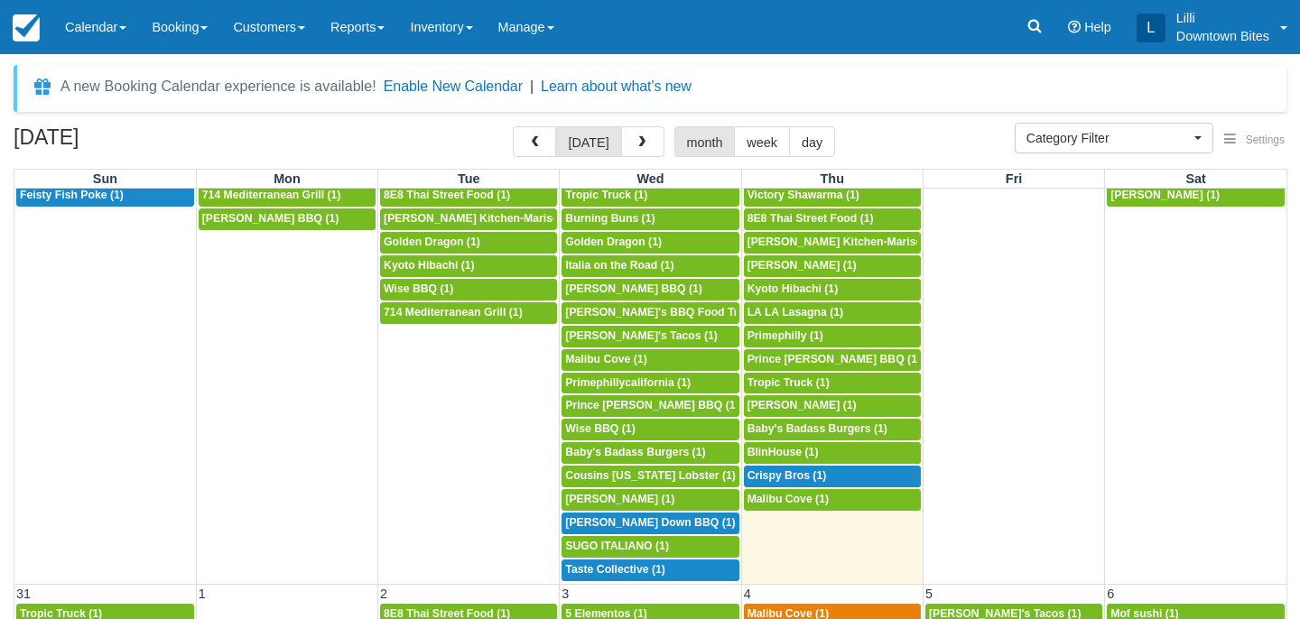
scroll to position [1360, 0]
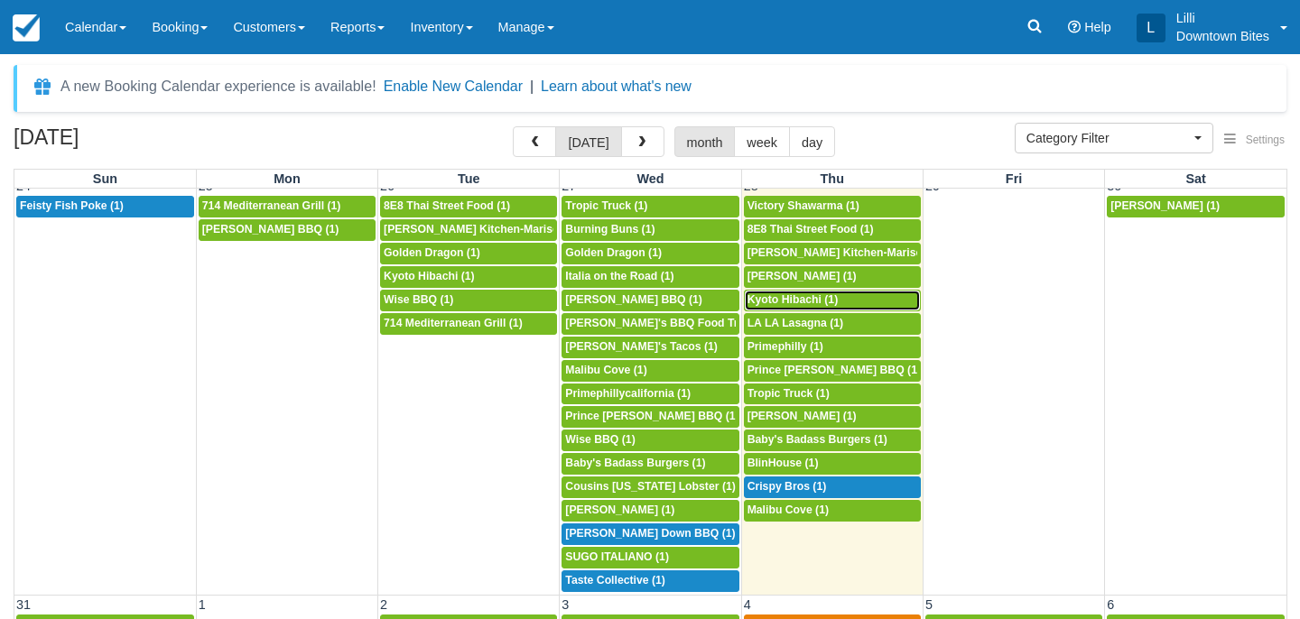
click at [822, 302] on span "Kyoto Hibachi (1)" at bounding box center [793, 299] width 91 height 13
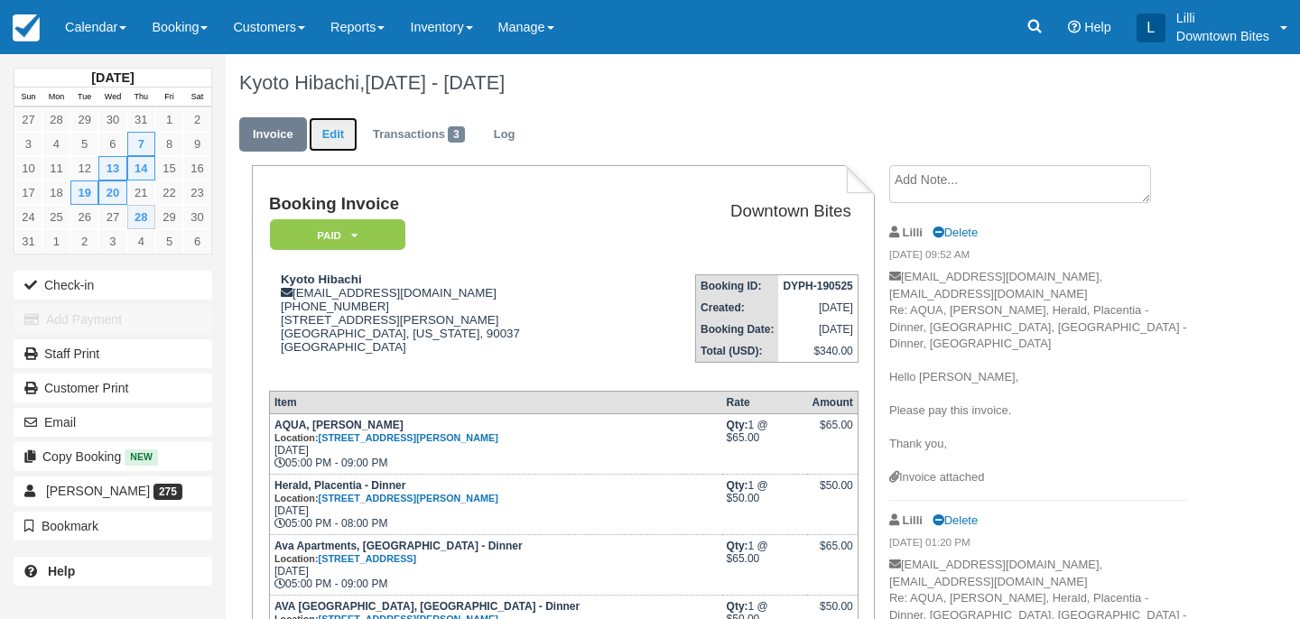
click at [333, 132] on link "Edit" at bounding box center [333, 134] width 49 height 35
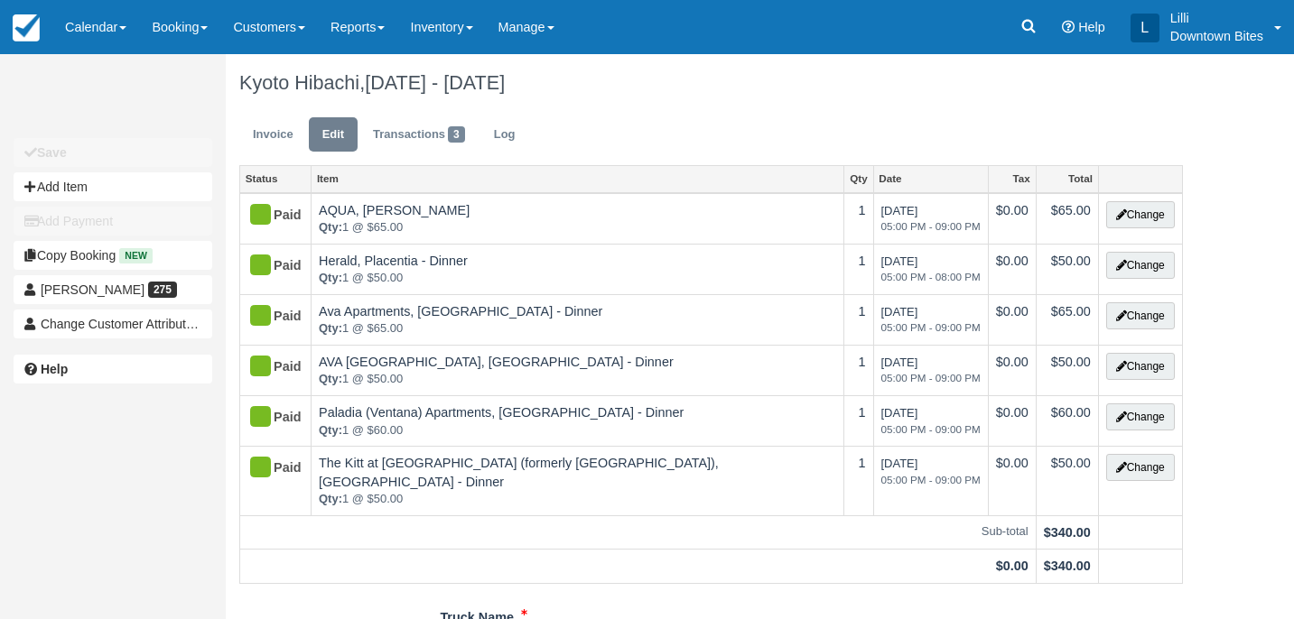
type input "[PHONE_NUMBER]"
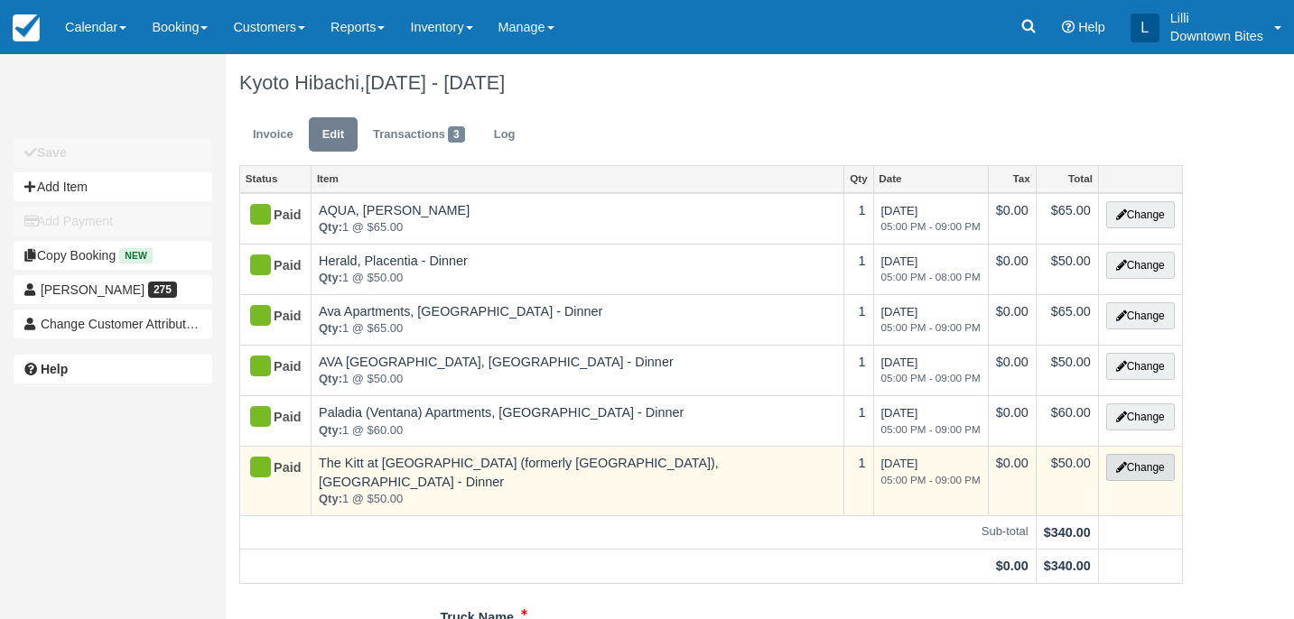
click at [1151, 470] on button "Change" at bounding box center [1140, 467] width 69 height 27
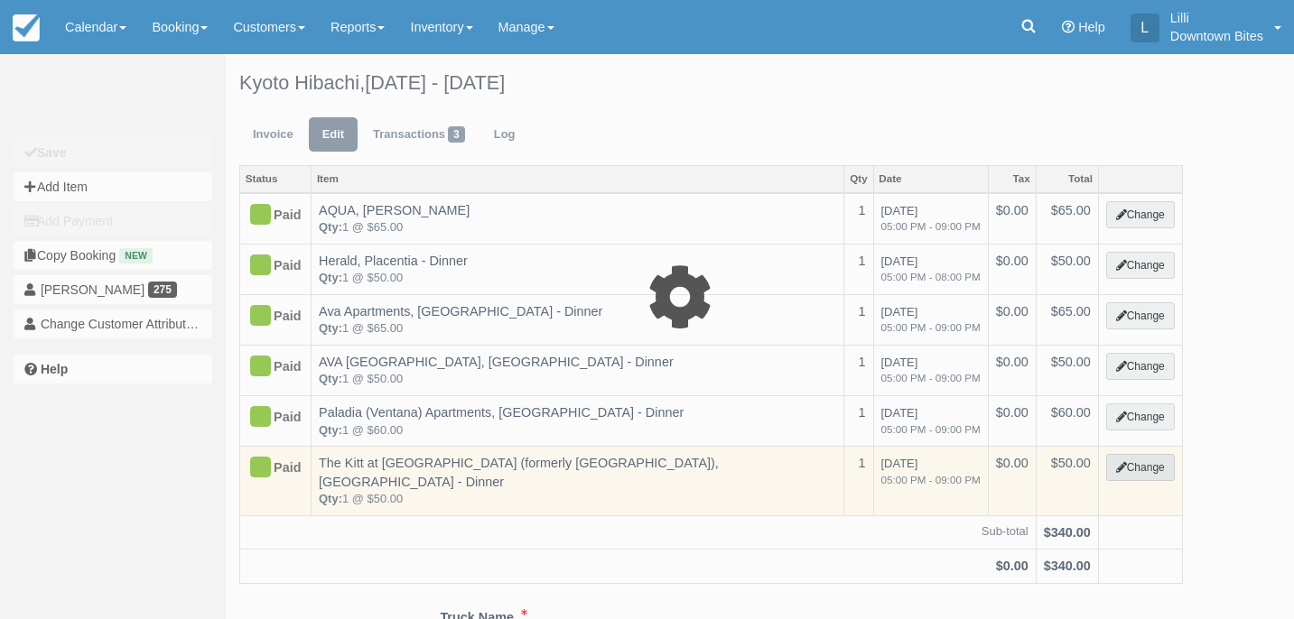
select select "2"
type input "50.00"
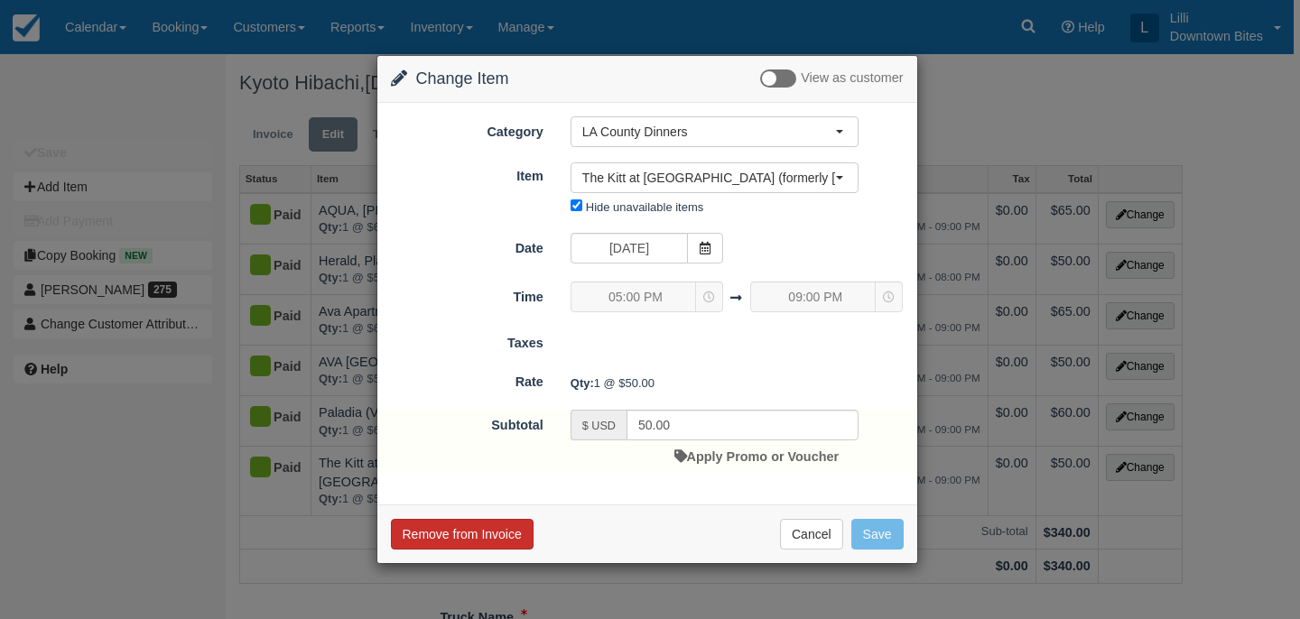
click at [500, 536] on button "Remove from Invoice" at bounding box center [462, 534] width 143 height 31
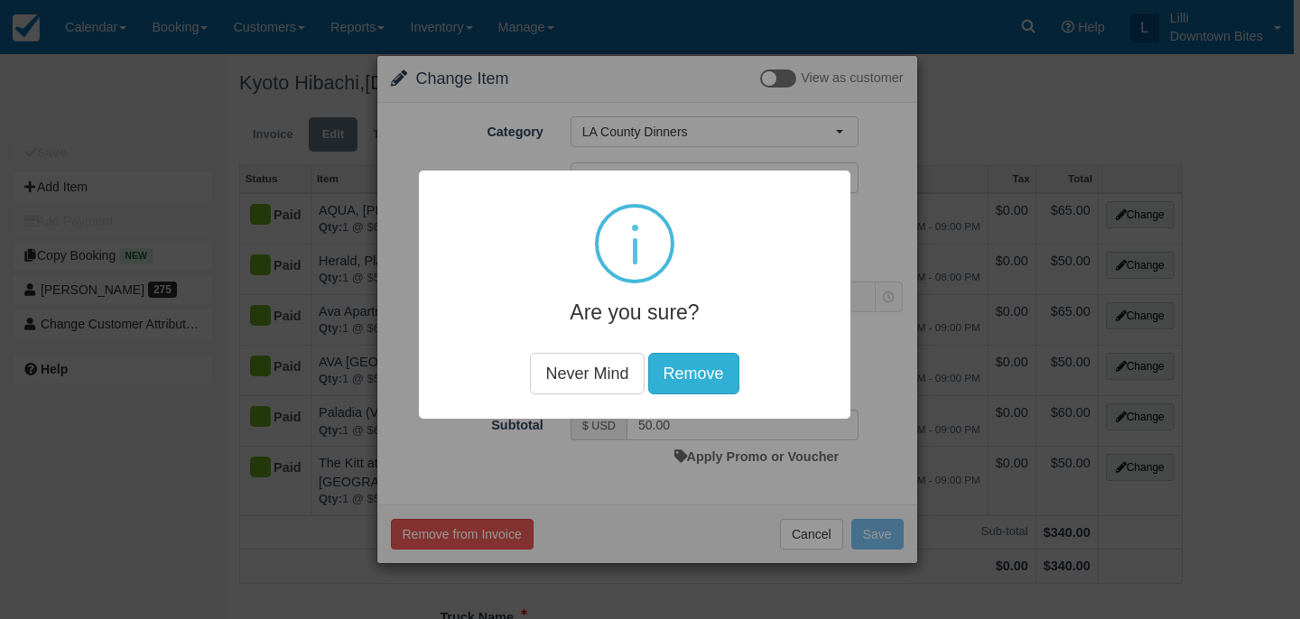
click at [710, 372] on button "Remove" at bounding box center [693, 374] width 91 height 42
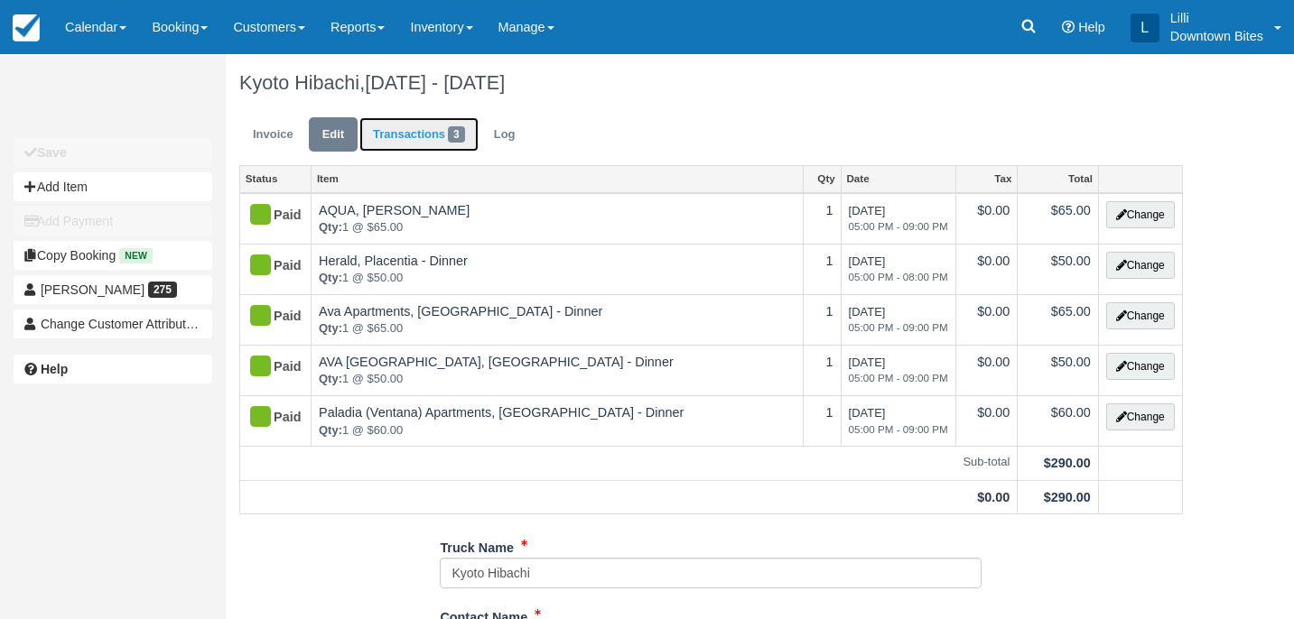
click at [415, 132] on link "Transactions 3" at bounding box center [418, 134] width 119 height 35
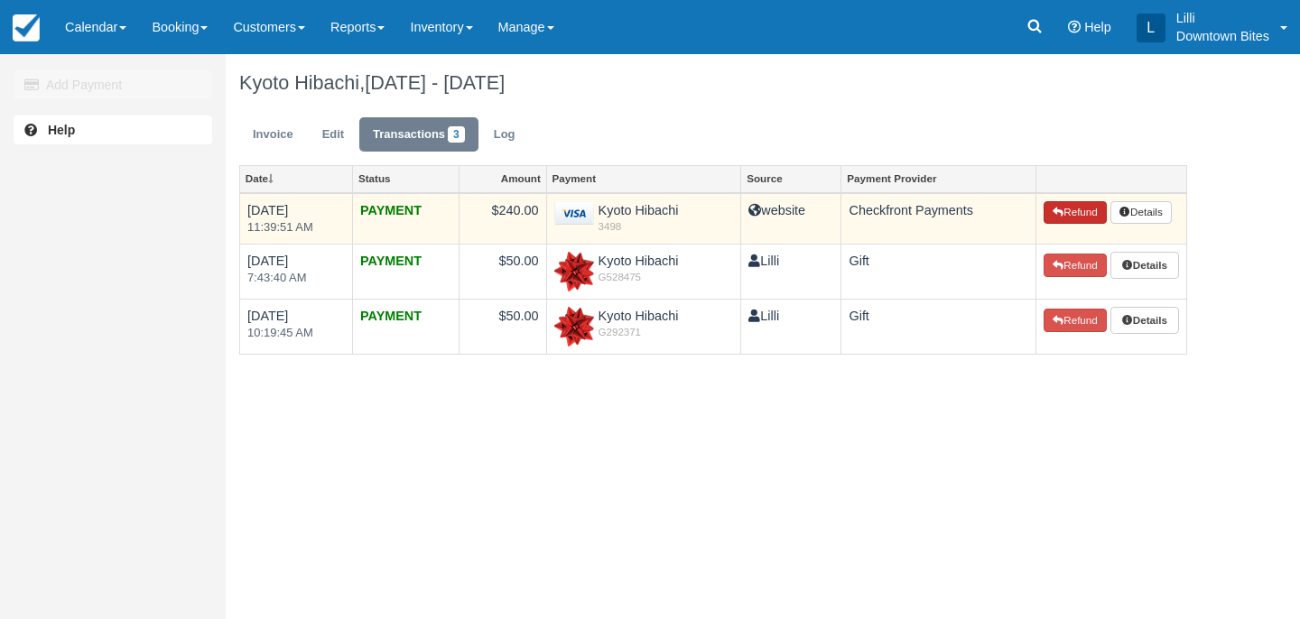
click at [1064, 214] on button "Refund" at bounding box center [1075, 212] width 63 height 23
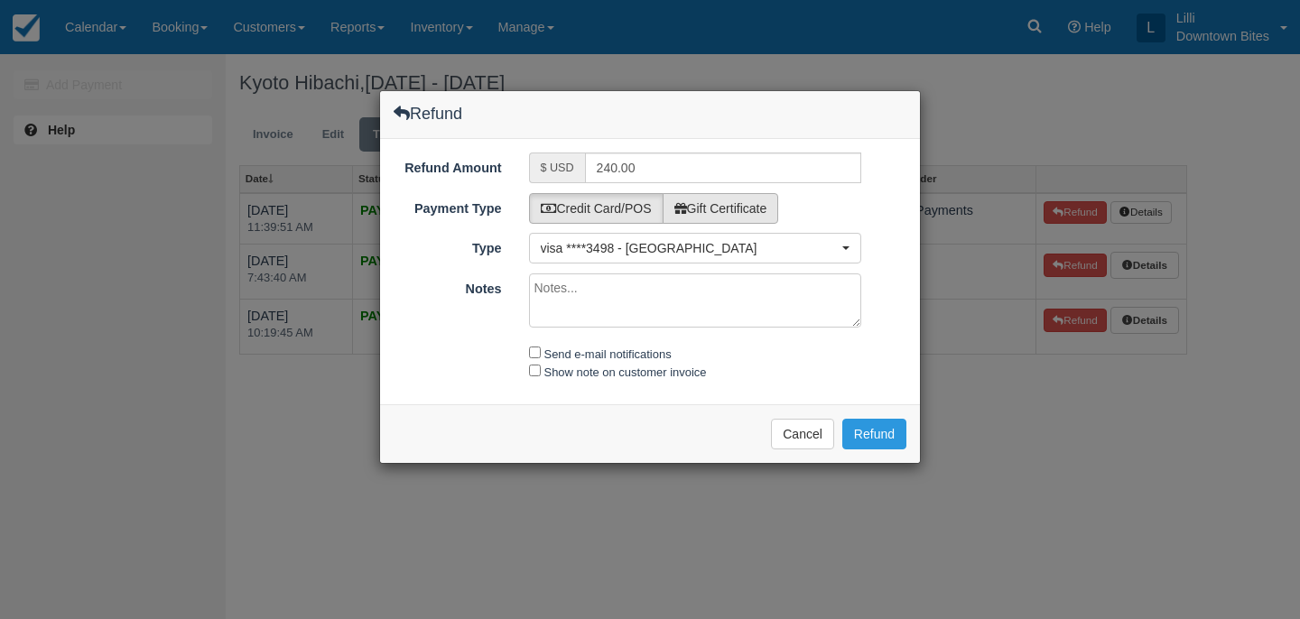
click at [706, 219] on label "Gift Certificate" at bounding box center [721, 208] width 116 height 31
radio input "true"
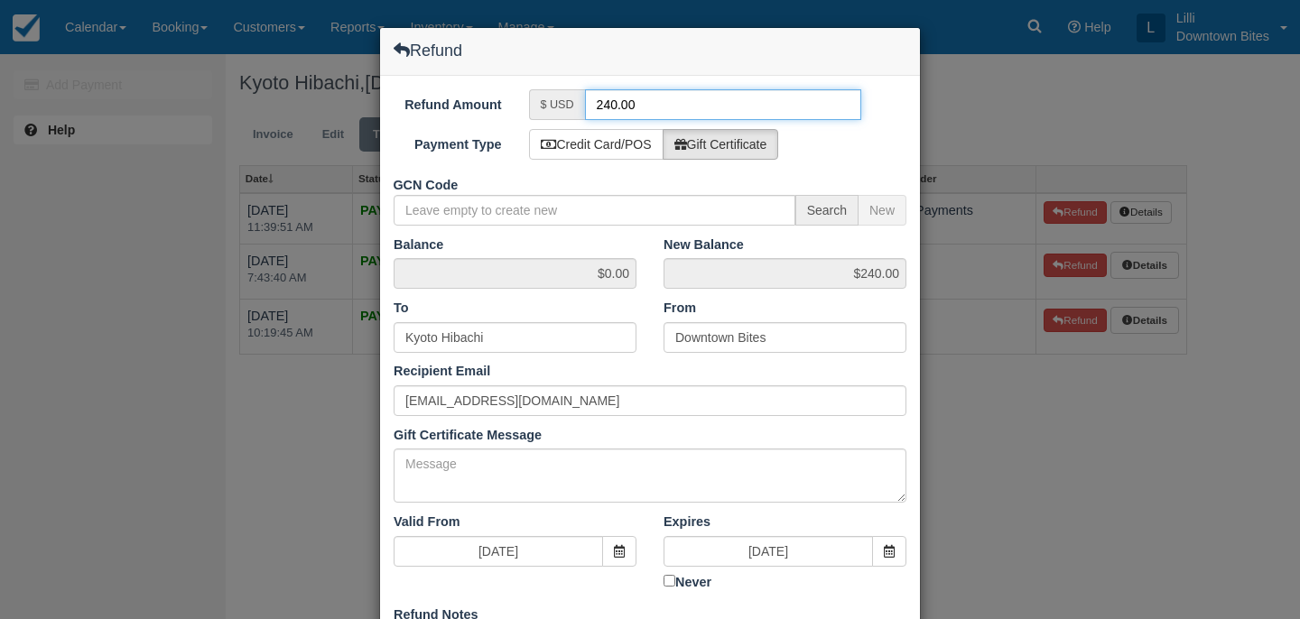
click at [609, 105] on input "240.00" at bounding box center [723, 104] width 277 height 31
type input "50.00"
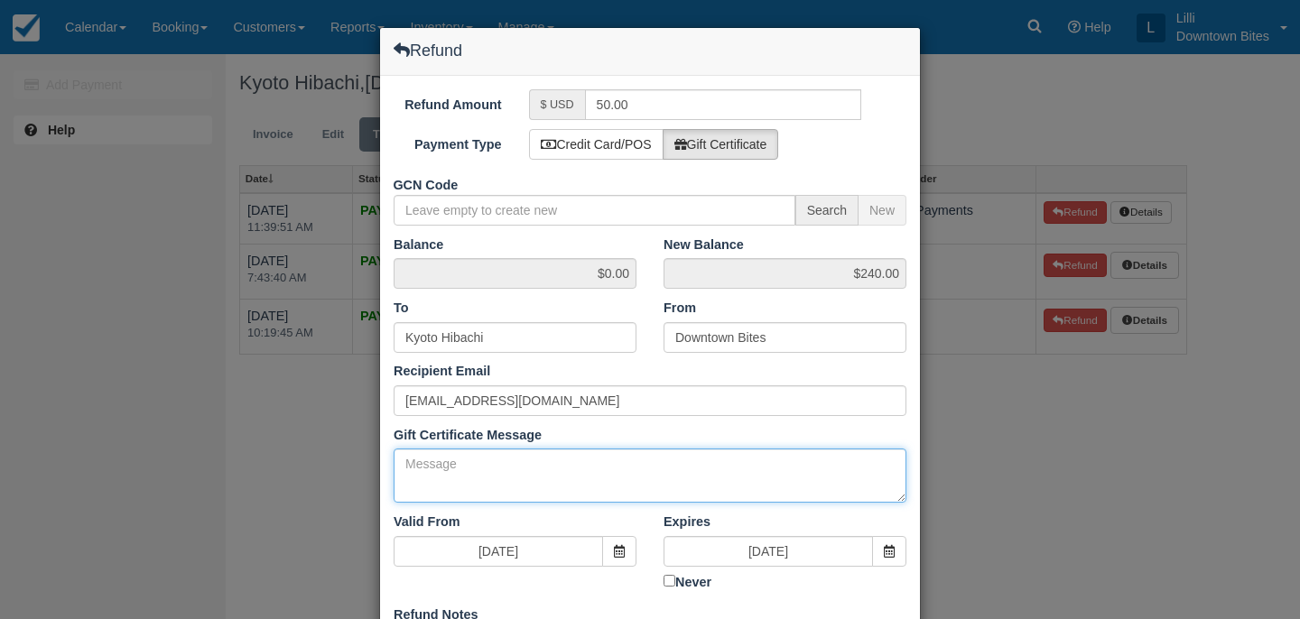
click at [588, 477] on textarea "Gift Certificate Message" at bounding box center [650, 476] width 513 height 54
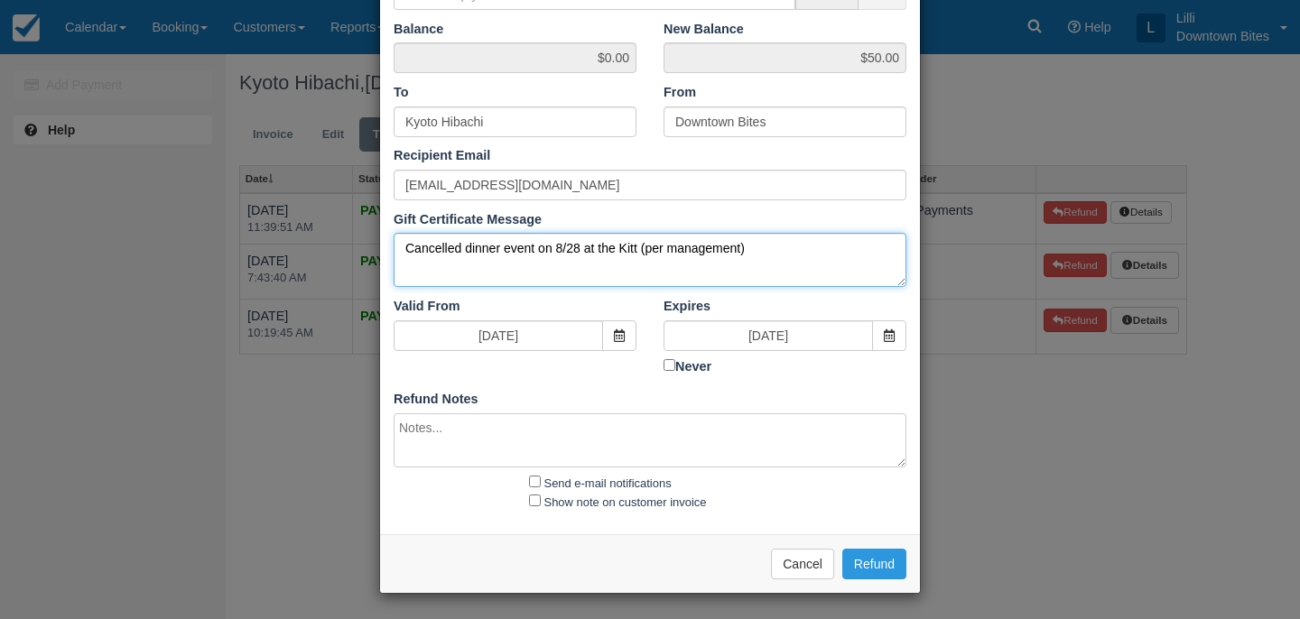
drag, startPoint x: 792, startPoint y: 252, endPoint x: 265, endPoint y: 231, distance: 526.8
click at [265, 231] on div "Refund Refund Amount $ USD 50.00 Payment Type Credit Card/POS Gift Certificate …" at bounding box center [650, 309] width 1300 height 619
type textarea "Cancelled dinner event on 8/28 at the Kitt (per management)"
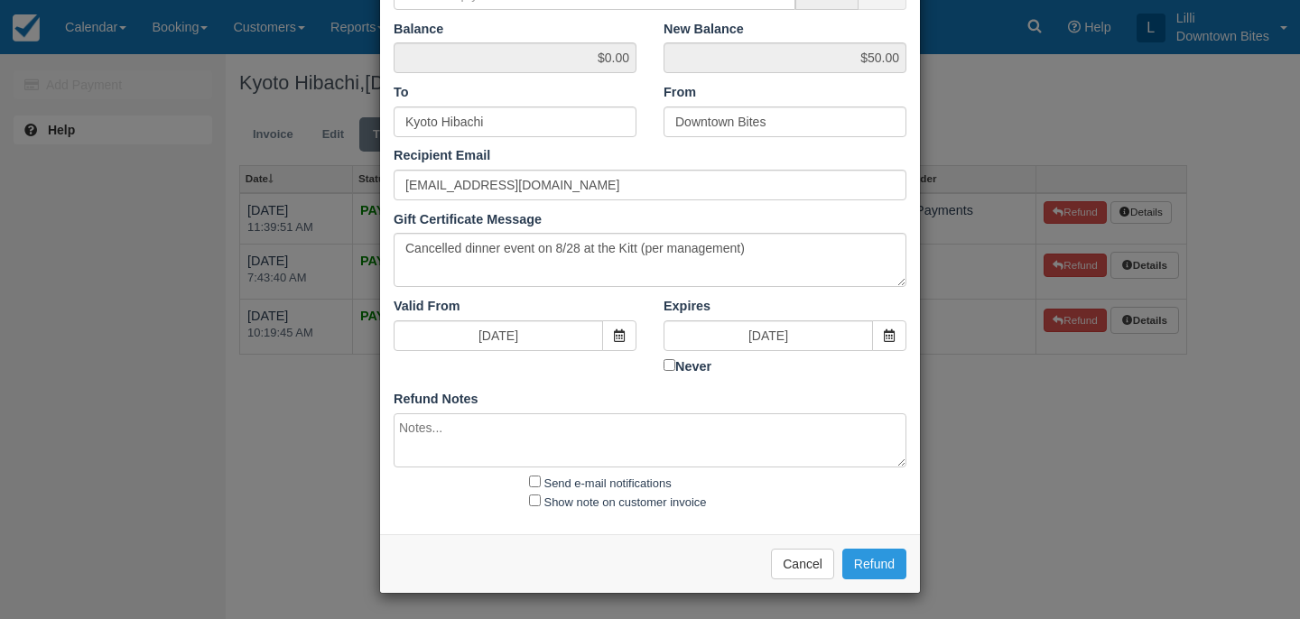
click at [422, 430] on textarea at bounding box center [650, 441] width 513 height 54
paste textarea "Cancelled dinner event on 8/28 at the Kitt (per management)"
type textarea "Cancelled dinner event on 8/28 at the Kitt (per management)"
click at [534, 479] on input "Send e-mail notifications" at bounding box center [535, 482] width 12 height 12
checkbox input "true"
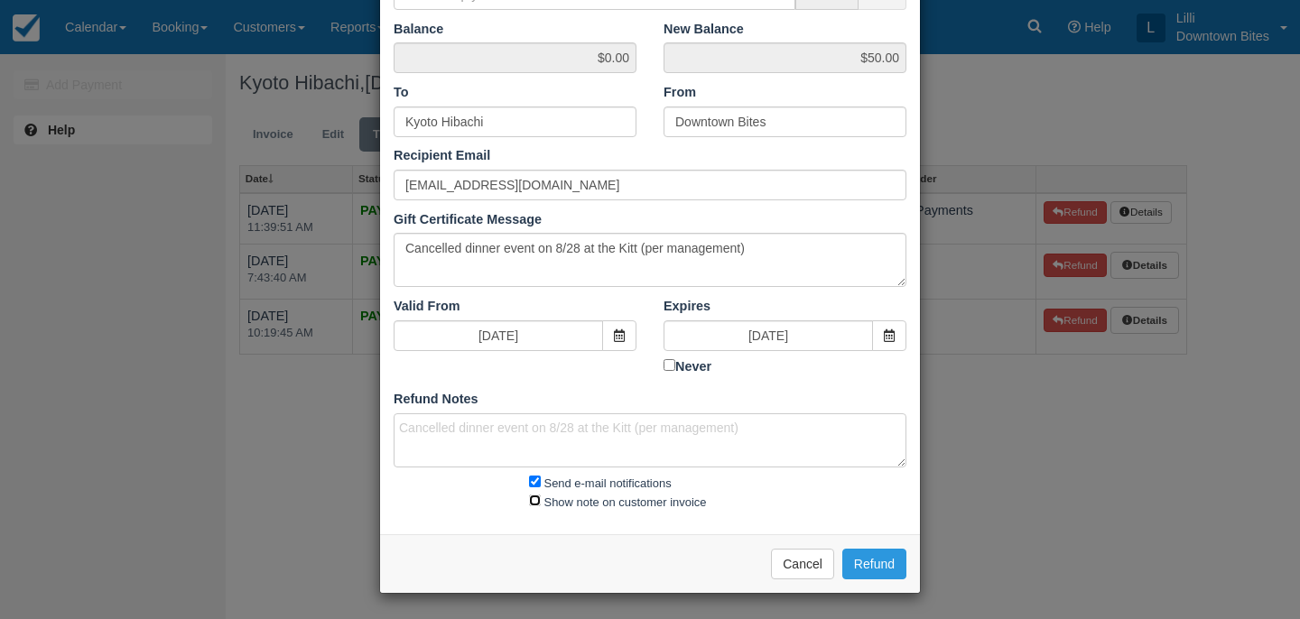
click at [533, 499] on input "Show note on customer invoice" at bounding box center [535, 501] width 12 height 12
checkbox input "true"
click at [888, 557] on button "Refund" at bounding box center [874, 564] width 64 height 31
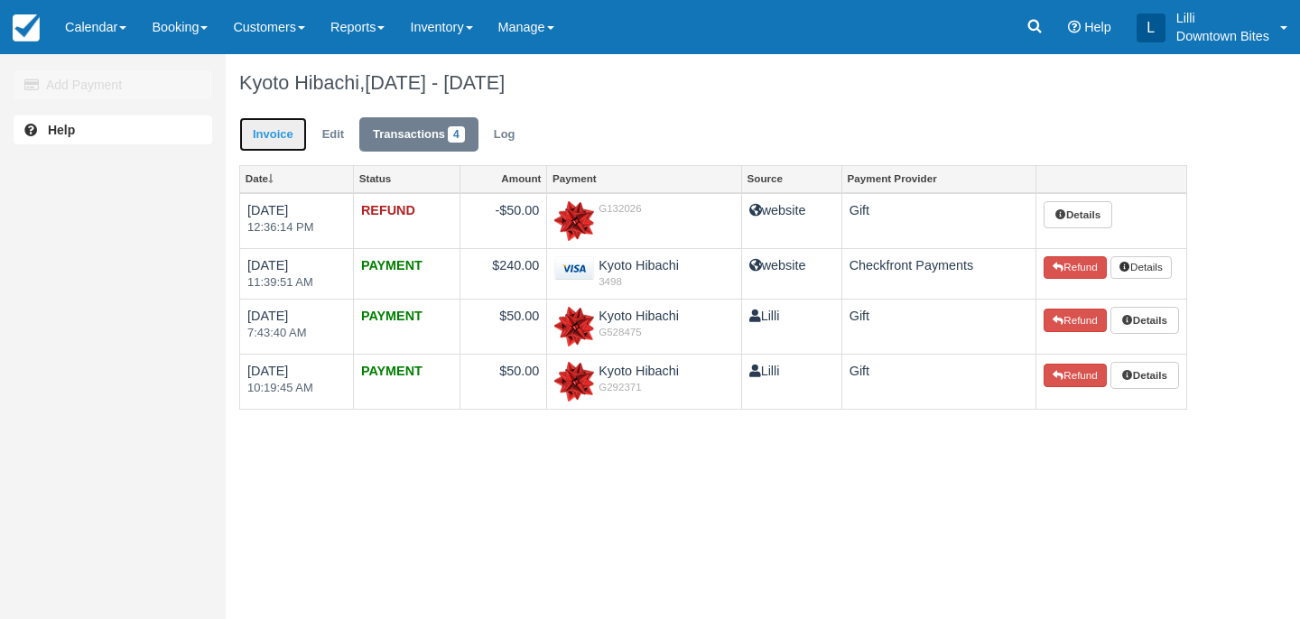
click at [267, 133] on link "Invoice" at bounding box center [273, 134] width 68 height 35
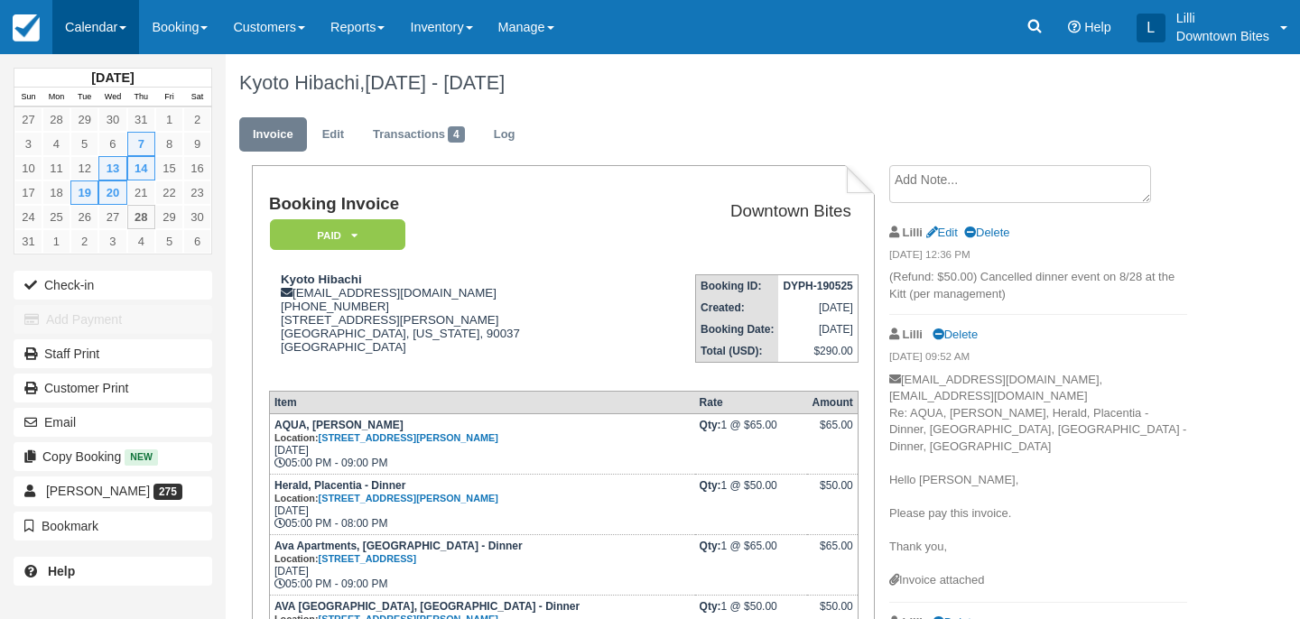
click at [88, 35] on link "Calendar" at bounding box center [95, 27] width 87 height 54
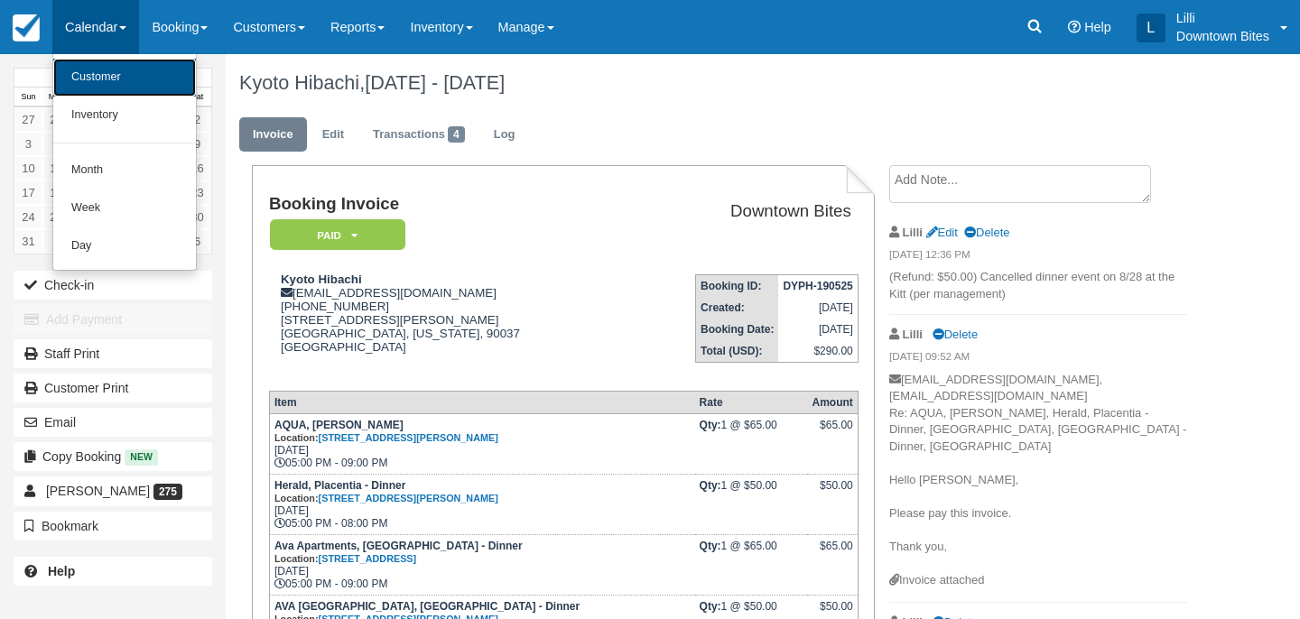
click at [99, 79] on link "Customer" at bounding box center [124, 78] width 143 height 38
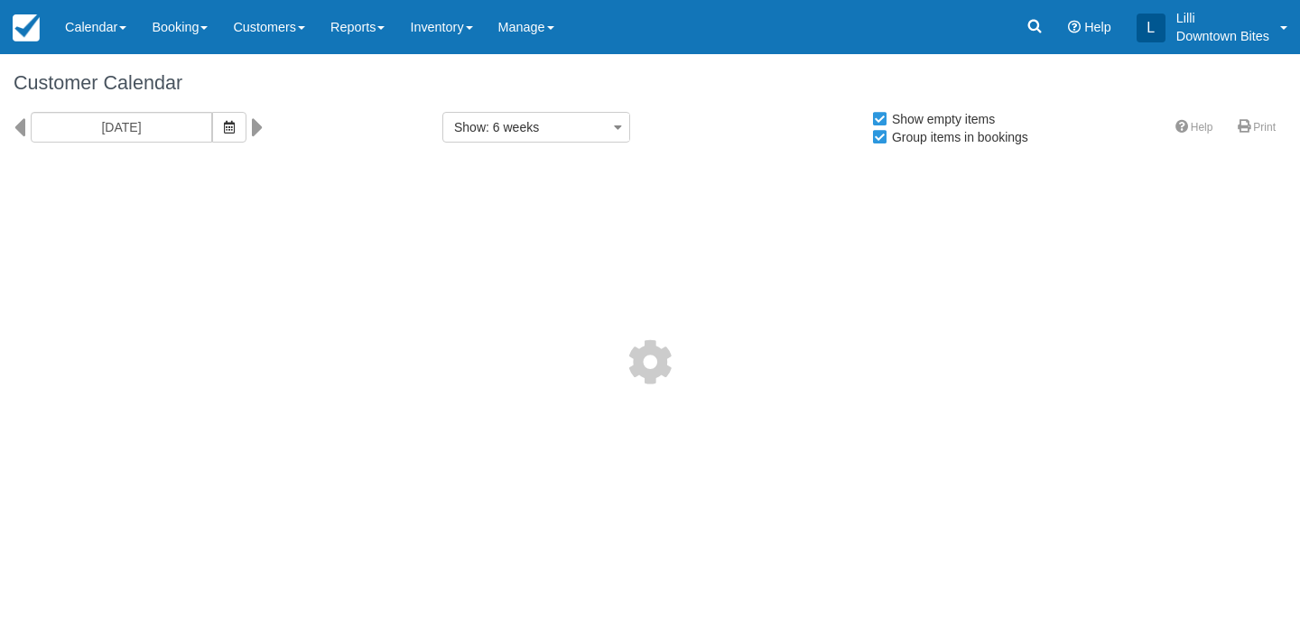
select select
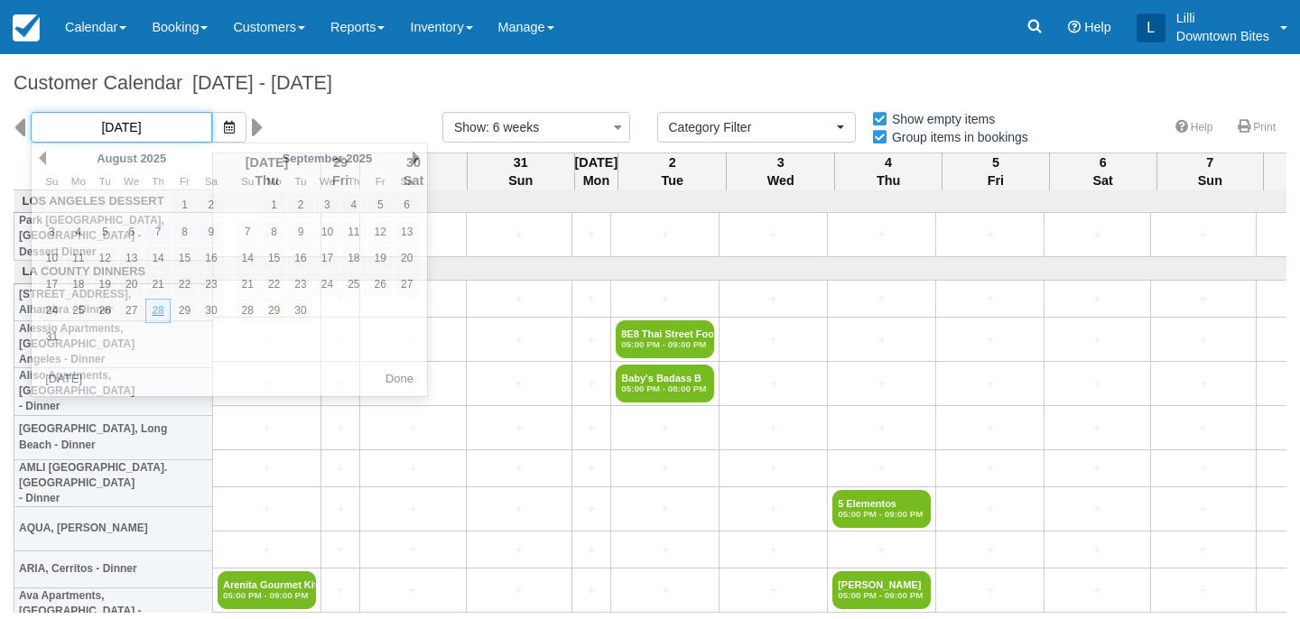
click at [129, 124] on input "08/28/25" at bounding box center [121, 127] width 181 height 31
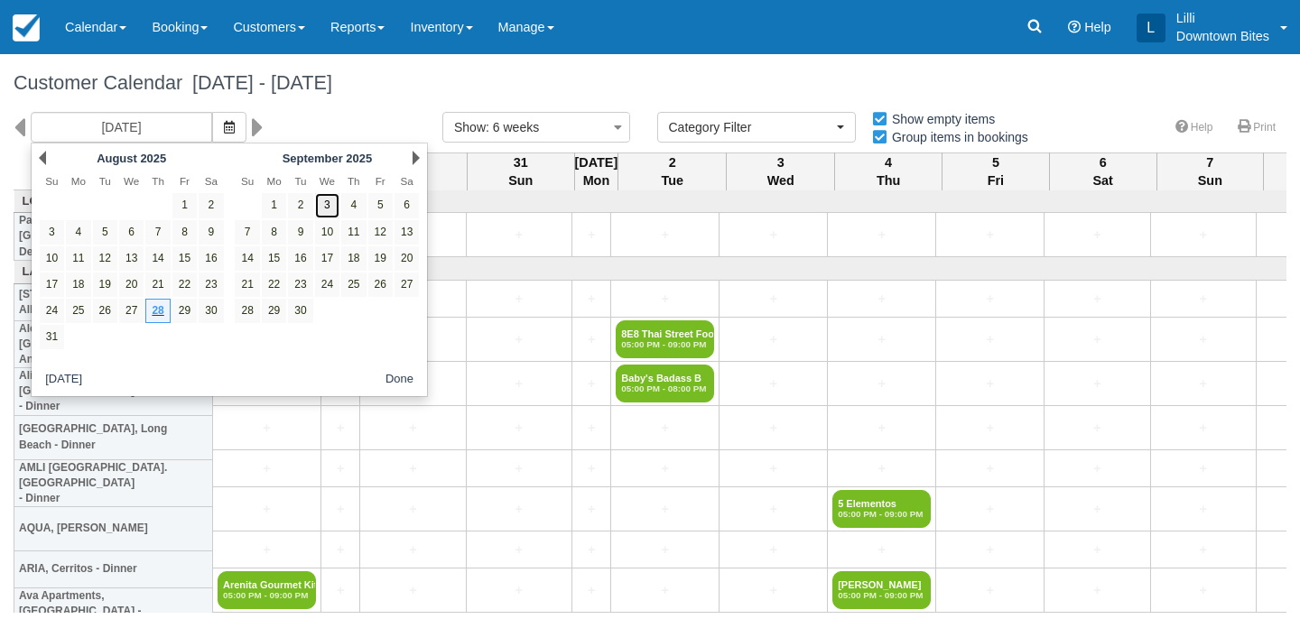
click at [324, 209] on link "3" at bounding box center [327, 205] width 24 height 24
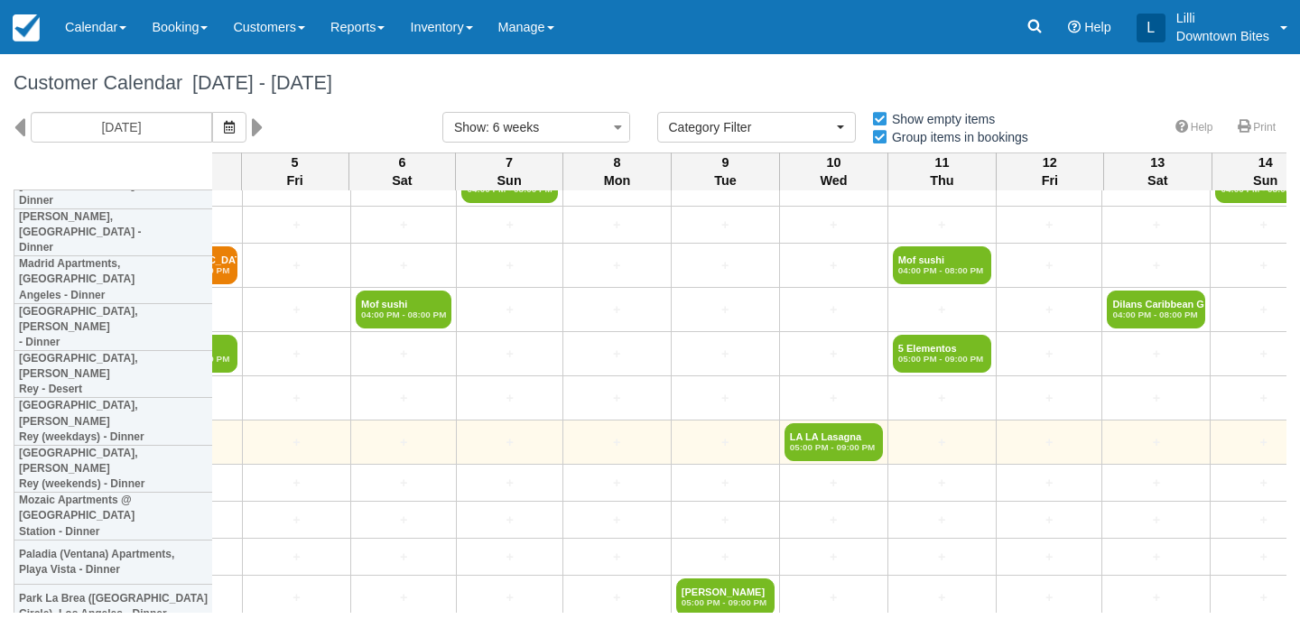
scroll to position [1682, 0]
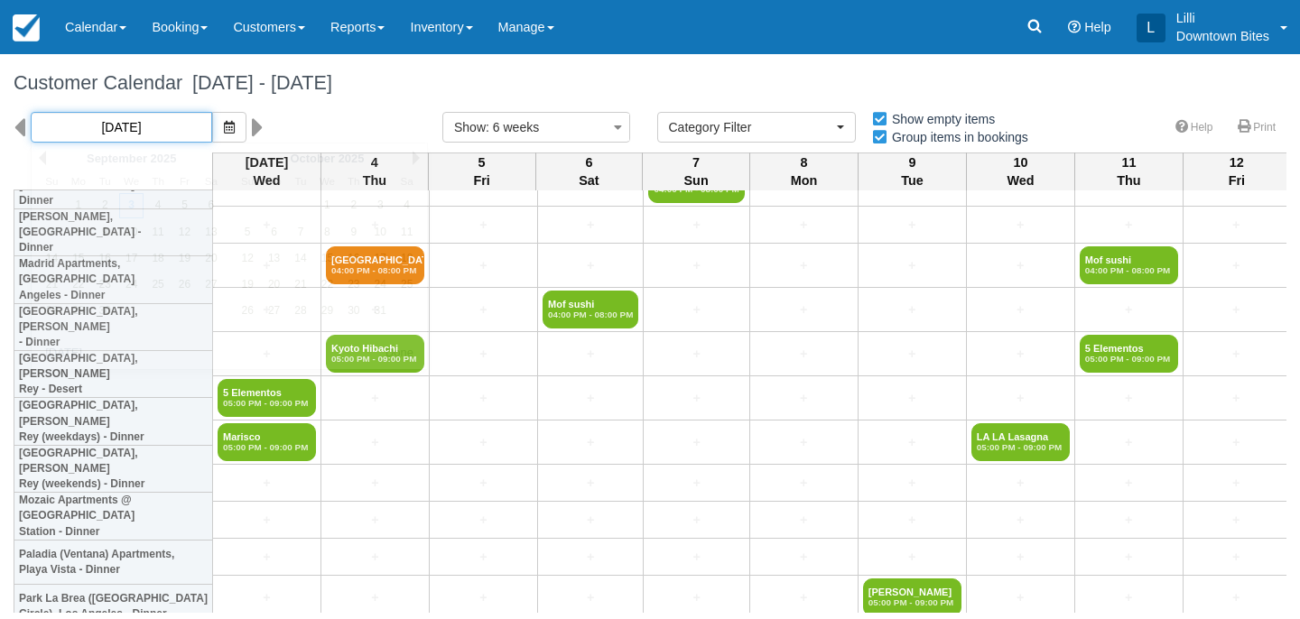
click at [122, 127] on input "09/03/25" at bounding box center [121, 127] width 181 height 31
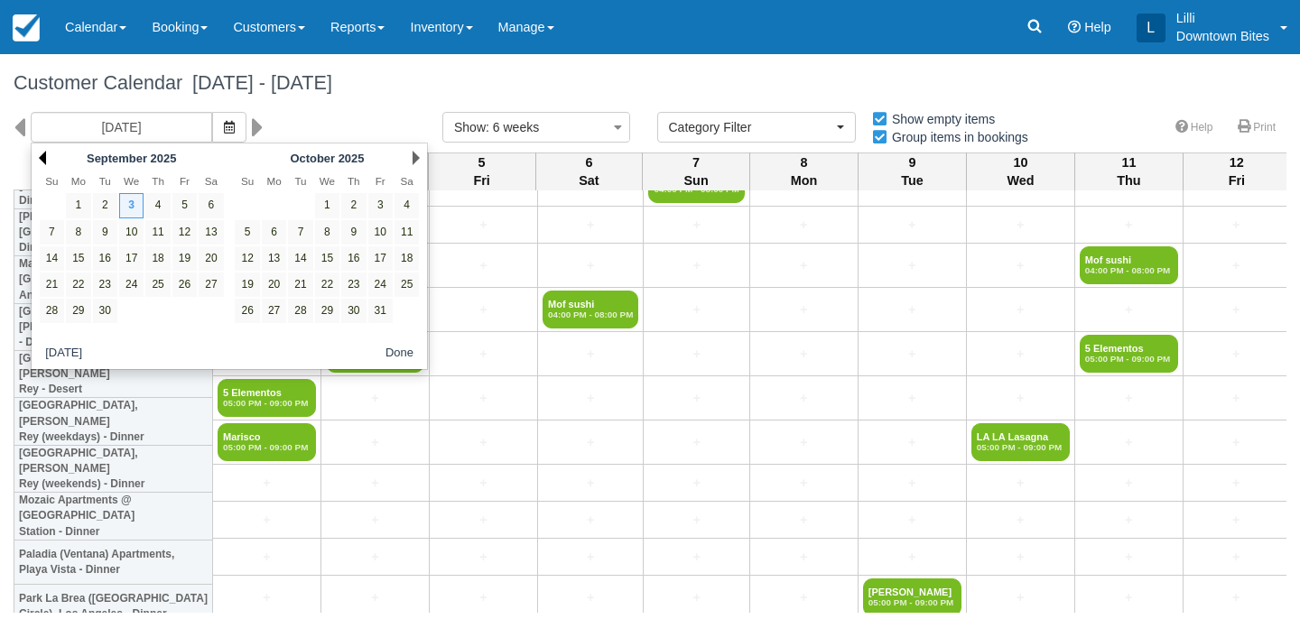
click at [42, 159] on link "Prev" at bounding box center [42, 158] width 7 height 14
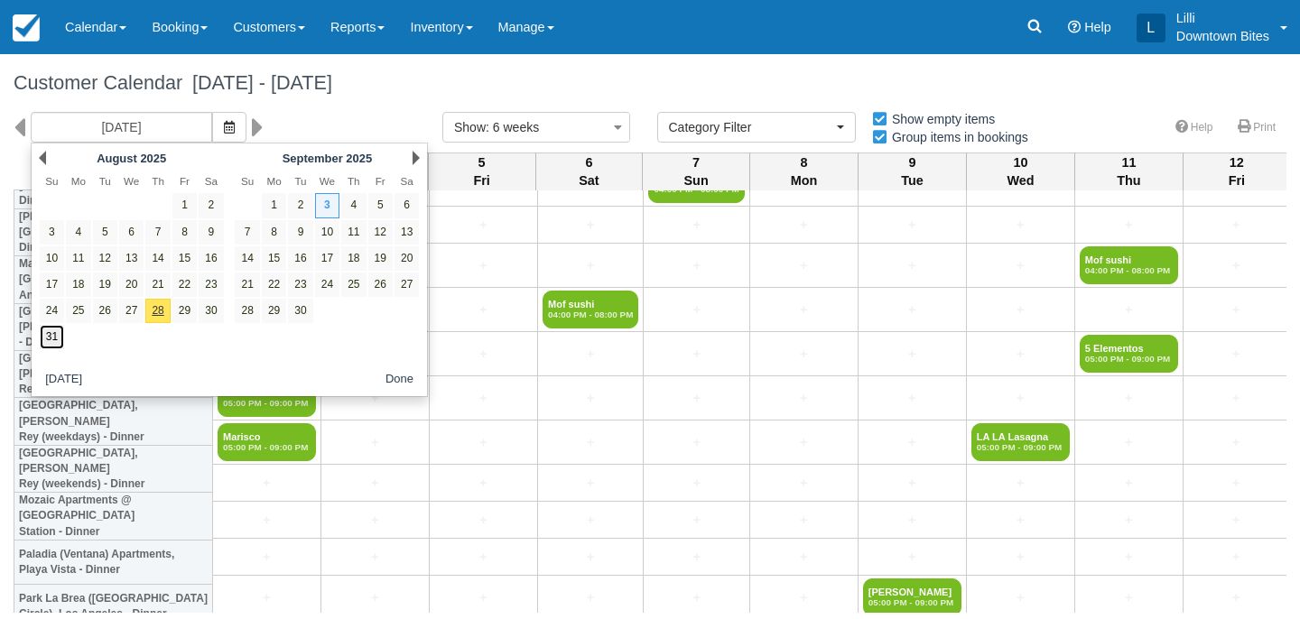
click at [52, 340] on link "31" at bounding box center [52, 337] width 24 height 24
type input "08/31/25"
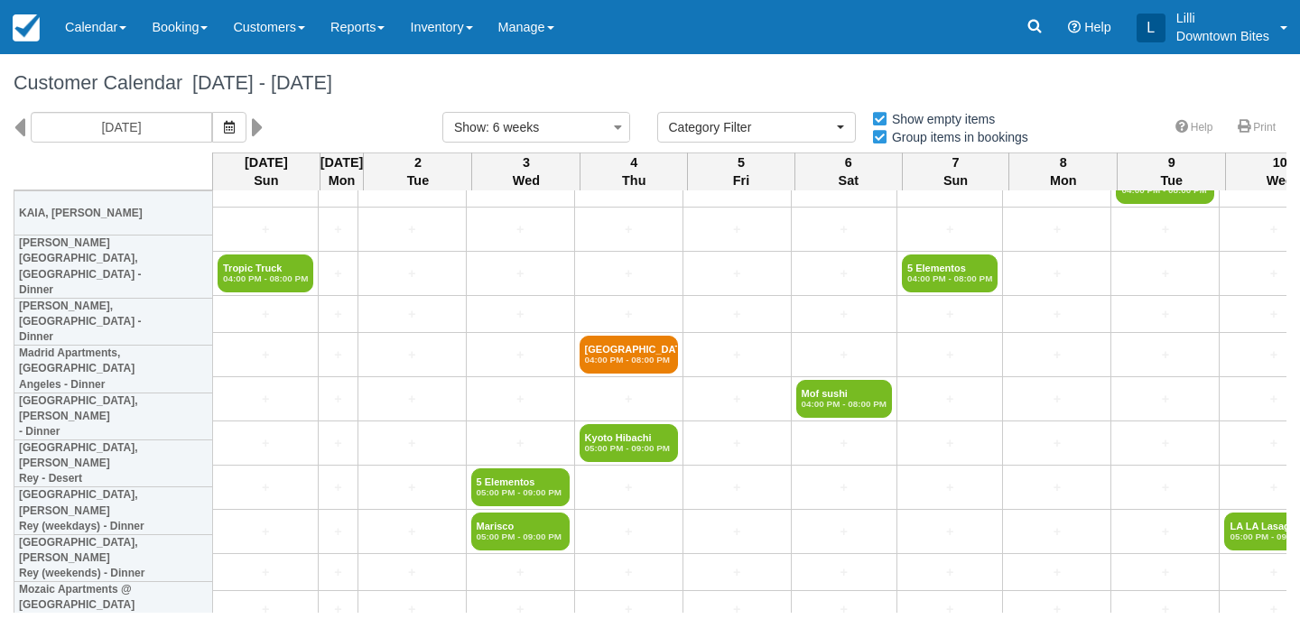
scroll to position [1508, 0]
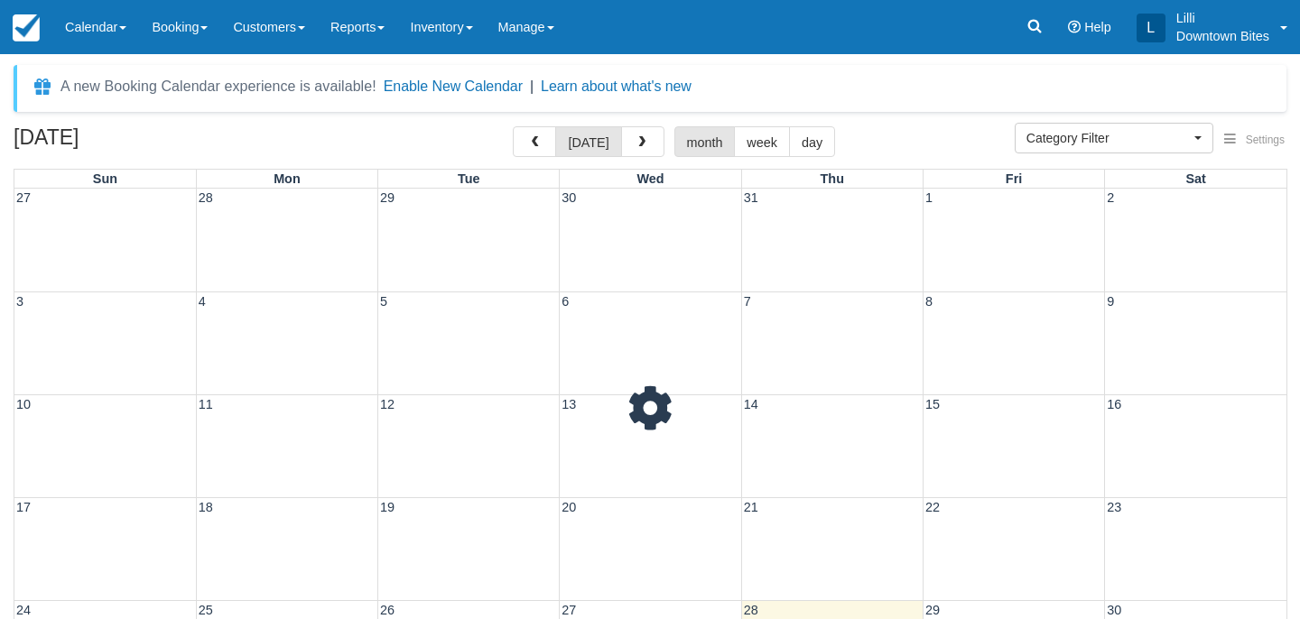
select select
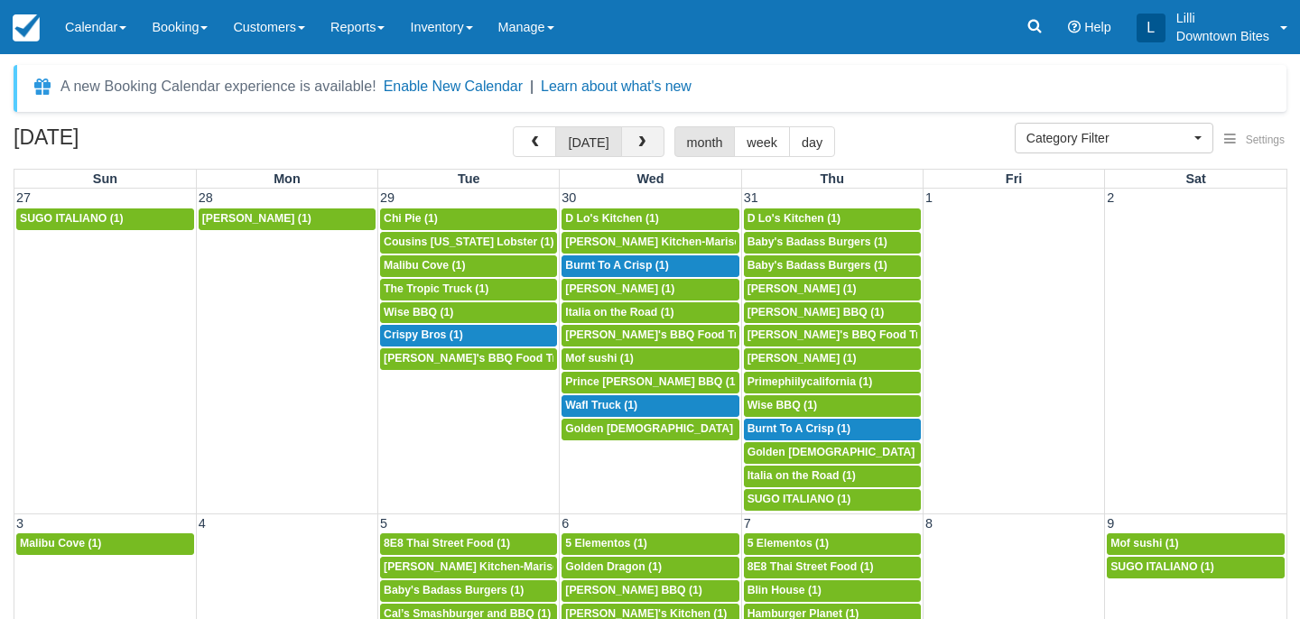
click at [646, 138] on button "button" at bounding box center [642, 141] width 43 height 31
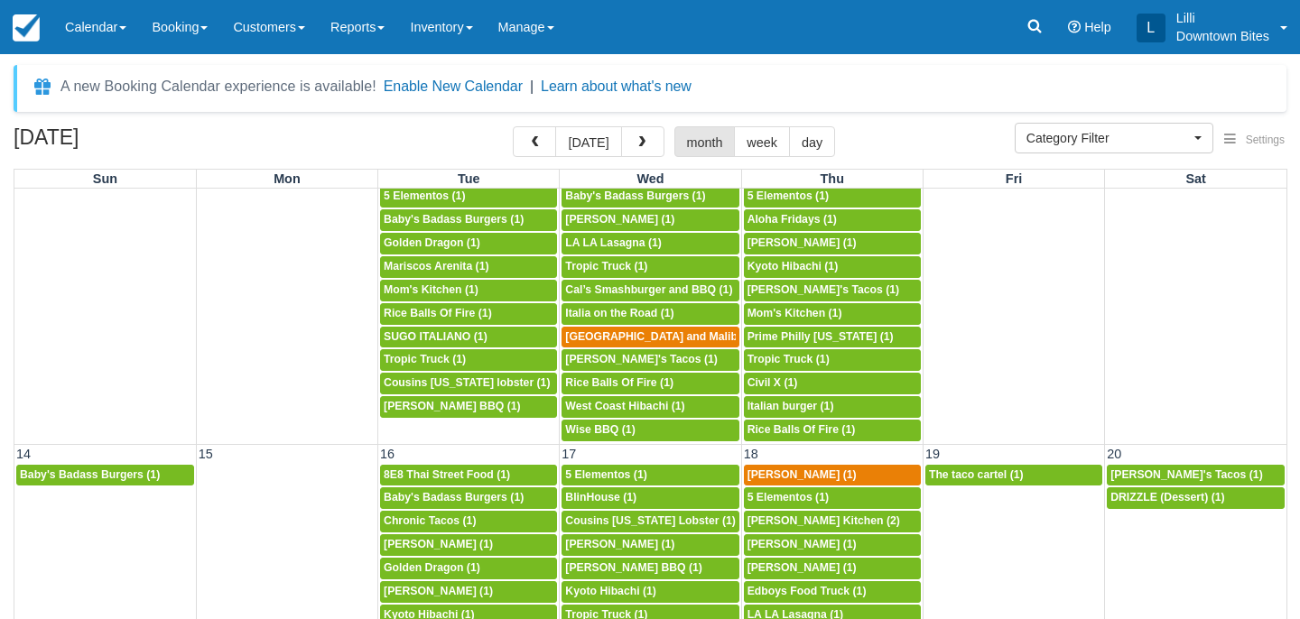
scroll to position [351, 0]
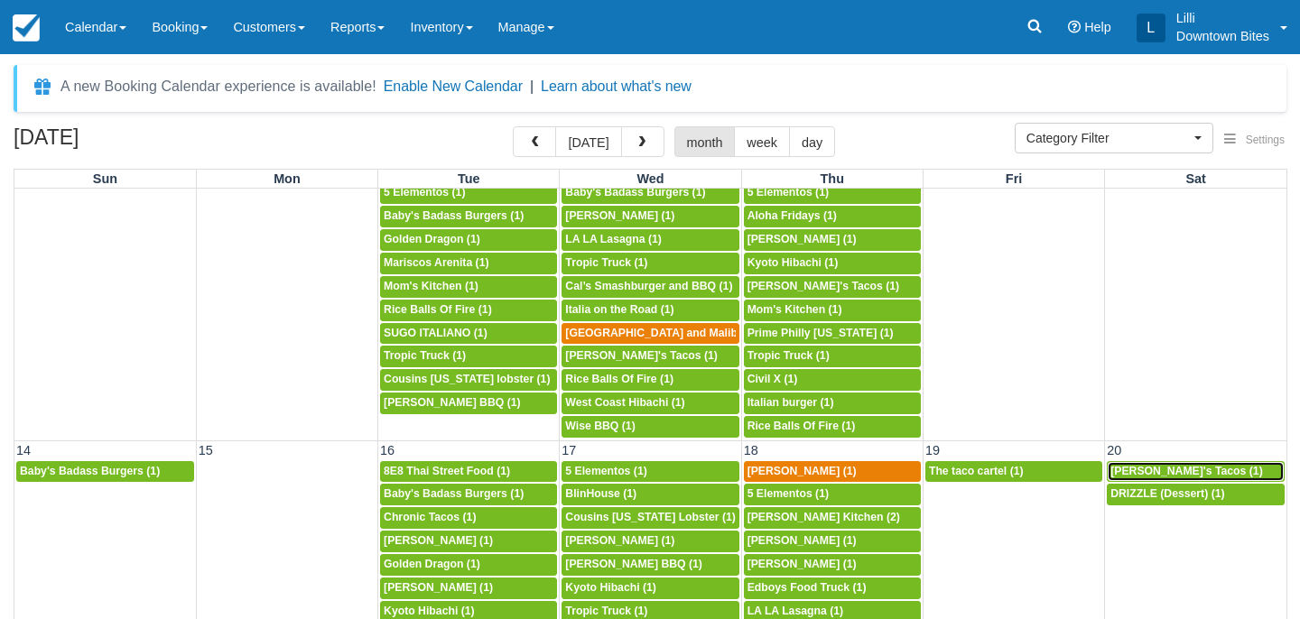
click at [1207, 470] on div "4p [PERSON_NAME]'s Tacos (1)" at bounding box center [1196, 472] width 171 height 14
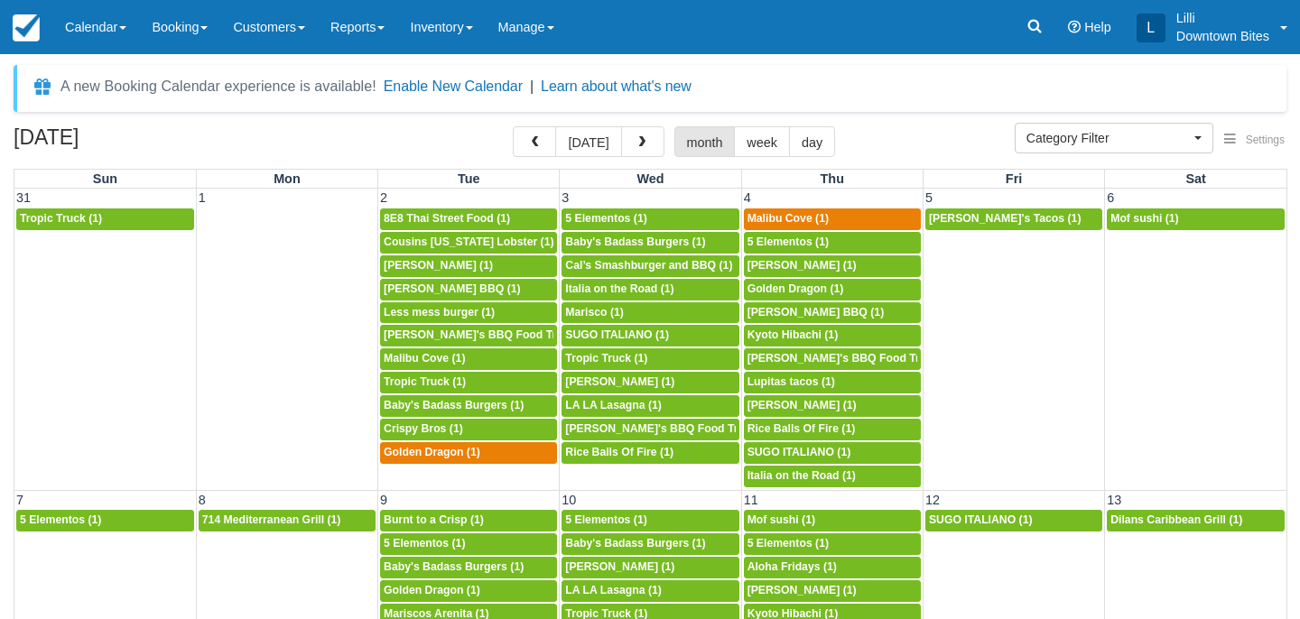
select select
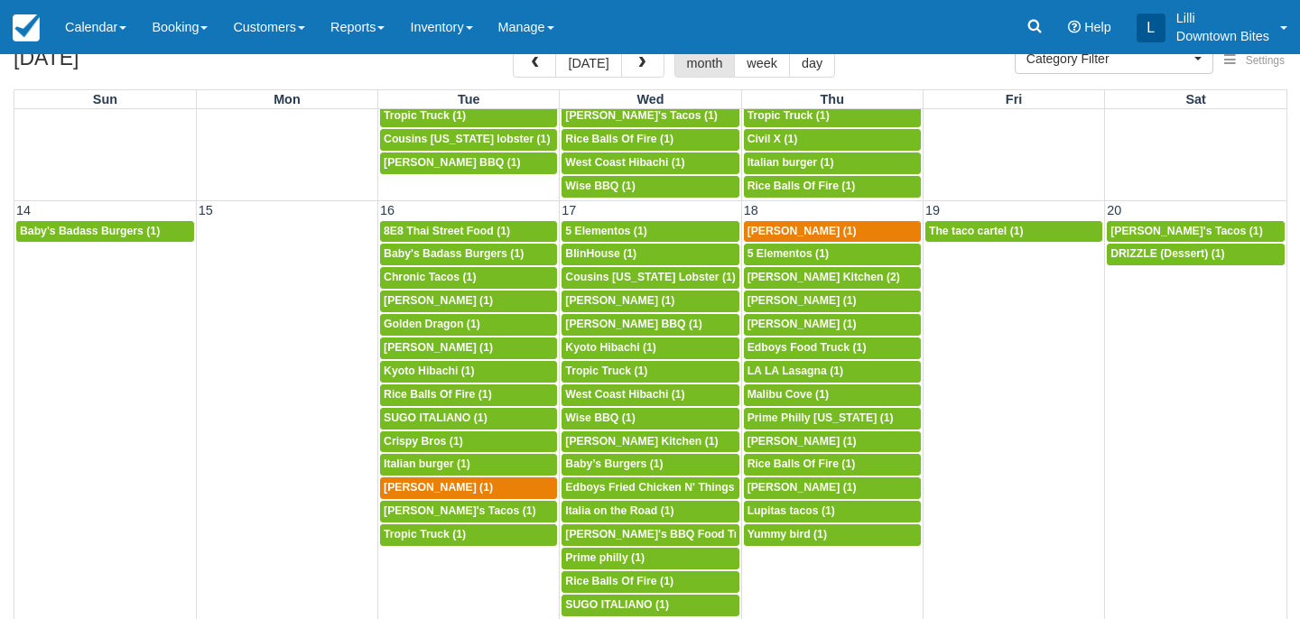
scroll to position [462, 0]
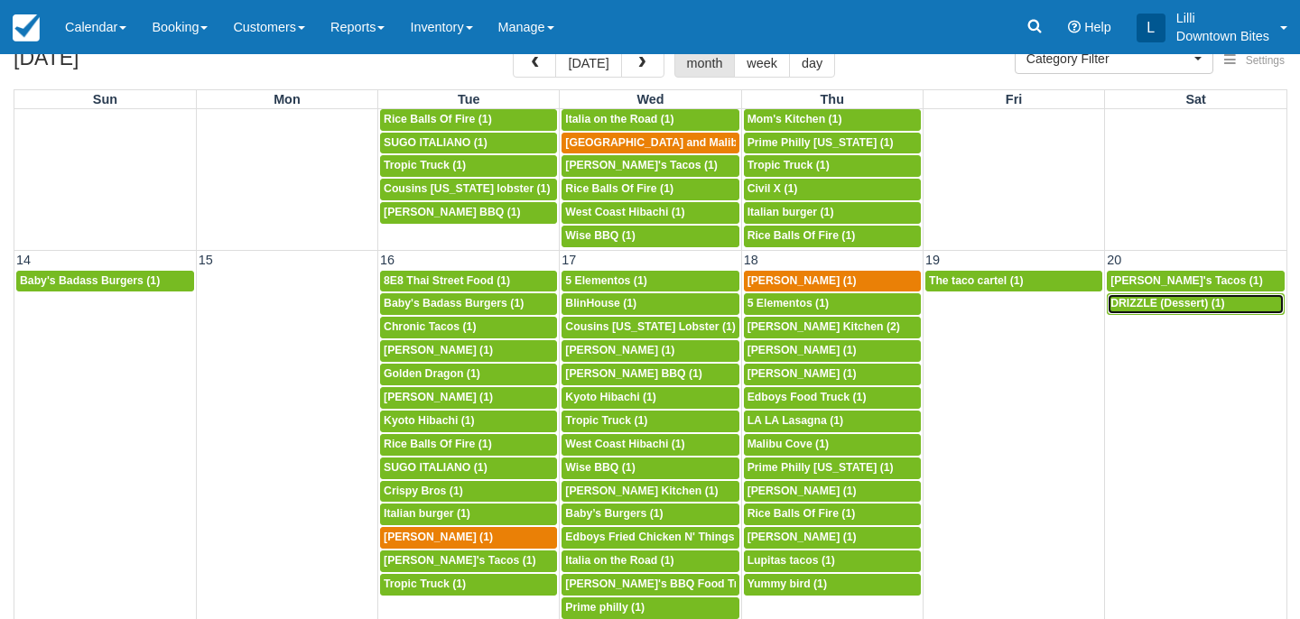
click at [1151, 303] on span "DRIZZLE (Dessert) (1)" at bounding box center [1168, 303] width 114 height 13
